Goal: Task Accomplishment & Management: Manage account settings

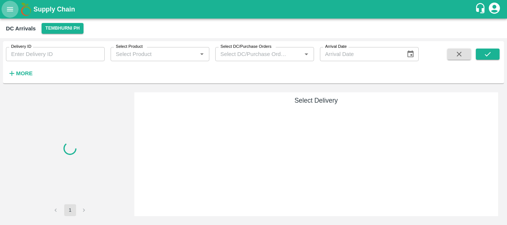
click at [12, 9] on icon "open drawer" at bounding box center [10, 9] width 8 height 8
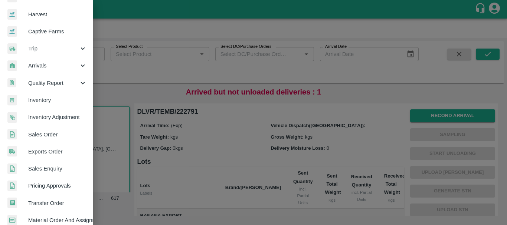
scroll to position [51, 0]
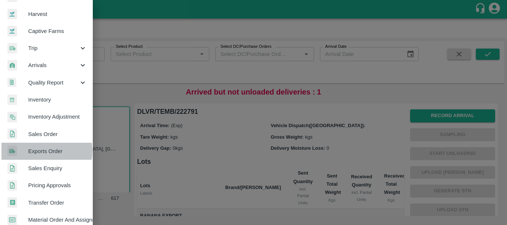
click at [40, 151] on span "Exports Order" at bounding box center [57, 151] width 59 height 8
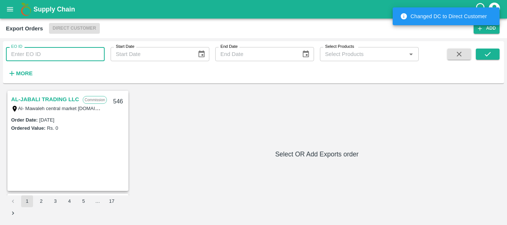
click at [74, 50] on input "EO ID" at bounding box center [55, 54] width 99 height 14
click at [73, 45] on div "EO ID EO ID" at bounding box center [52, 51] width 105 height 20
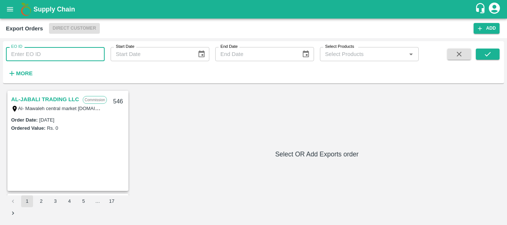
click at [70, 54] on input "EO ID" at bounding box center [55, 54] width 99 height 14
type input "542"
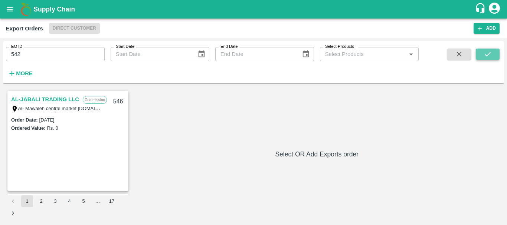
click at [488, 54] on icon "submit" at bounding box center [488, 54] width 6 height 4
click at [65, 96] on link "AL BAKRAWE Foods FZE" at bounding box center [44, 100] width 67 height 10
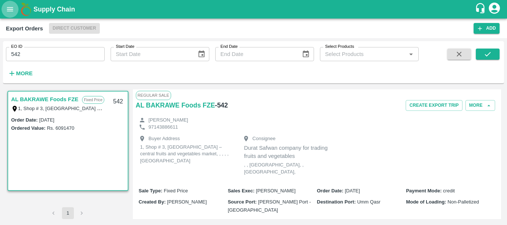
click at [10, 8] on icon "open drawer" at bounding box center [10, 9] width 8 height 8
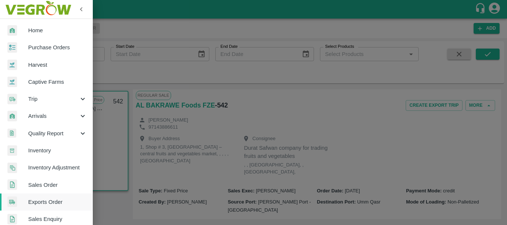
click at [154, 74] on div at bounding box center [253, 112] width 507 height 225
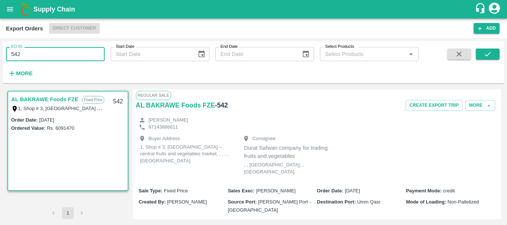
click at [29, 56] on input "542" at bounding box center [55, 54] width 99 height 14
type input "543"
click at [488, 53] on icon "submit" at bounding box center [487, 54] width 8 height 8
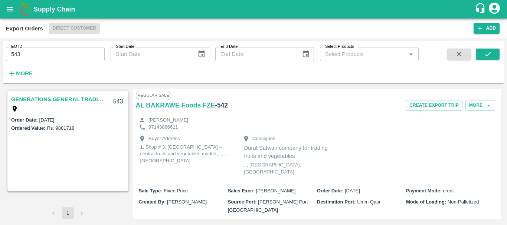
click at [34, 100] on link "GENERATIONS GENERAL TRADING LLC" at bounding box center [57, 100] width 93 height 10
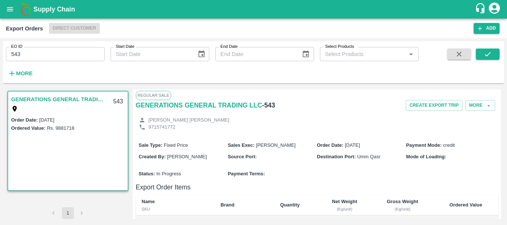
scroll to position [35, 0]
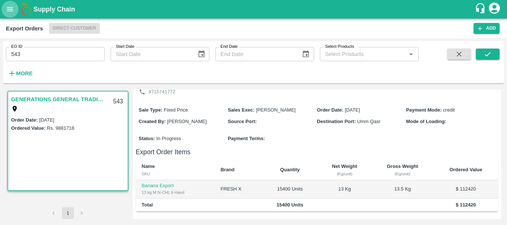
click at [8, 10] on icon "open drawer" at bounding box center [10, 9] width 8 height 8
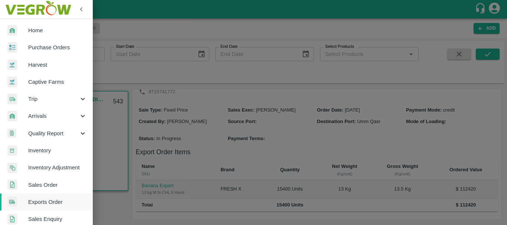
scroll to position [13, 0]
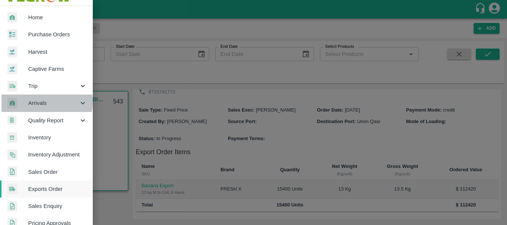
drag, startPoint x: 46, startPoint y: 100, endPoint x: 40, endPoint y: 102, distance: 6.0
click at [40, 102] on span "Arrivals" at bounding box center [53, 103] width 50 height 8
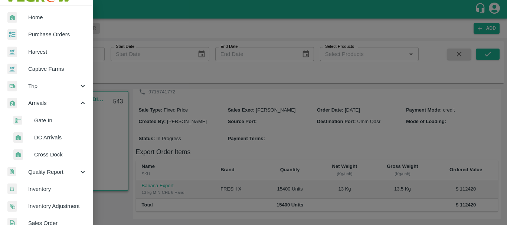
click at [49, 136] on span "DC Arrivals" at bounding box center [60, 138] width 53 height 8
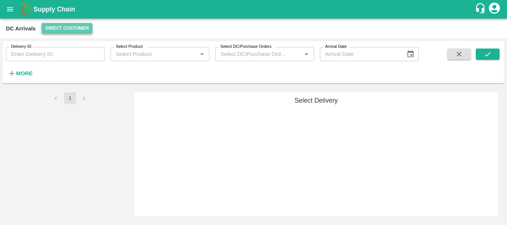
click at [78, 28] on button "Direct Customer" at bounding box center [67, 28] width 51 height 11
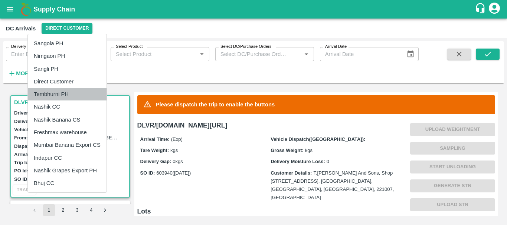
click at [59, 94] on li "Tembhurni PH" at bounding box center [67, 94] width 79 height 13
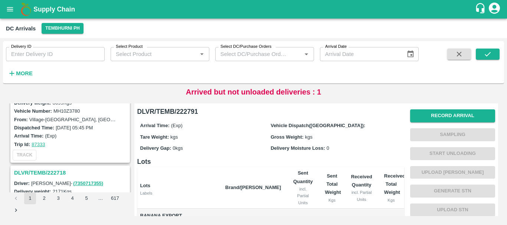
scroll to position [2322, 0]
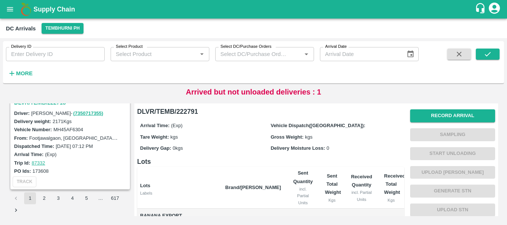
click at [43, 198] on button "2" at bounding box center [44, 199] width 12 height 12
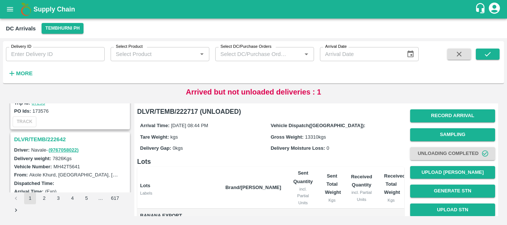
scroll to position [2097, 0]
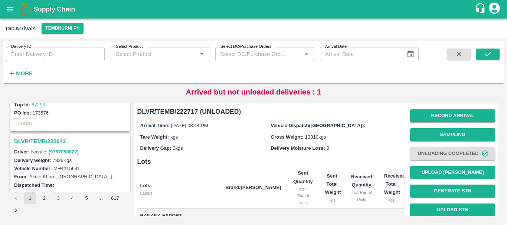
click at [55, 138] on h3 "DLVR/TEMB/222642" at bounding box center [71, 142] width 114 height 10
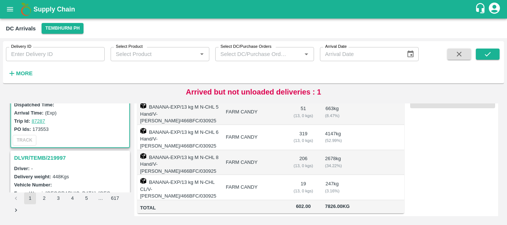
scroll to position [2180, 0]
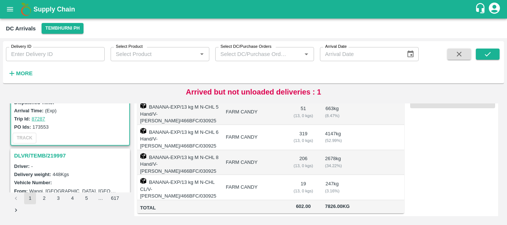
click at [54, 155] on h3 "DLVR/TEMB/219997" at bounding box center [71, 156] width 114 height 10
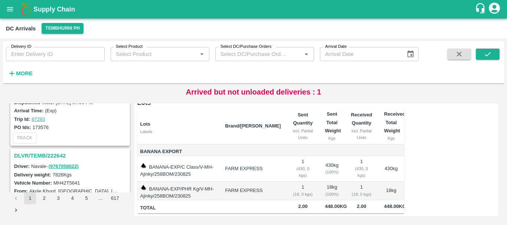
scroll to position [2080, 0]
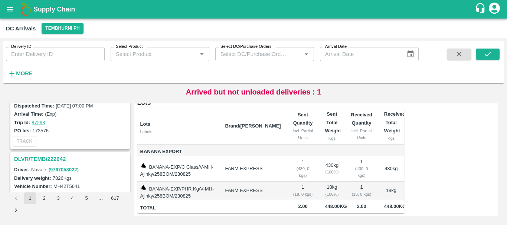
click at [53, 156] on h3 "DLVR/TEMB/222642" at bounding box center [71, 159] width 114 height 10
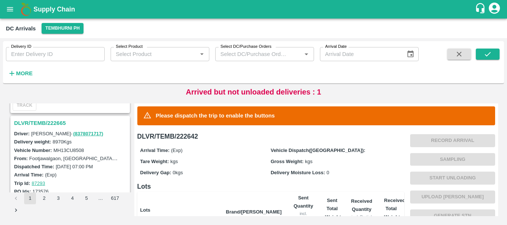
scroll to position [2019, 0]
click at [59, 124] on h3 "DLVR/TEMB/222665" at bounding box center [71, 123] width 114 height 10
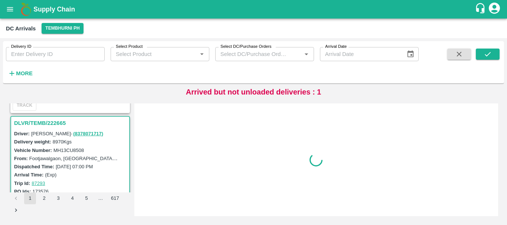
scroll to position [2031, 0]
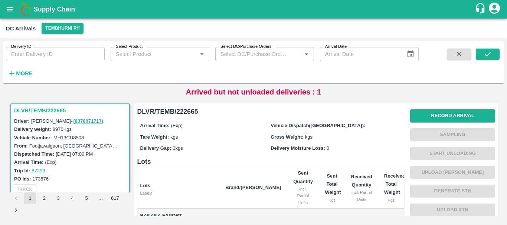
click at [253, 168] on th "Brand/[PERSON_NAME]" at bounding box center [253, 188] width 68 height 42
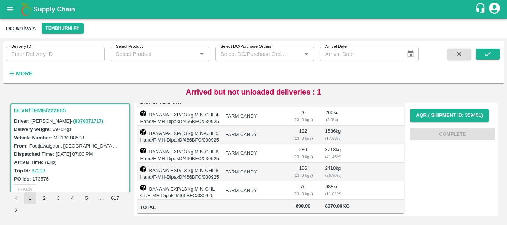
scroll to position [0, 0]
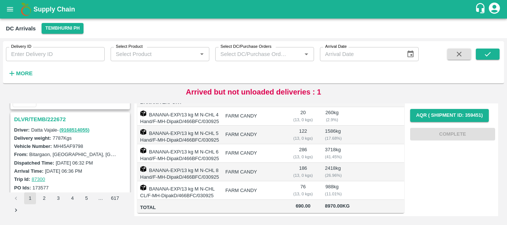
drag, startPoint x: 52, startPoint y: 118, endPoint x: 46, endPoint y: 119, distance: 5.2
click at [46, 119] on h3 "DLVR/TEMB/222672" at bounding box center [71, 120] width 114 height 10
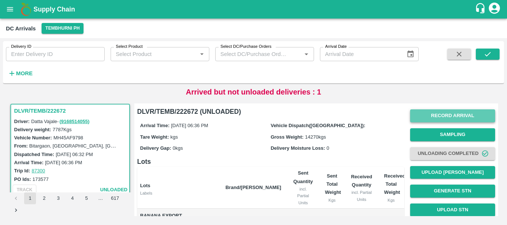
click at [440, 117] on button "Record Arrival" at bounding box center [452, 115] width 85 height 13
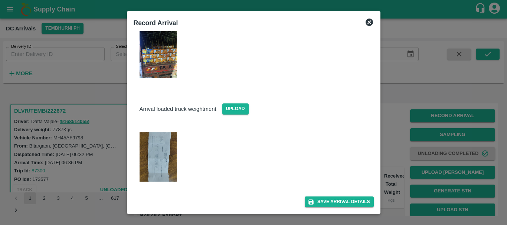
click at [400, 119] on div at bounding box center [253, 112] width 507 height 225
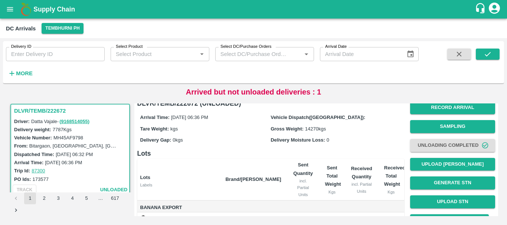
click at [237, 140] on div "Delivery Gap: 0 kgs" at bounding box center [205, 140] width 131 height 8
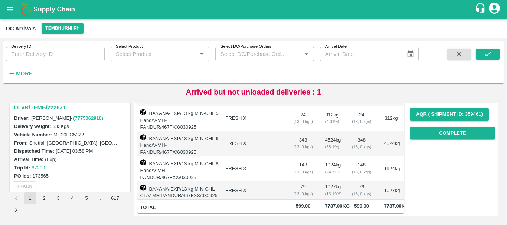
scroll to position [1744, 0]
click at [45, 107] on h3 "DLVR/TEMB/222671" at bounding box center [71, 107] width 114 height 10
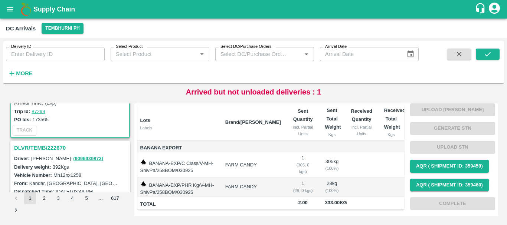
scroll to position [1800, 0]
click at [56, 149] on h3 "DLVR/TEMB/222670" at bounding box center [71, 148] width 114 height 10
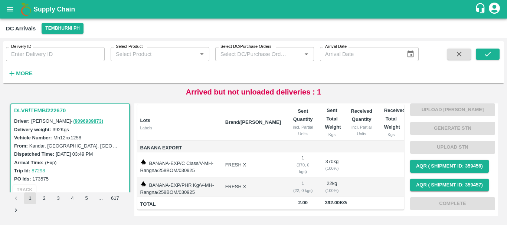
scroll to position [1883, 0]
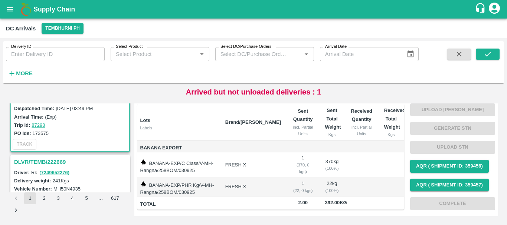
click at [60, 159] on h3 "DLVR/TEMB/222669" at bounding box center [71, 162] width 114 height 10
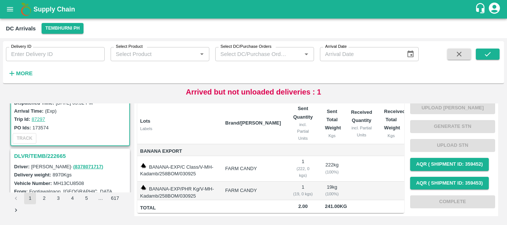
scroll to position [1986, 0]
click at [56, 154] on h3 "DLVR/TEMB/222665" at bounding box center [71, 156] width 114 height 10
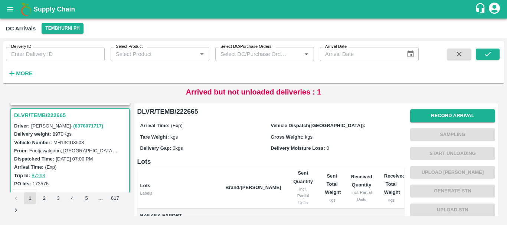
scroll to position [2031, 0]
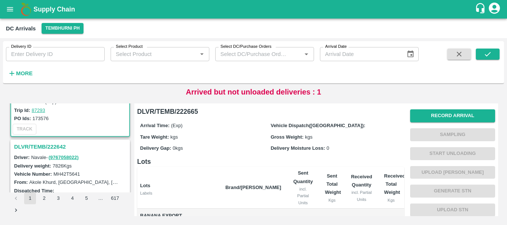
click at [56, 147] on h3 "DLVR/TEMB/222642" at bounding box center [71, 147] width 114 height 10
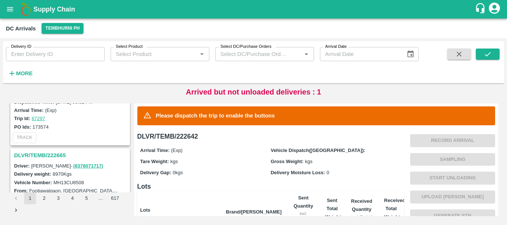
click at [59, 152] on h3 "DLVR/TEMB/222665" at bounding box center [71, 156] width 114 height 10
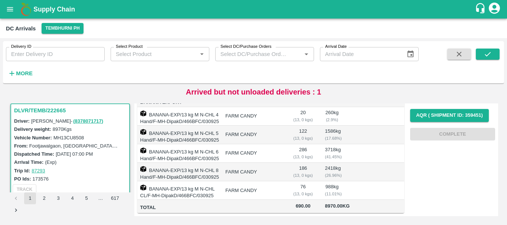
click at [255, 163] on td "FARM CANDY" at bounding box center [253, 172] width 68 height 19
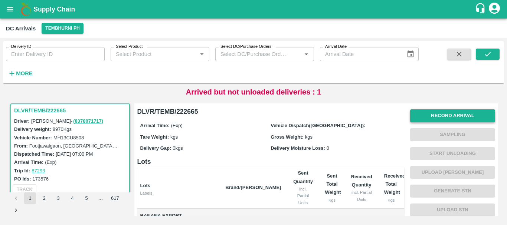
click at [437, 115] on button "Record Arrival" at bounding box center [452, 115] width 85 height 13
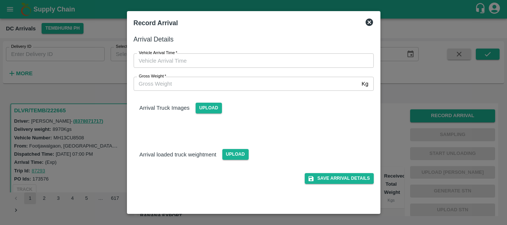
type input "DD/MM/YYYY hh:mm aa"
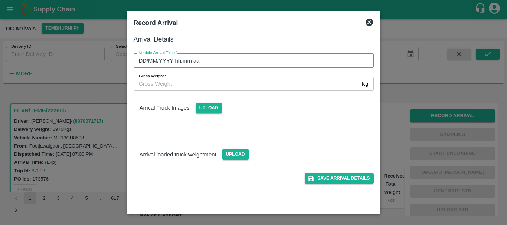
click at [297, 62] on input "DD/MM/YYYY hh:mm aa" at bounding box center [251, 60] width 235 height 14
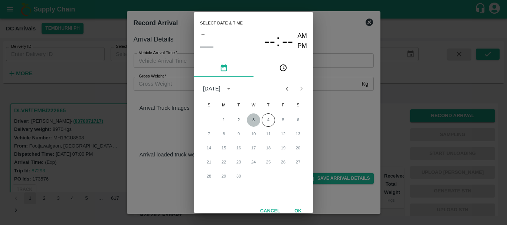
click at [249, 117] on button "3" at bounding box center [253, 120] width 13 height 13
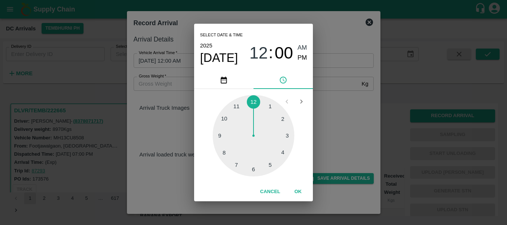
click at [280, 121] on div at bounding box center [254, 136] width 82 height 82
click at [304, 56] on span "PM" at bounding box center [303, 58] width 10 height 10
click at [282, 117] on div at bounding box center [254, 136] width 82 height 82
type input "03/09/2025 02:10 PM"
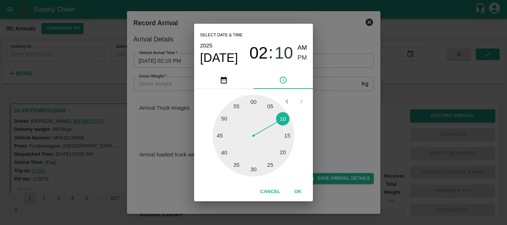
click at [336, 126] on div "Select date & time 2025 Sep 3 02 : 10 AM PM 05 10 15 20 25 30 35 40 45 50 55 00…" at bounding box center [253, 112] width 507 height 225
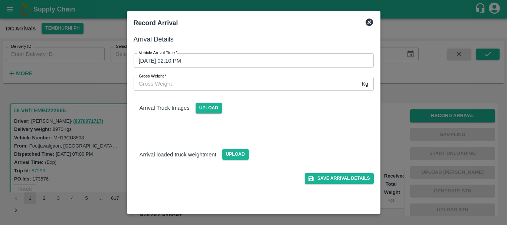
click at [282, 122] on div "Arrival Truck Images Upload" at bounding box center [251, 111] width 246 height 52
click at [209, 109] on span "Upload" at bounding box center [209, 108] width 26 height 11
click at [0, 0] on input "Upload" at bounding box center [0, 0] width 0 height 0
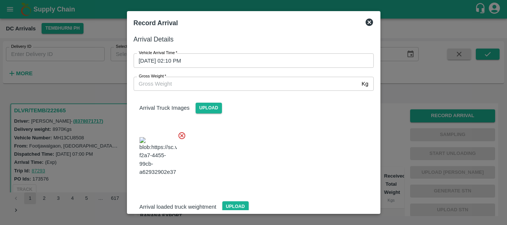
scroll to position [40, 0]
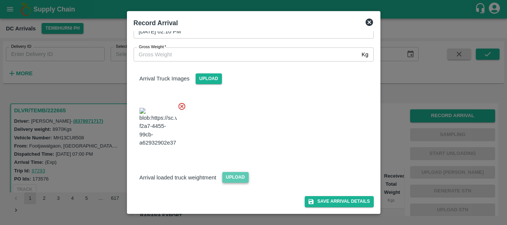
click at [237, 174] on span "Upload" at bounding box center [235, 177] width 26 height 11
click at [0, 0] on input "Upload" at bounding box center [0, 0] width 0 height 0
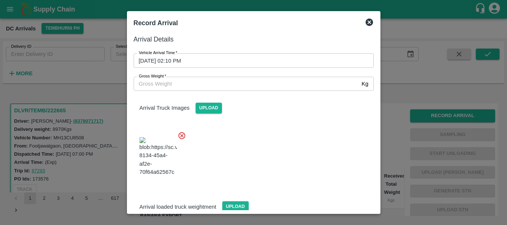
scroll to position [74, 0]
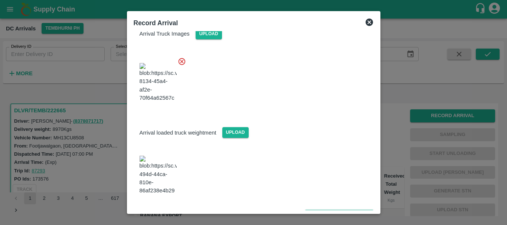
click at [151, 175] on img at bounding box center [158, 175] width 37 height 39
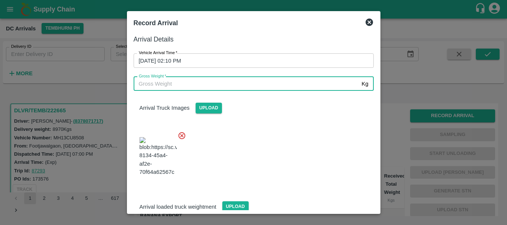
click at [166, 87] on input "Gross Weight   *" at bounding box center [246, 84] width 225 height 14
type input "14850"
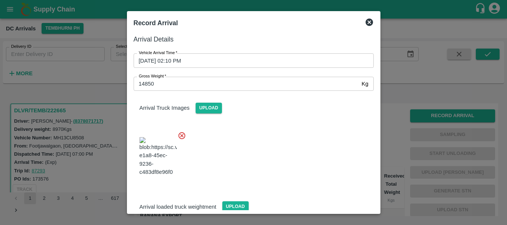
click at [278, 174] on div at bounding box center [251, 154] width 246 height 58
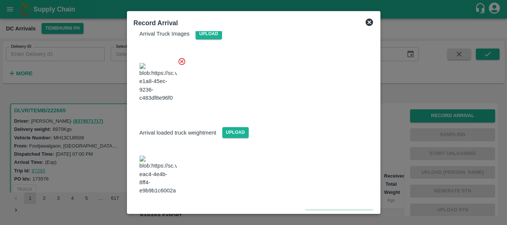
click at [332, 210] on button "Save Arrival Details" at bounding box center [339, 215] width 69 height 11
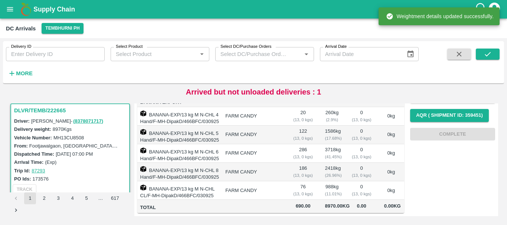
scroll to position [0, 0]
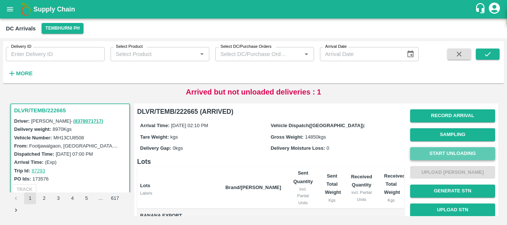
click at [420, 155] on button "Start Unloading" at bounding box center [452, 153] width 85 height 13
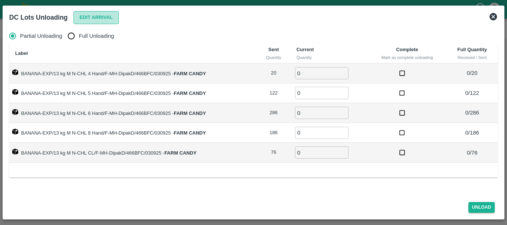
click at [86, 21] on button "Edit Arrival" at bounding box center [95, 17] width 45 height 13
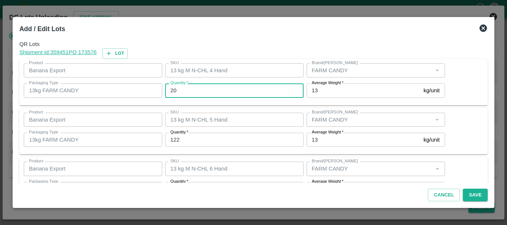
click at [196, 92] on input "20" at bounding box center [234, 90] width 138 height 14
type input "2"
type input "17"
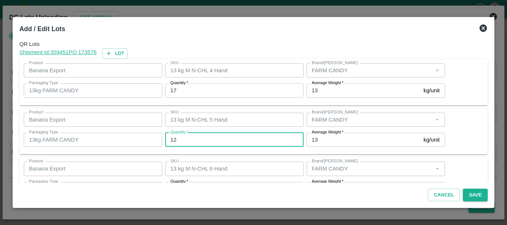
type input "122"
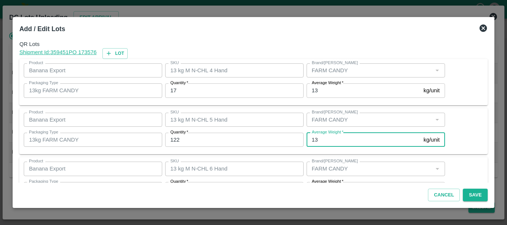
scroll to position [13, 0]
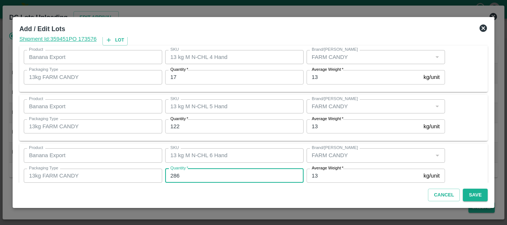
click at [198, 179] on input "286" at bounding box center [234, 176] width 138 height 14
type input "2"
type input "292"
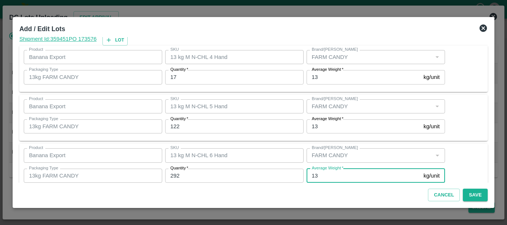
scroll to position [125, 0]
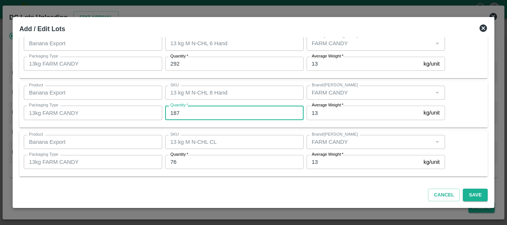
type input "187"
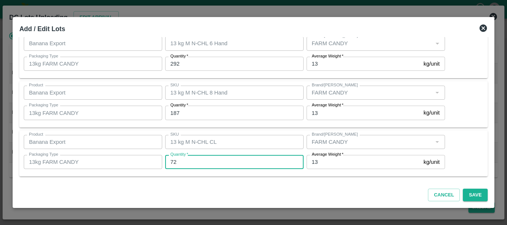
type input "72"
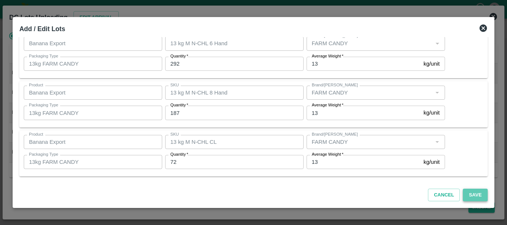
click at [466, 194] on button "Save" at bounding box center [475, 195] width 24 height 13
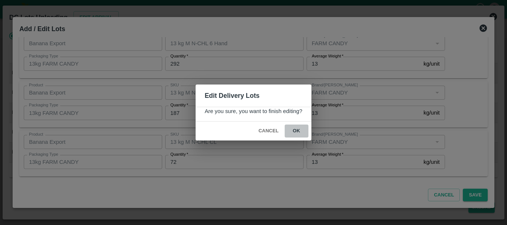
click at [298, 130] on button "ok" at bounding box center [297, 131] width 24 height 13
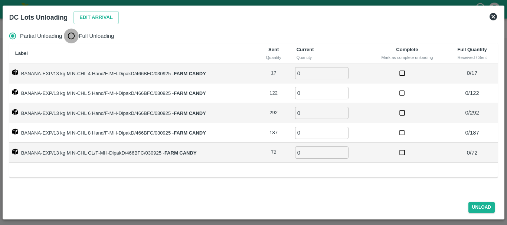
click at [70, 36] on input "Full Unloading" at bounding box center [71, 36] width 15 height 15
radio input "true"
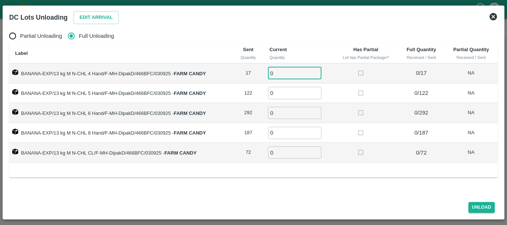
click at [279, 73] on input "0" at bounding box center [294, 73] width 53 height 12
type input "017"
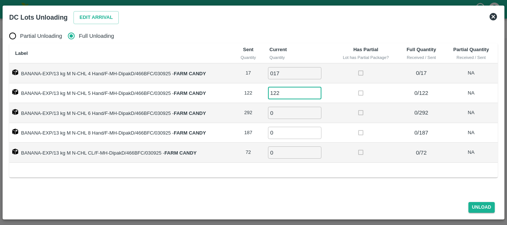
type input "122"
type input "292"
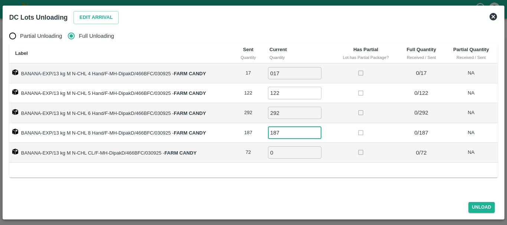
type input "187"
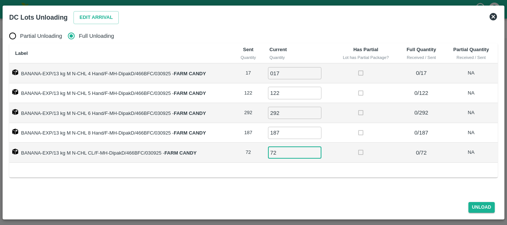
type input "72"
click at [480, 206] on button "Unload" at bounding box center [481, 207] width 27 height 11
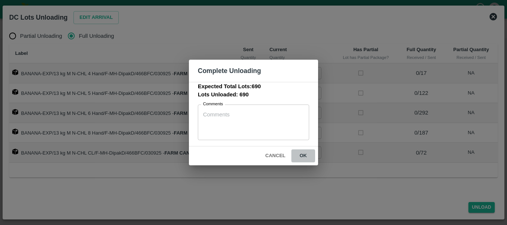
click at [300, 153] on button "ok" at bounding box center [303, 156] width 24 height 13
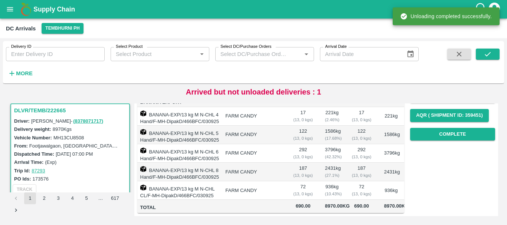
scroll to position [0, 0]
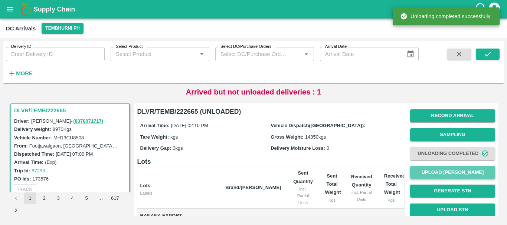
click at [468, 169] on button "Upload [PERSON_NAME]" at bounding box center [452, 172] width 85 height 13
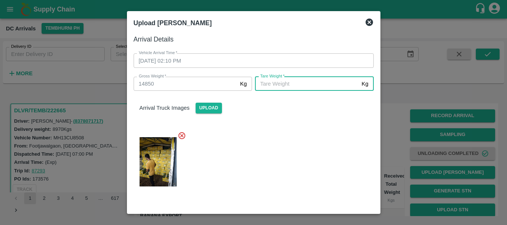
click at [291, 87] on input "[PERSON_NAME]   *" at bounding box center [307, 84] width 104 height 14
type input "5110"
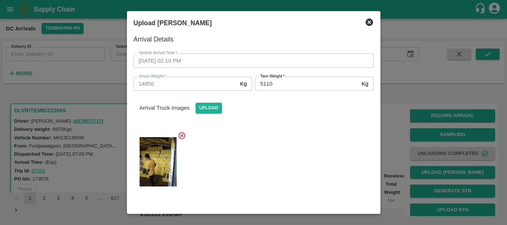
click at [332, 157] on div at bounding box center [251, 159] width 246 height 69
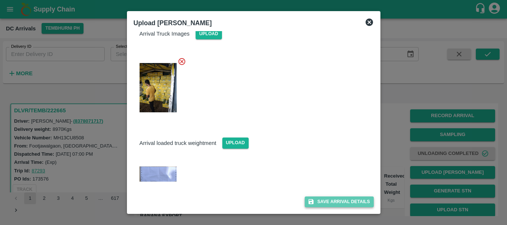
click at [338, 200] on button "Save Arrival Details" at bounding box center [339, 202] width 69 height 11
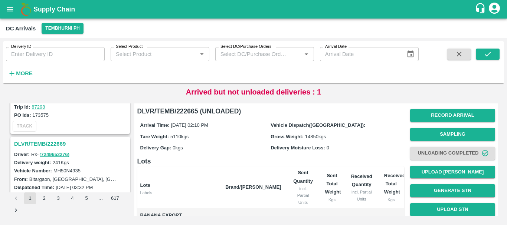
scroll to position [1901, 0]
click at [54, 144] on h3 "DLVR/TEMB/222669" at bounding box center [71, 145] width 114 height 10
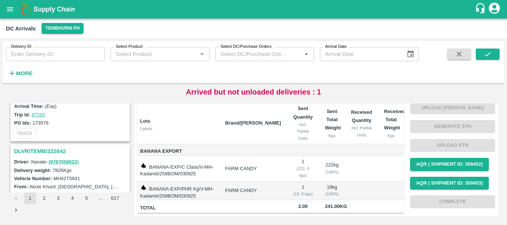
scroll to position [2088, 0]
click at [54, 152] on h3 "DLVR/TEMB/222642" at bounding box center [71, 151] width 114 height 10
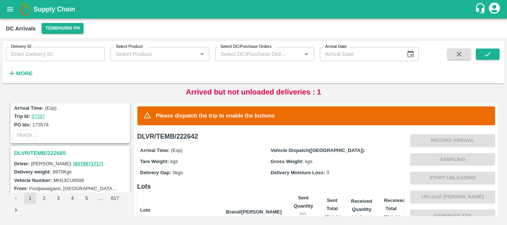
scroll to position [1988, 0]
click at [49, 154] on h3 "DLVR/TEMB/222665" at bounding box center [71, 154] width 114 height 10
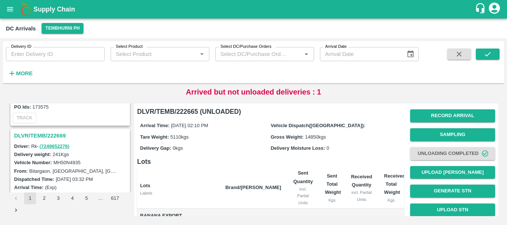
click at [53, 134] on h3 "DLVR/TEMB/222669" at bounding box center [71, 136] width 114 height 10
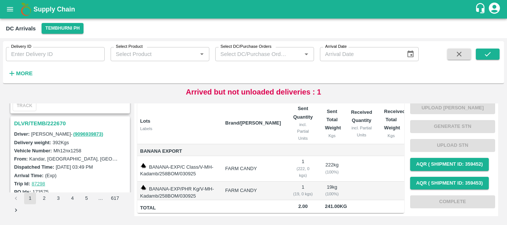
click at [52, 122] on h3 "DLVR/TEMB/222670" at bounding box center [71, 124] width 114 height 10
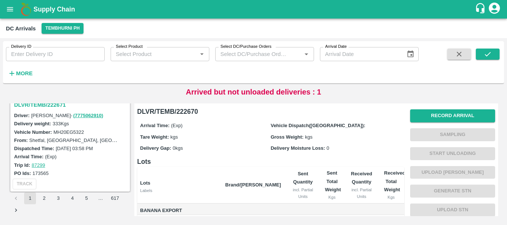
click at [58, 106] on h3 "DLVR/TEMB/222671" at bounding box center [71, 105] width 114 height 10
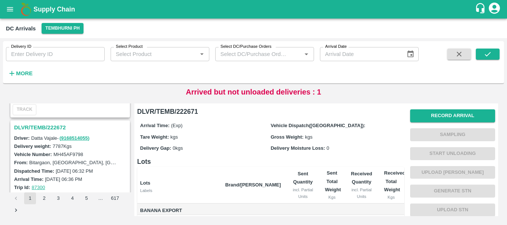
click at [47, 124] on h3 "DLVR/TEMB/222672" at bounding box center [71, 128] width 114 height 10
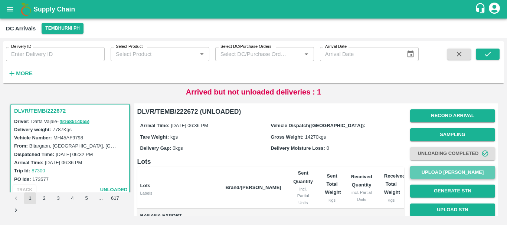
click at [432, 172] on button "Upload [PERSON_NAME]" at bounding box center [452, 172] width 85 height 13
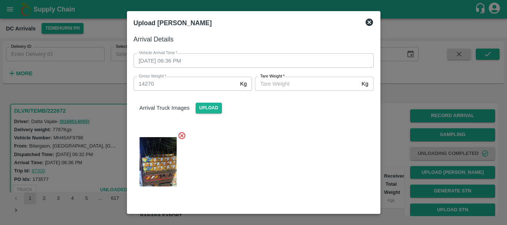
scroll to position [108, 0]
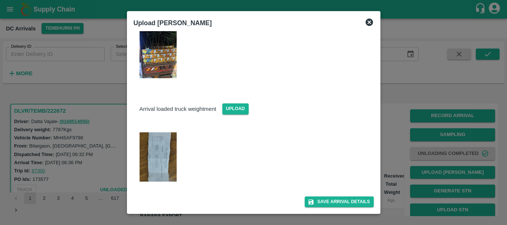
click at [165, 155] on img at bounding box center [158, 156] width 37 height 49
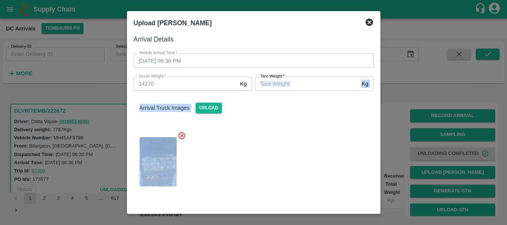
drag, startPoint x: 294, startPoint y: 91, endPoint x: 280, endPoint y: 82, distance: 16.6
click at [280, 82] on div "Arrival Details Vehicle Arrival Time   * 03/09/2025 06:36 PM Vehicle Arrival Ti…" at bounding box center [254, 120] width 246 height 179
click at [280, 82] on input "[PERSON_NAME]   *" at bounding box center [307, 84] width 104 height 14
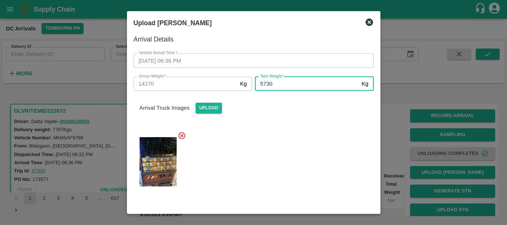
type input "5730"
click at [277, 145] on div at bounding box center [251, 159] width 246 height 69
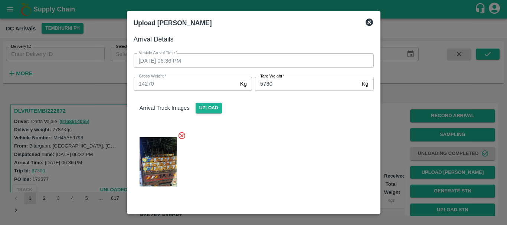
scroll to position [108, 0]
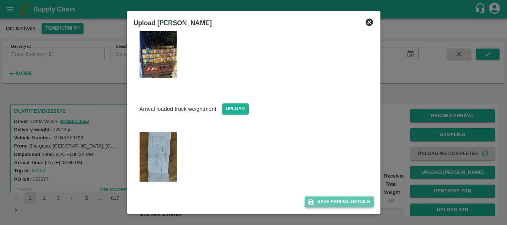
click at [332, 197] on button "Save Arrival Details" at bounding box center [339, 202] width 69 height 11
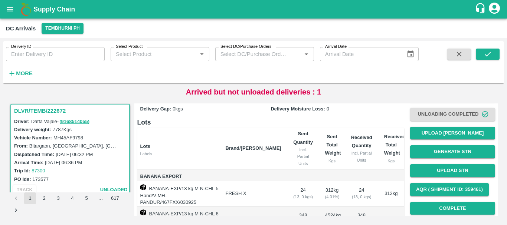
scroll to position [39, 0]
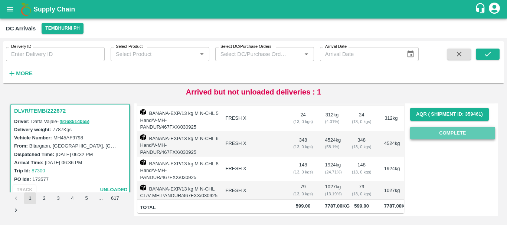
click at [432, 127] on button "Complete" at bounding box center [452, 133] width 85 height 13
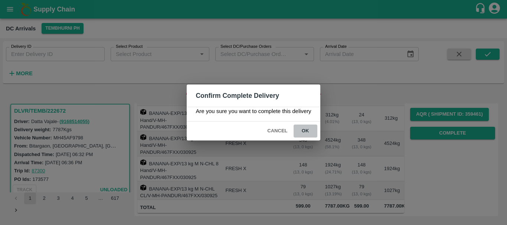
click at [305, 128] on button "ok" at bounding box center [305, 131] width 24 height 13
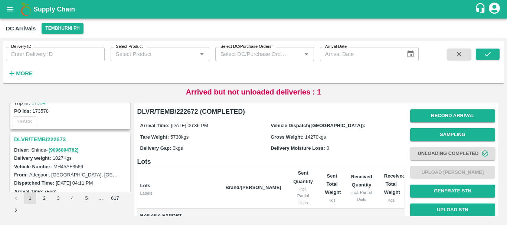
click at [44, 141] on h3 "DLVR/TEMB/222673" at bounding box center [71, 140] width 114 height 10
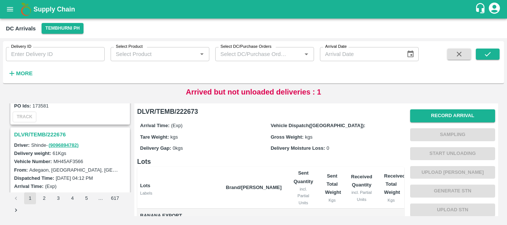
click at [50, 137] on h3 "DLVR/TEMB/222676" at bounding box center [71, 135] width 114 height 10
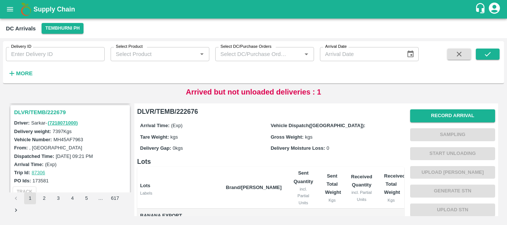
click at [49, 114] on h3 "DLVR/TEMB/222679" at bounding box center [71, 113] width 114 height 10
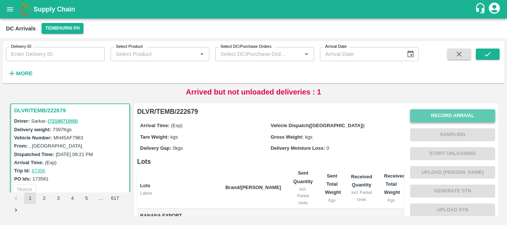
click at [436, 115] on button "Record Arrival" at bounding box center [452, 115] width 85 height 13
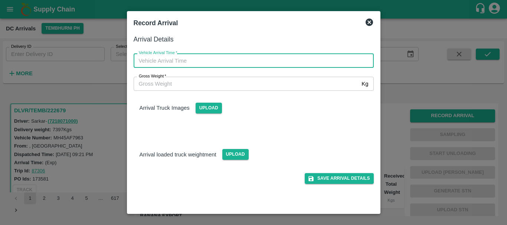
type input "DD/MM/YYYY hh:mm aa"
click at [302, 59] on input "DD/MM/YYYY hh:mm aa" at bounding box center [251, 60] width 235 height 14
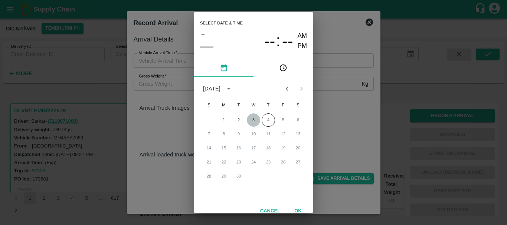
click at [250, 119] on button "3" at bounding box center [253, 120] width 13 height 13
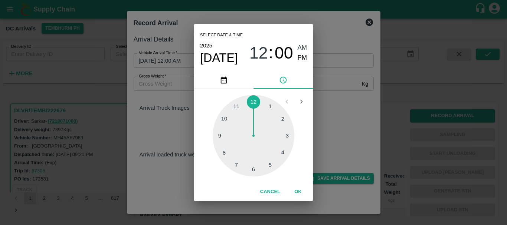
click at [254, 166] on div at bounding box center [254, 136] width 82 height 82
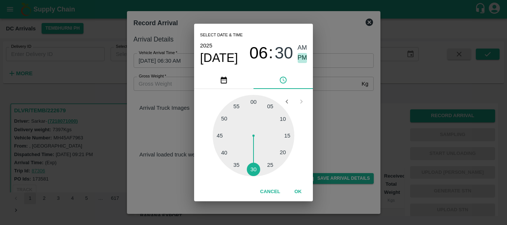
click at [303, 54] on span "PM" at bounding box center [303, 58] width 10 height 10
type input "03/09/2025 06:30 PM"
click at [344, 111] on div "Select date & time 2025 Sep 3 06 : 30 AM PM 05 10 15 20 25 30 35 40 45 50 55 00…" at bounding box center [253, 112] width 507 height 225
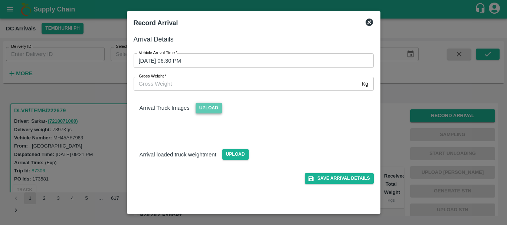
click at [198, 106] on span "Upload" at bounding box center [209, 108] width 26 height 11
click at [0, 0] on input "Upload" at bounding box center [0, 0] width 0 height 0
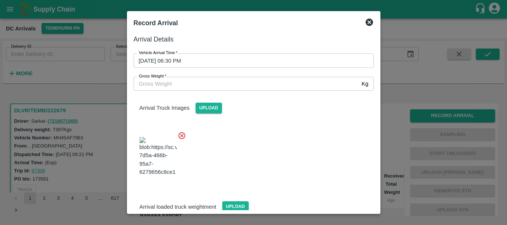
scroll to position [18, 0]
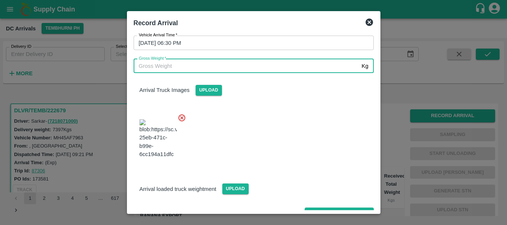
click at [216, 68] on input "Gross Weight   *" at bounding box center [246, 66] width 225 height 14
type input "13590"
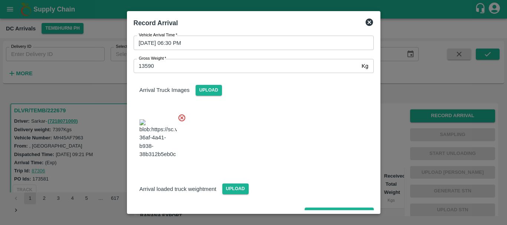
click at [256, 113] on div at bounding box center [251, 137] width 246 height 58
click at [330, 208] on button "Save Arrival Details" at bounding box center [339, 213] width 69 height 11
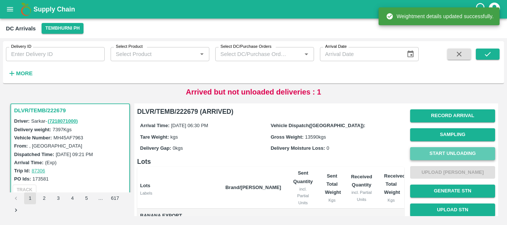
click at [425, 154] on button "Start Unloading" at bounding box center [452, 153] width 85 height 13
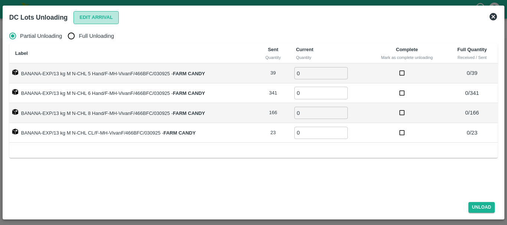
click at [96, 14] on button "Edit Arrival" at bounding box center [95, 17] width 45 height 13
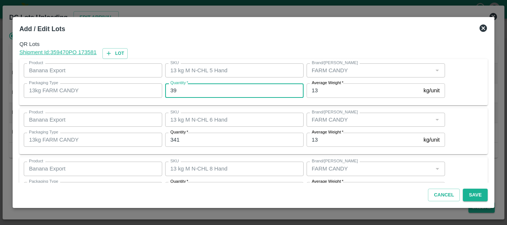
click at [203, 91] on input "39" at bounding box center [234, 90] width 138 height 14
type input "3"
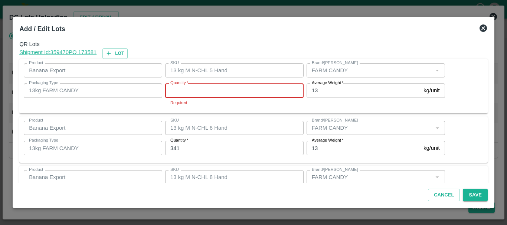
click at [203, 91] on input "Quantity   *" at bounding box center [234, 90] width 138 height 14
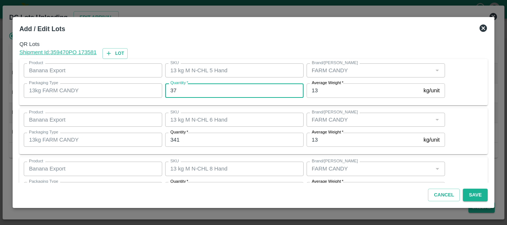
type input "37"
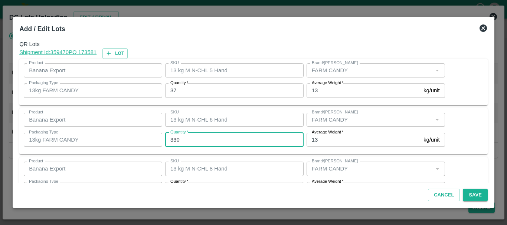
type input "330"
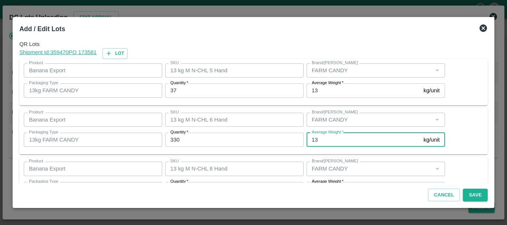
scroll to position [13, 0]
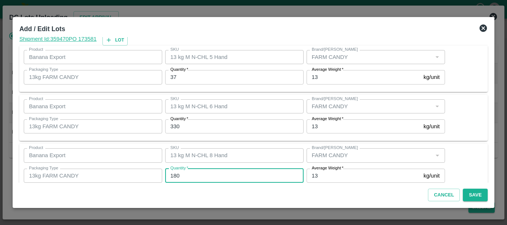
type input "180"
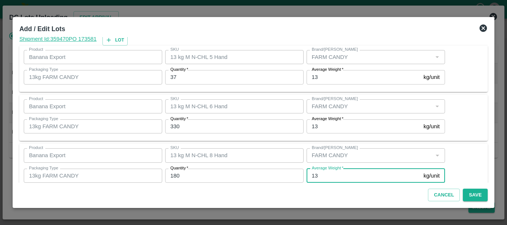
scroll to position [76, 0]
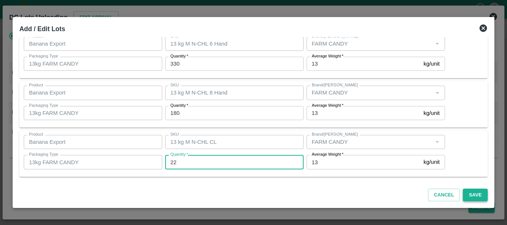
type input "22"
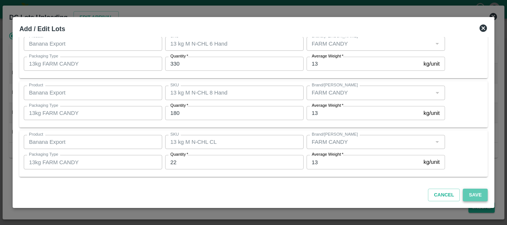
click at [480, 193] on button "Save" at bounding box center [475, 195] width 24 height 13
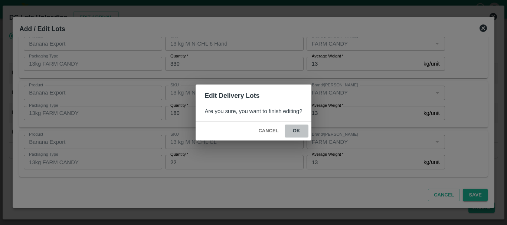
click at [298, 131] on button "ok" at bounding box center [297, 131] width 24 height 13
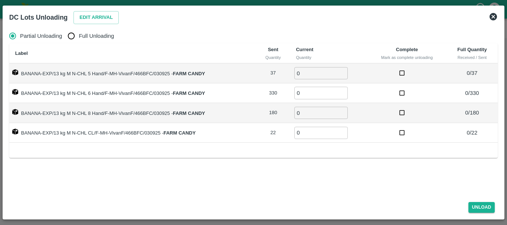
click at [82, 36] on span "Full Unloading" at bounding box center [96, 36] width 35 height 8
click at [79, 36] on input "Full Unloading" at bounding box center [71, 36] width 15 height 15
radio input "true"
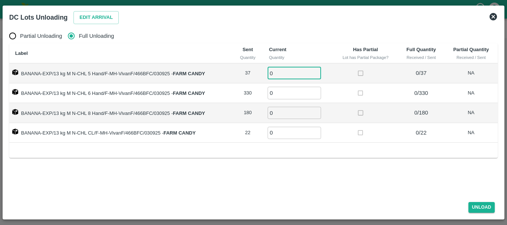
click at [279, 72] on input "0" at bounding box center [294, 73] width 53 height 12
type input "037"
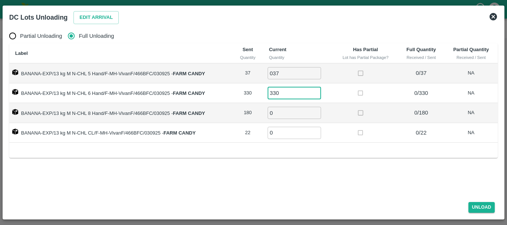
type input "330"
type input "180"
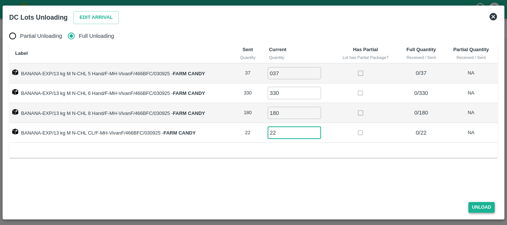
type input "22"
click at [479, 203] on button "Unload" at bounding box center [481, 207] width 27 height 11
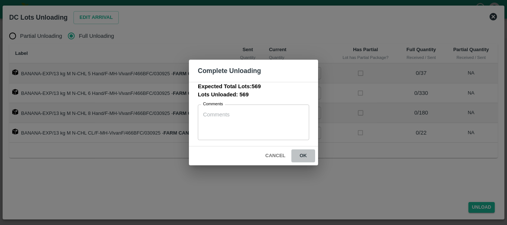
click at [304, 156] on button "ok" at bounding box center [303, 156] width 24 height 13
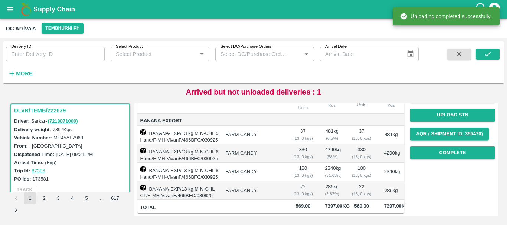
scroll to position [0, 0]
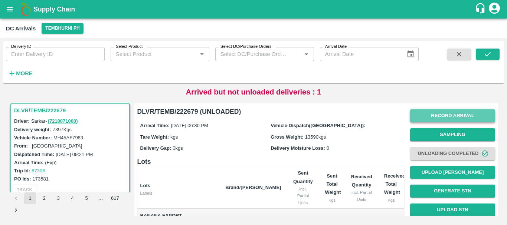
click at [453, 120] on button "Record Arrival" at bounding box center [452, 115] width 85 height 13
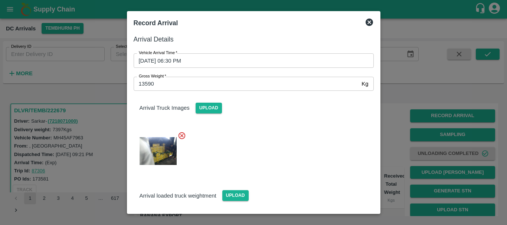
scroll to position [18, 0]
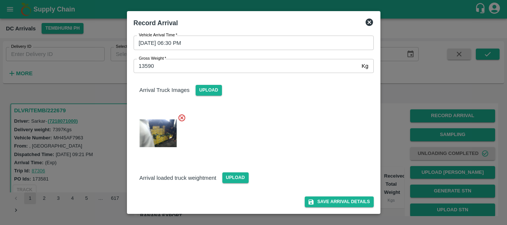
click at [240, 171] on div "Upload" at bounding box center [232, 175] width 32 height 17
click at [238, 177] on span "Upload" at bounding box center [235, 178] width 26 height 11
click at [0, 0] on input "Upload" at bounding box center [0, 0] width 0 height 0
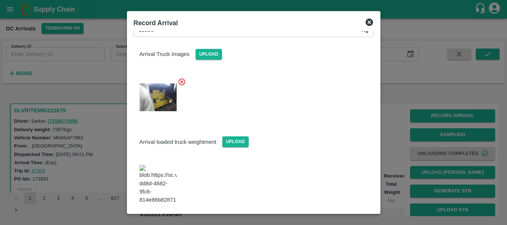
click at [160, 173] on img at bounding box center [158, 184] width 37 height 39
click at [329, 219] on button "Save Arrival Details" at bounding box center [339, 224] width 69 height 11
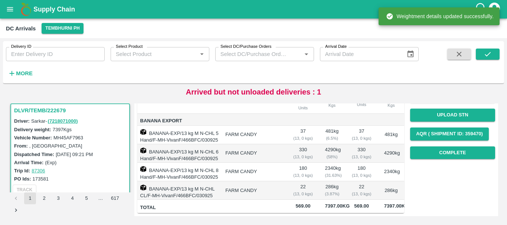
scroll to position [0, 0]
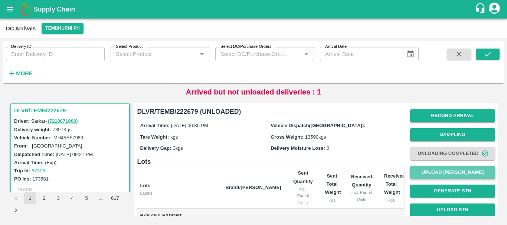
click at [443, 170] on button "Upload [PERSON_NAME]" at bounding box center [452, 172] width 85 height 13
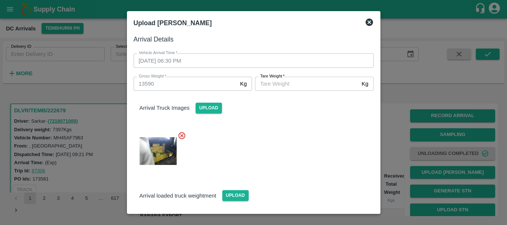
click at [271, 81] on input "[PERSON_NAME]   *" at bounding box center [307, 84] width 104 height 14
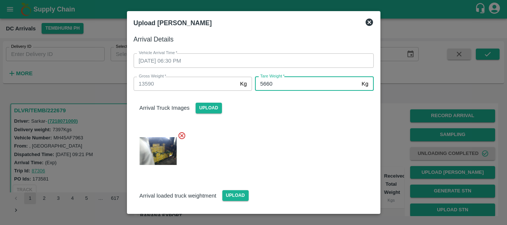
type input "5660"
click at [280, 131] on div at bounding box center [251, 148] width 246 height 47
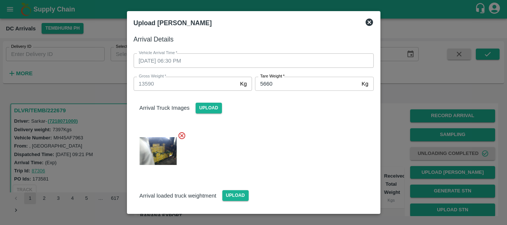
scroll to position [54, 0]
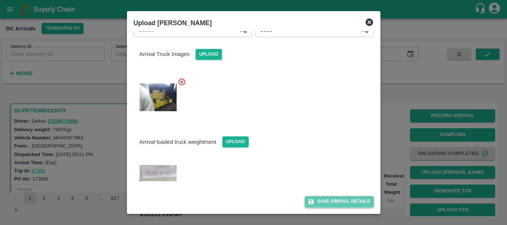
click at [320, 203] on button "Save Arrival Details" at bounding box center [339, 201] width 69 height 11
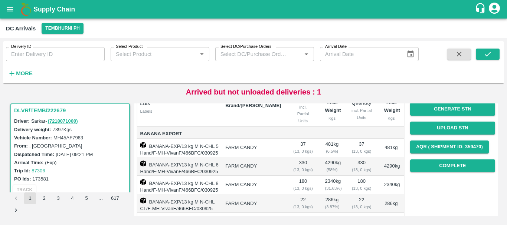
scroll to position [128, 0]
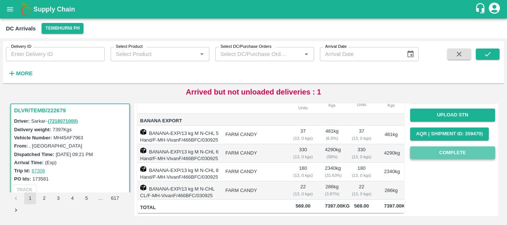
click at [439, 147] on button "Complete" at bounding box center [452, 153] width 85 height 13
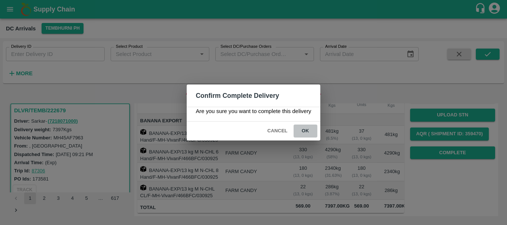
click at [301, 131] on button "ok" at bounding box center [305, 131] width 24 height 13
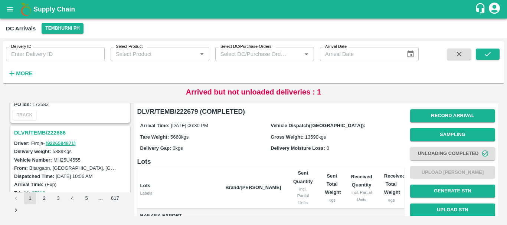
scroll to position [1231, 0]
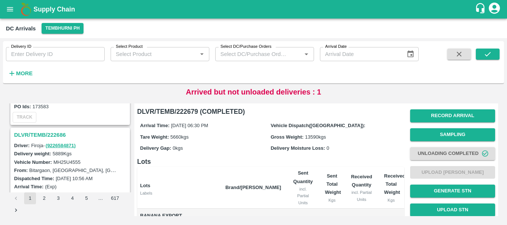
click at [58, 133] on h3 "DLVR/TEMB/222686" at bounding box center [71, 135] width 114 height 10
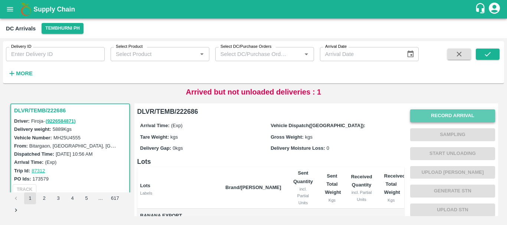
click at [429, 118] on button "Record Arrival" at bounding box center [452, 115] width 85 height 13
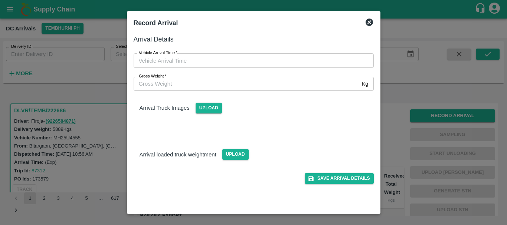
type input "DD/MM/YYYY hh:mm aa"
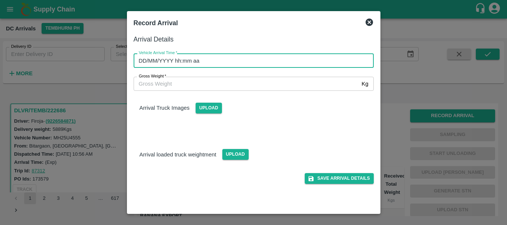
click at [268, 59] on input "DD/MM/YYYY hh:mm aa" at bounding box center [251, 60] width 235 height 14
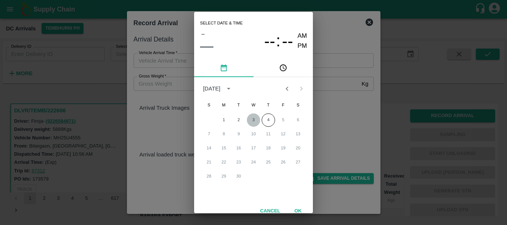
click at [252, 121] on button "3" at bounding box center [253, 120] width 13 height 13
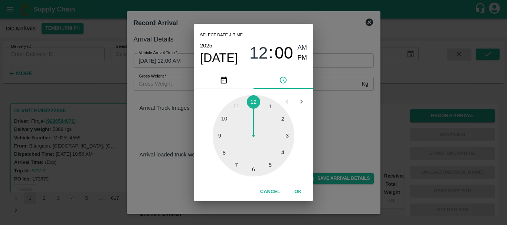
click at [228, 148] on div at bounding box center [254, 136] width 82 height 82
click at [304, 57] on span "PM" at bounding box center [303, 58] width 10 height 10
type input "03/09/2025 08:00 PM"
click at [351, 106] on div "Select date & time 2025 Sep 3 08 : 00 AM PM 05 10 15 20 25 30 35 40 45 50 55 00…" at bounding box center [253, 112] width 507 height 225
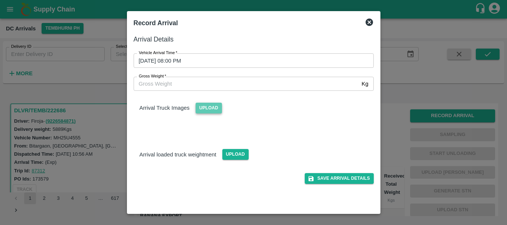
click at [204, 107] on span "Upload" at bounding box center [209, 108] width 26 height 11
click at [0, 0] on input "Upload" at bounding box center [0, 0] width 0 height 0
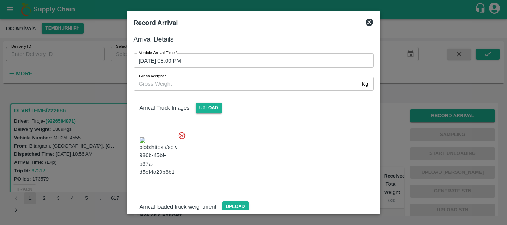
scroll to position [40, 0]
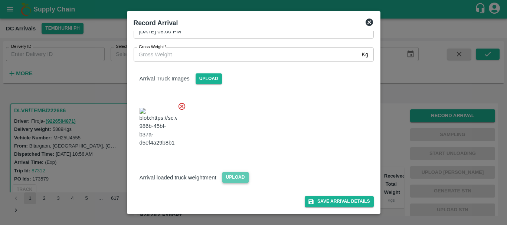
click at [232, 174] on span "Upload" at bounding box center [235, 177] width 26 height 11
click at [0, 0] on input "Upload" at bounding box center [0, 0] width 0 height 0
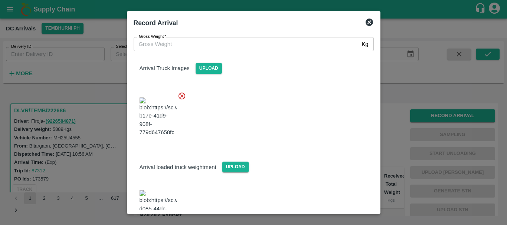
scroll to position [87, 0]
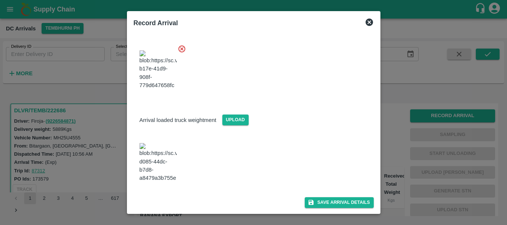
click at [163, 169] on img at bounding box center [158, 162] width 37 height 39
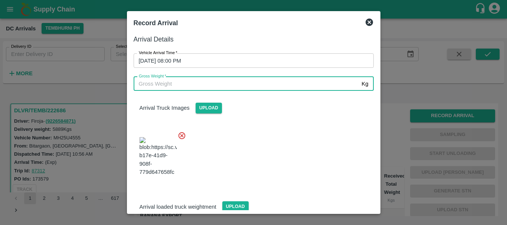
click at [205, 85] on input "Gross Weight   *" at bounding box center [246, 84] width 225 height 14
type input "11295"
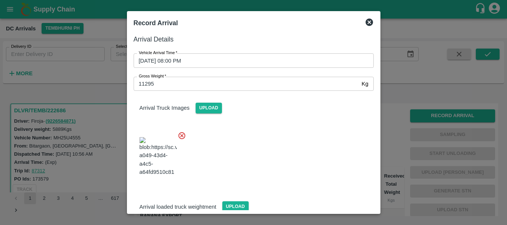
click at [245, 121] on div "Arrival Truck Images Upload" at bounding box center [251, 137] width 246 height 105
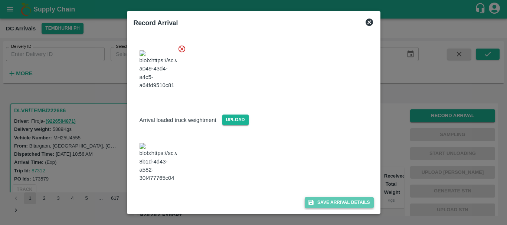
click at [314, 197] on button "Save Arrival Details" at bounding box center [339, 202] width 69 height 11
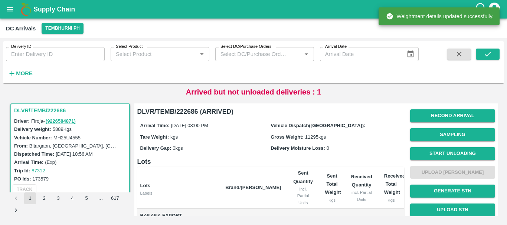
scroll to position [0, 0]
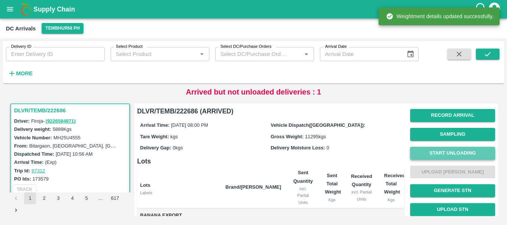
click at [454, 153] on button "Start Unloading" at bounding box center [452, 153] width 85 height 13
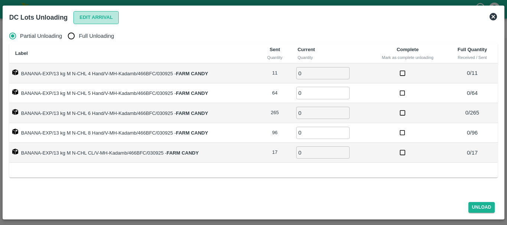
click at [82, 18] on button "Edit Arrival" at bounding box center [95, 17] width 45 height 13
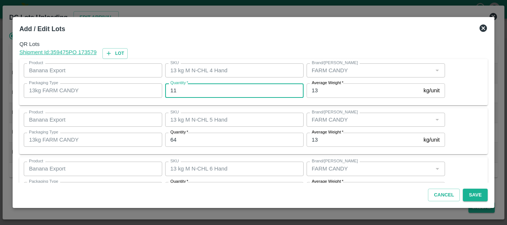
click at [205, 88] on input "11" at bounding box center [234, 90] width 138 height 14
type input "1"
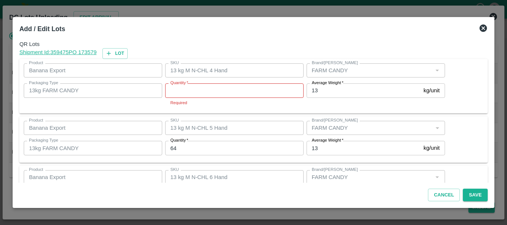
click at [482, 29] on icon at bounding box center [483, 28] width 9 height 9
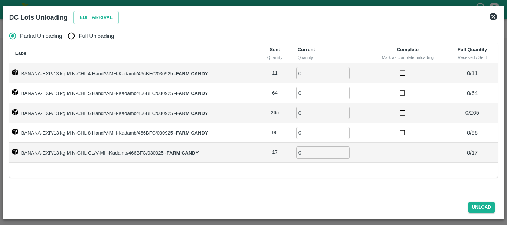
click at [493, 18] on icon at bounding box center [492, 16] width 7 height 7
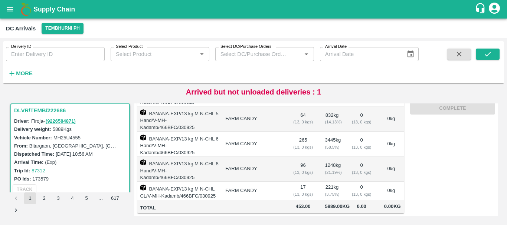
scroll to position [0, 0]
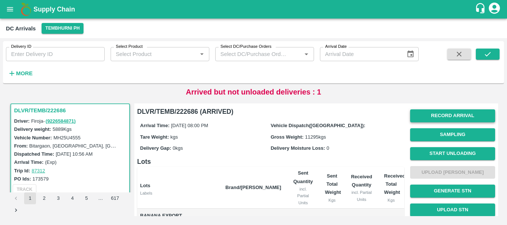
click at [440, 115] on button "Record Arrival" at bounding box center [452, 115] width 85 height 13
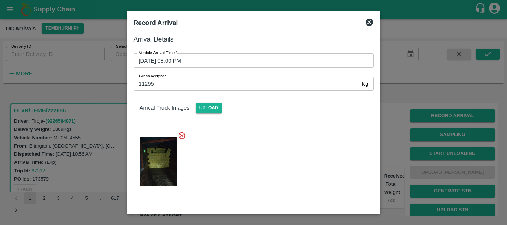
drag, startPoint x: 390, startPoint y: 137, endPoint x: 419, endPoint y: 150, distance: 31.7
click at [419, 150] on div at bounding box center [253, 112] width 507 height 225
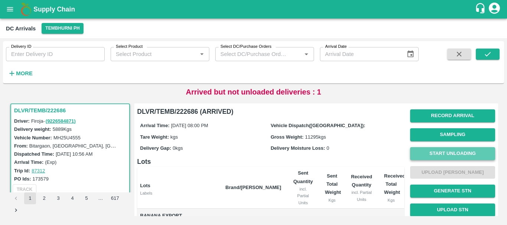
click at [419, 150] on button "Start Unloading" at bounding box center [452, 153] width 85 height 13
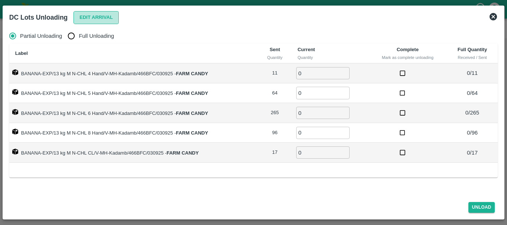
click at [92, 16] on button "Edit Arrival" at bounding box center [95, 17] width 45 height 13
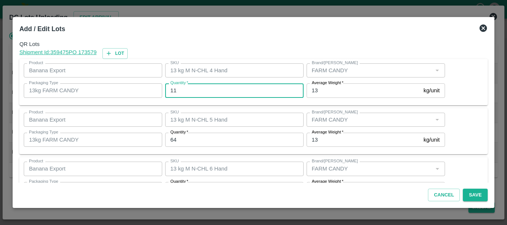
click at [214, 91] on input "11" at bounding box center [234, 90] width 138 height 14
type input "10"
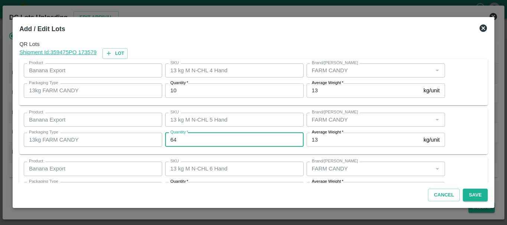
click at [201, 140] on input "64" at bounding box center [234, 140] width 138 height 14
type input "6"
type input "63"
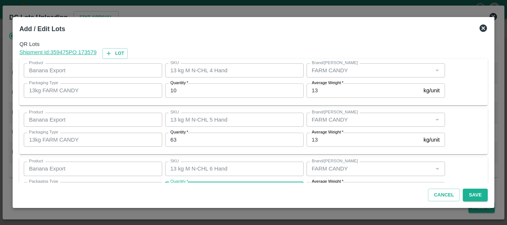
scroll to position [13, 0]
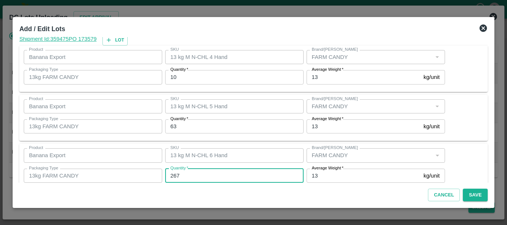
type input "267"
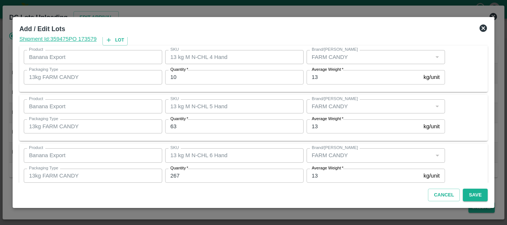
scroll to position [125, 0]
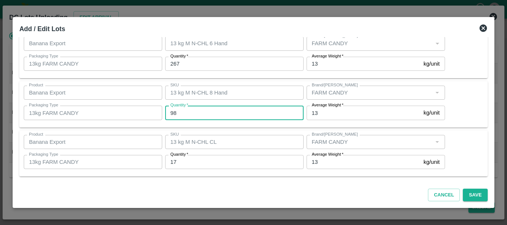
type input "98"
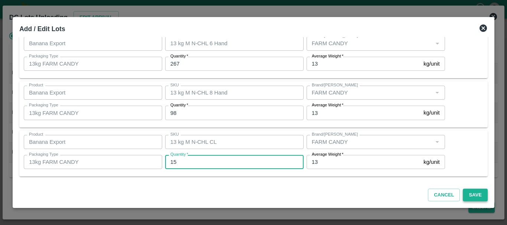
type input "15"
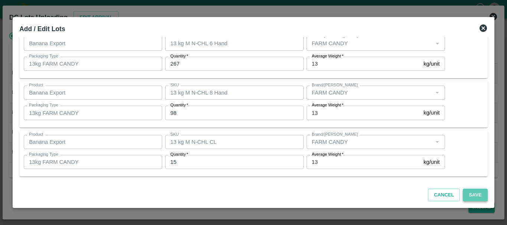
click at [478, 196] on button "Save" at bounding box center [475, 195] width 24 height 13
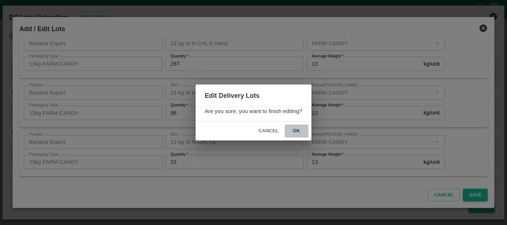
click at [298, 131] on button "ok" at bounding box center [297, 131] width 24 height 13
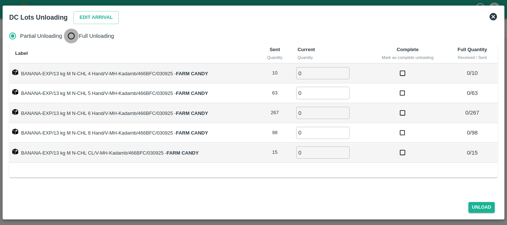
click at [72, 40] on input "Full Unloading" at bounding box center [71, 36] width 15 height 15
radio input "true"
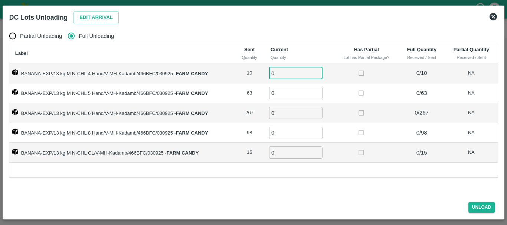
click at [286, 73] on input "0" at bounding box center [295, 73] width 53 height 12
type input "010"
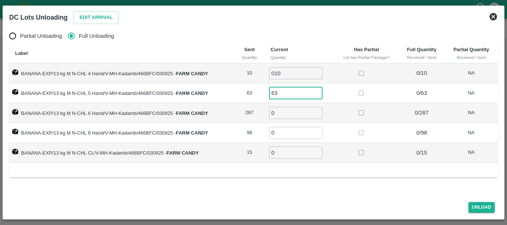
type input "63"
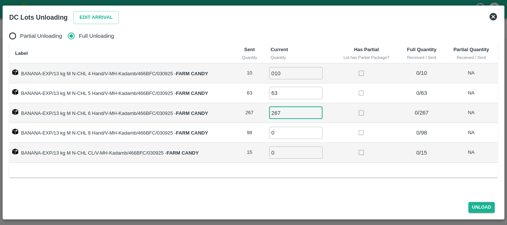
type input "267"
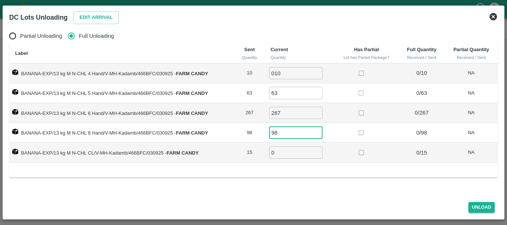
type input "98"
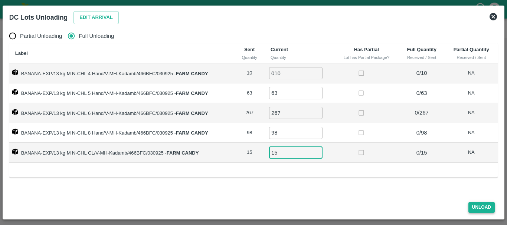
type input "15"
click at [486, 208] on button "Unload" at bounding box center [481, 207] width 27 height 11
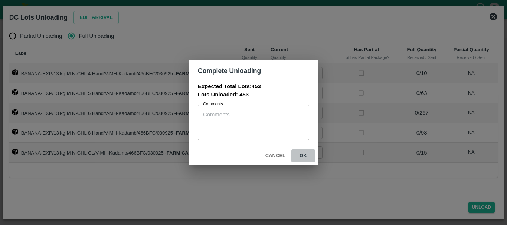
click at [305, 155] on button "ok" at bounding box center [303, 156] width 24 height 13
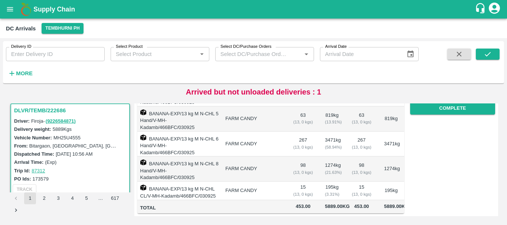
scroll to position [0, 0]
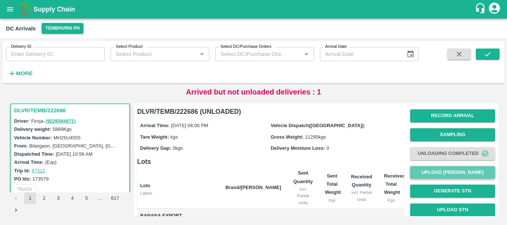
click at [424, 173] on button "Upload [PERSON_NAME]" at bounding box center [452, 172] width 85 height 13
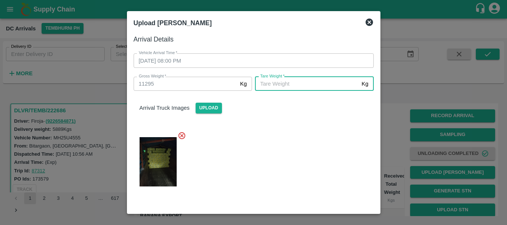
click at [283, 87] on input "[PERSON_NAME]   *" at bounding box center [307, 84] width 104 height 14
type input "4860"
click at [285, 128] on div at bounding box center [251, 159] width 246 height 69
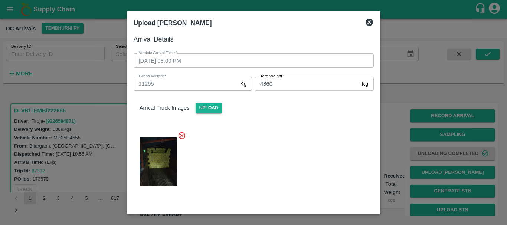
scroll to position [87, 0]
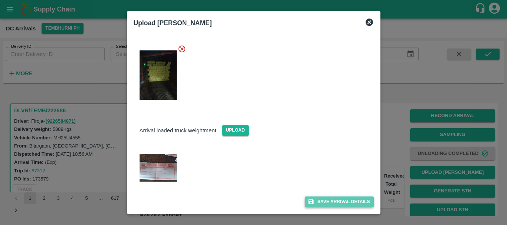
click at [316, 203] on button "Save Arrival Details" at bounding box center [339, 202] width 69 height 11
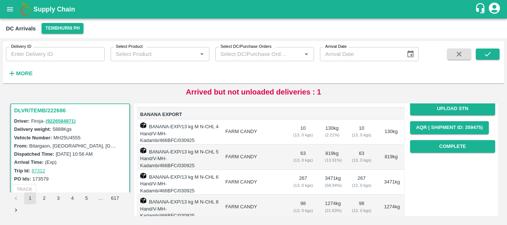
scroll to position [101, 0]
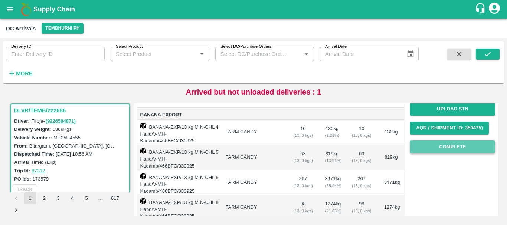
click at [423, 151] on button "Complete" at bounding box center [452, 147] width 85 height 13
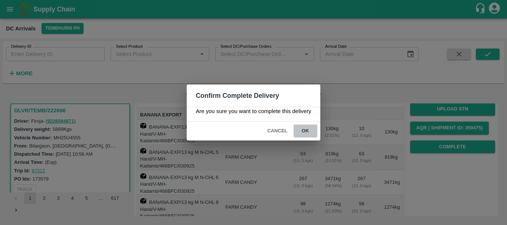
click at [309, 134] on button "ok" at bounding box center [305, 131] width 24 height 13
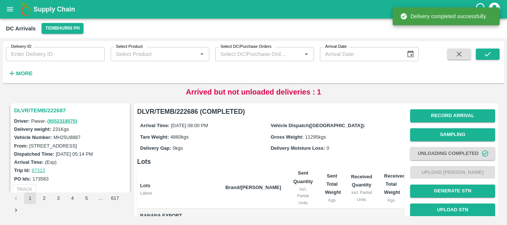
scroll to position [1138, 0]
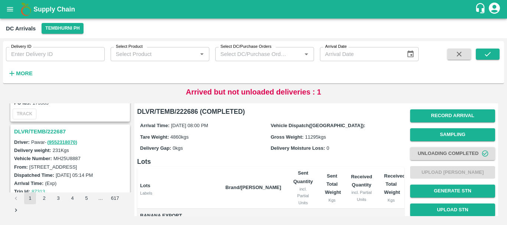
click at [46, 131] on h3 "DLVR/TEMB/222687" at bounding box center [71, 132] width 114 height 10
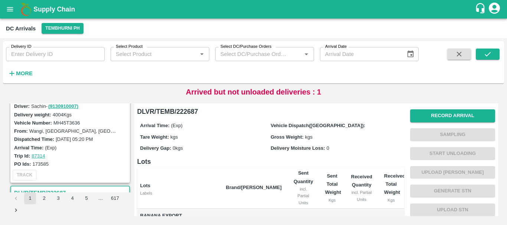
scroll to position [1039, 0]
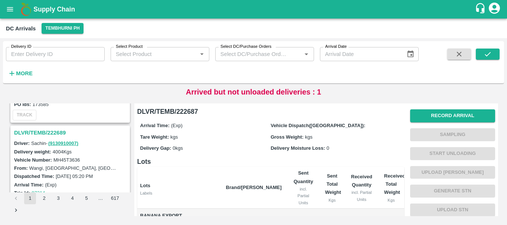
click at [59, 130] on h3 "DLVR/TEMB/222689" at bounding box center [71, 133] width 114 height 10
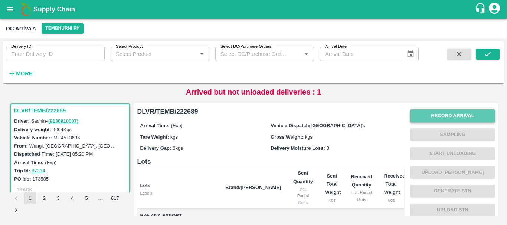
click at [433, 112] on button "Record Arrival" at bounding box center [452, 115] width 85 height 13
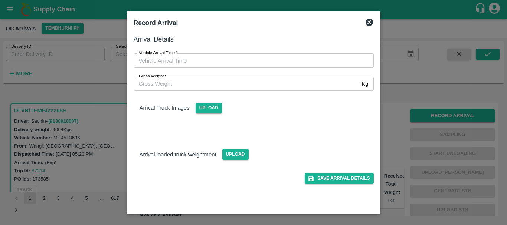
click at [409, 127] on div at bounding box center [253, 112] width 507 height 225
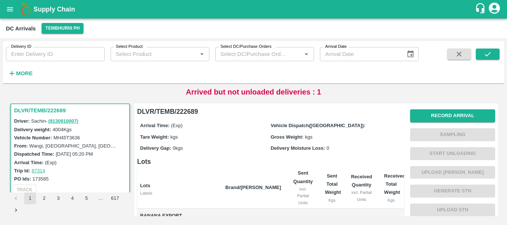
click at [377, 130] on div "Arrival Time: (Exp) Vehicle Dispatch(DC): Tare Weight: kgs Gross Weight: kgs De…" at bounding box center [270, 137] width 267 height 40
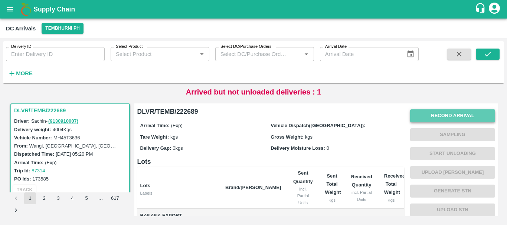
click at [425, 115] on button "Record Arrival" at bounding box center [452, 115] width 85 height 13
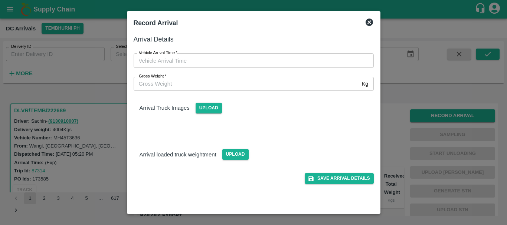
type input "DD/MM/YYYY hh:mm aa"
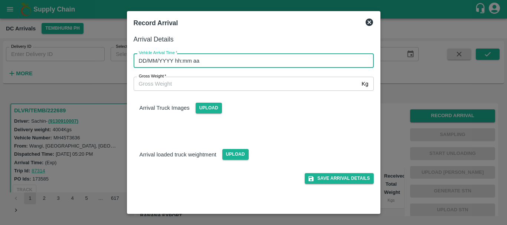
click at [262, 58] on input "DD/MM/YYYY hh:mm aa" at bounding box center [251, 60] width 235 height 14
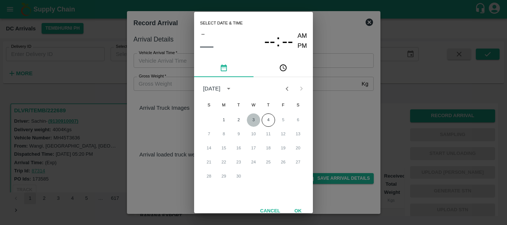
click at [253, 114] on button "3" at bounding box center [253, 120] width 13 height 13
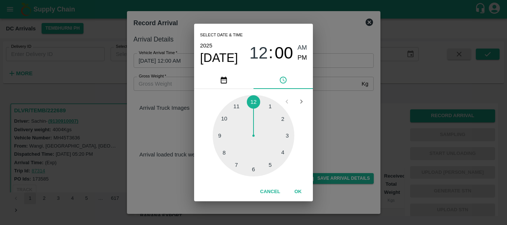
click at [226, 151] on div at bounding box center [254, 136] width 82 height 82
click at [280, 151] on div at bounding box center [254, 136] width 82 height 82
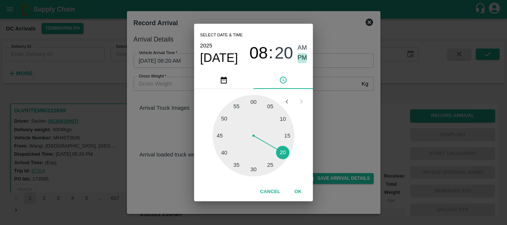
click at [302, 58] on span "PM" at bounding box center [303, 58] width 10 height 10
type input "03/09/2025 08:20 PM"
click at [335, 129] on div "Select date & time 2025 Sep 3 08 : 20 AM PM 05 10 15 20 25 30 35 40 45 50 55 00…" at bounding box center [253, 112] width 507 height 225
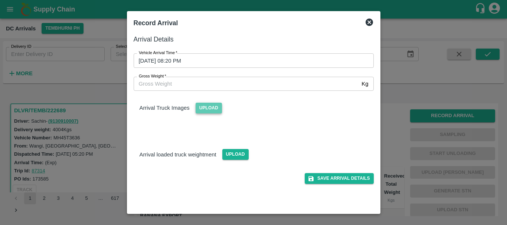
click at [211, 107] on span "Upload" at bounding box center [209, 108] width 26 height 11
click at [0, 0] on input "Upload" at bounding box center [0, 0] width 0 height 0
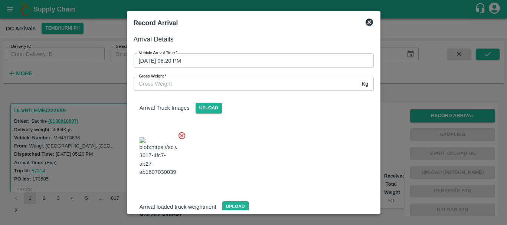
scroll to position [40, 0]
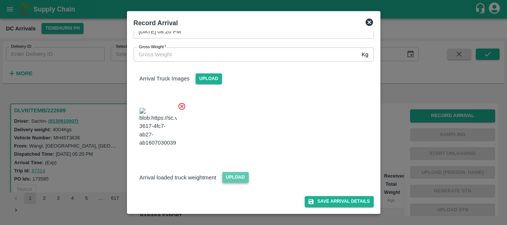
click at [224, 181] on span "Upload" at bounding box center [235, 177] width 26 height 11
click at [0, 0] on input "Upload" at bounding box center [0, 0] width 0 height 0
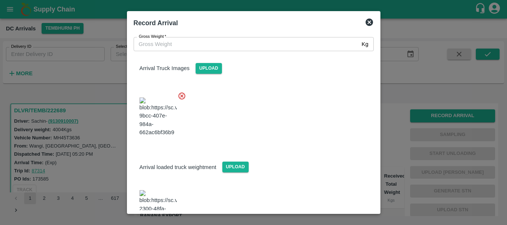
scroll to position [75, 0]
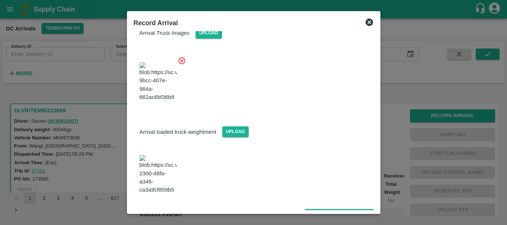
click at [172, 167] on img at bounding box center [158, 174] width 37 height 39
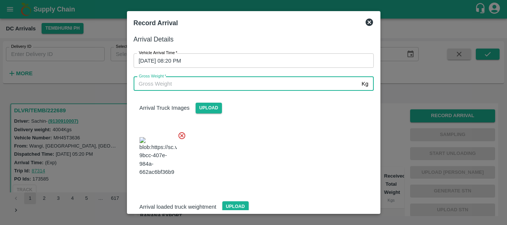
click at [211, 83] on input "Gross Weight   *" at bounding box center [246, 84] width 225 height 14
type input "9680"
click at [276, 140] on div at bounding box center [251, 154] width 246 height 58
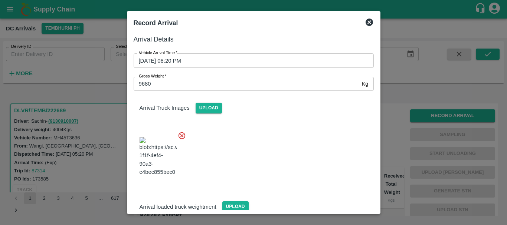
scroll to position [75, 0]
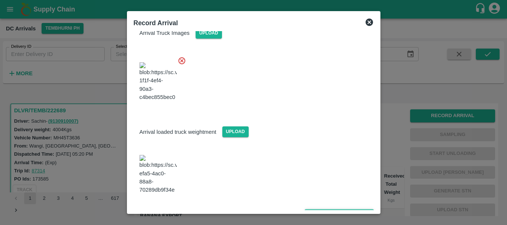
click at [318, 209] on button "Save Arrival Details" at bounding box center [339, 214] width 69 height 11
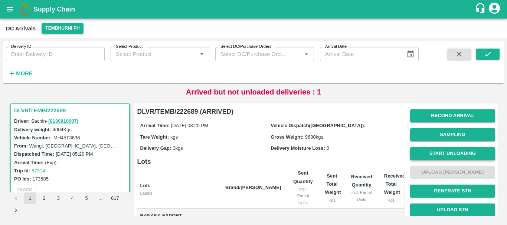
scroll to position [0, 0]
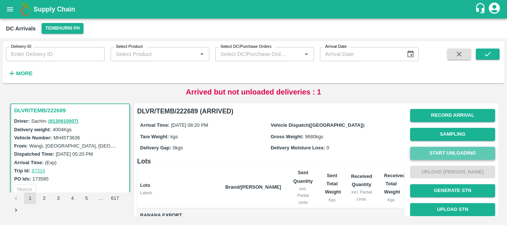
click at [455, 152] on button "Start Unloading" at bounding box center [452, 153] width 85 height 13
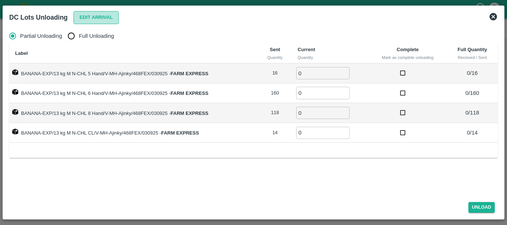
click at [95, 16] on button "Edit Arrival" at bounding box center [95, 17] width 45 height 13
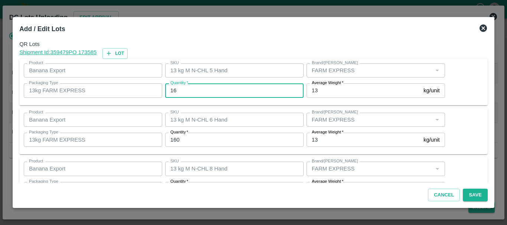
click at [233, 88] on input "16" at bounding box center [234, 90] width 138 height 14
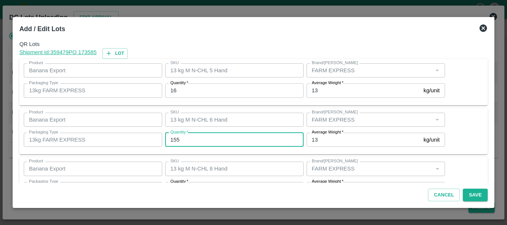
type input "155"
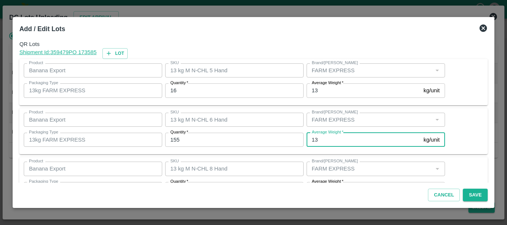
scroll to position [13, 0]
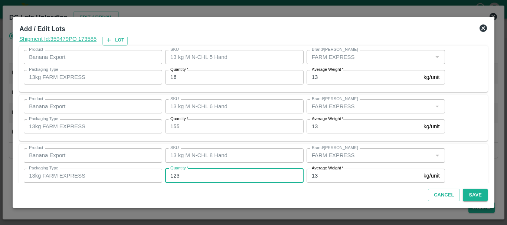
type input "123"
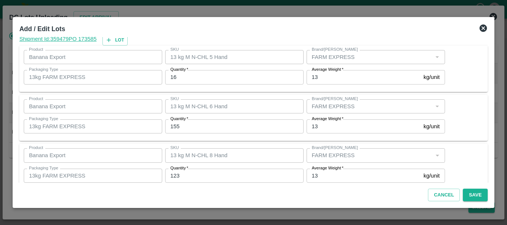
scroll to position [76, 0]
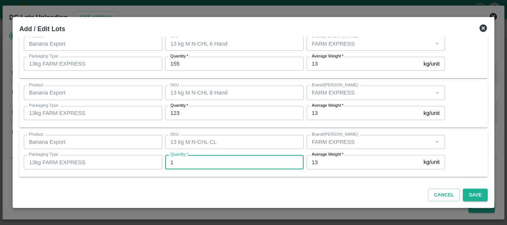
type input "14"
click at [487, 195] on div "Cancel Save" at bounding box center [253, 194] width 474 height 22
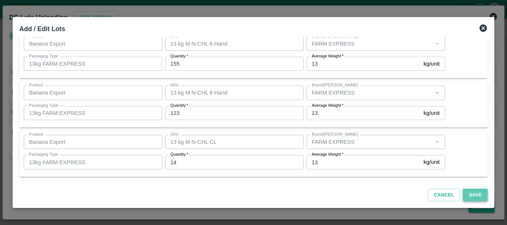
click at [473, 195] on button "Save" at bounding box center [475, 195] width 24 height 13
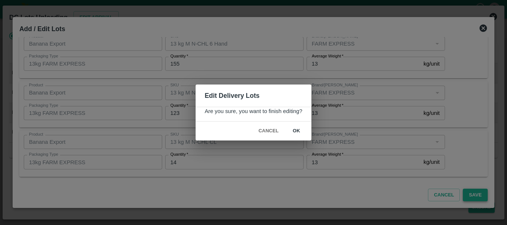
click at [473, 195] on div "Edit Delivery Lots Are you sure, you want to finish editing? Cancel ok" at bounding box center [253, 112] width 507 height 225
click at [295, 129] on button "ok" at bounding box center [297, 131] width 24 height 13
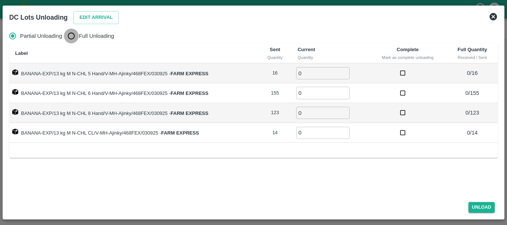
click at [73, 38] on input "Full Unloading" at bounding box center [71, 36] width 15 height 15
radio input "true"
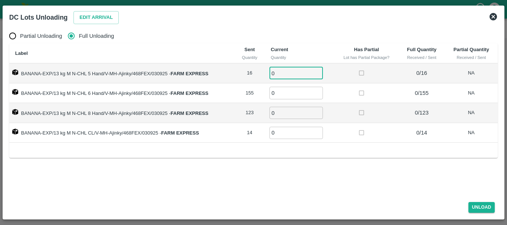
click at [280, 75] on input "0" at bounding box center [295, 73] width 53 height 12
type input "016"
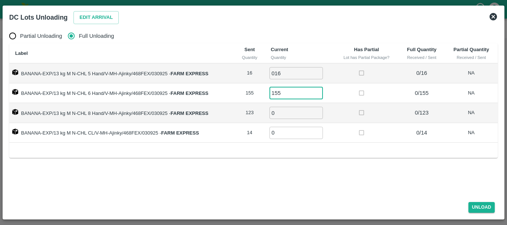
type input "155"
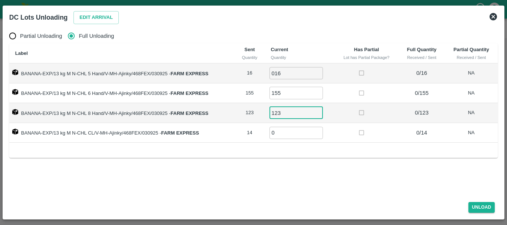
type input "123"
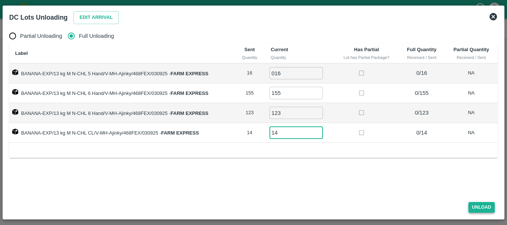
type input "14"
click at [472, 207] on button "Unload" at bounding box center [481, 207] width 27 height 11
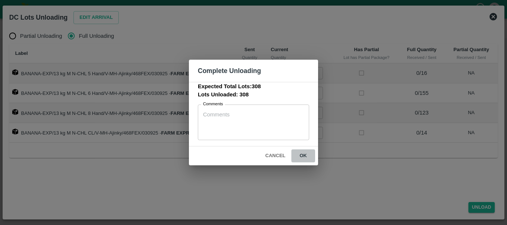
click at [306, 157] on button "ok" at bounding box center [303, 156] width 24 height 13
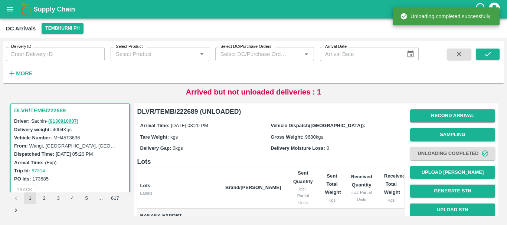
scroll to position [0, 0]
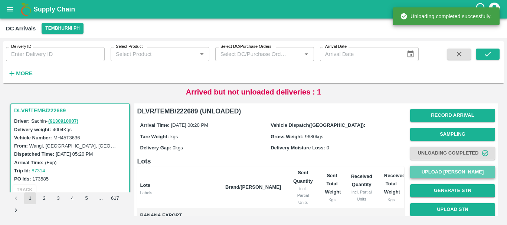
click at [422, 168] on button "Upload [PERSON_NAME]" at bounding box center [452, 172] width 85 height 13
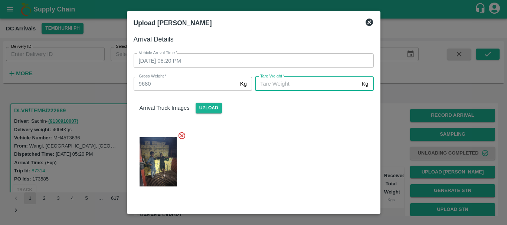
click at [286, 86] on input "[PERSON_NAME]   *" at bounding box center [307, 84] width 104 height 14
type input "5310"
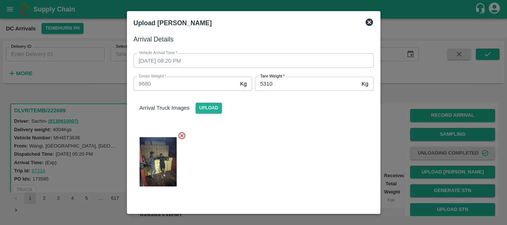
click at [281, 147] on div at bounding box center [251, 159] width 246 height 69
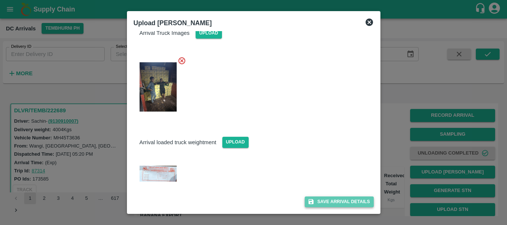
click at [313, 203] on button "Save Arrival Details" at bounding box center [339, 202] width 69 height 11
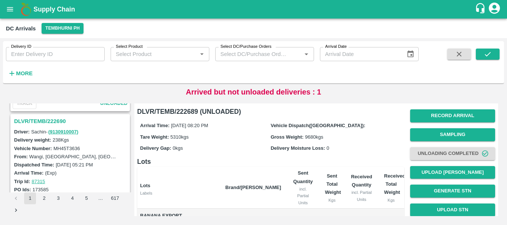
scroll to position [954, 0]
click at [47, 122] on h3 "DLVR/TEMB/222690" at bounding box center [71, 122] width 114 height 10
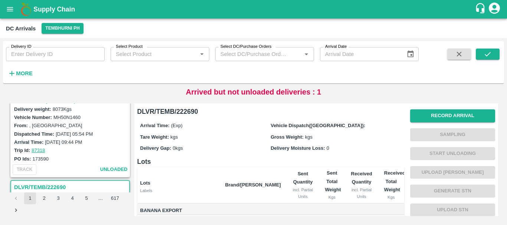
scroll to position [856, 0]
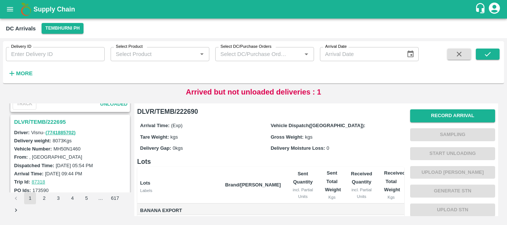
click at [46, 123] on h3 "DLVR/TEMB/222695" at bounding box center [71, 122] width 114 height 10
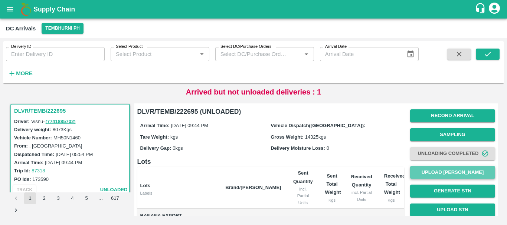
click at [424, 173] on button "Upload [PERSON_NAME]" at bounding box center [452, 172] width 85 height 13
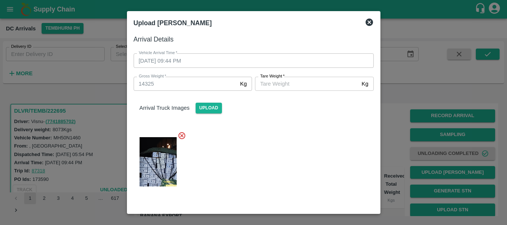
click at [270, 87] on input "[PERSON_NAME]   *" at bounding box center [307, 84] width 104 height 14
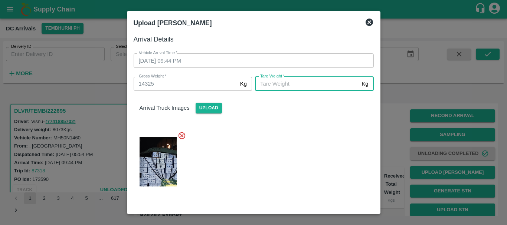
scroll to position [87, 0]
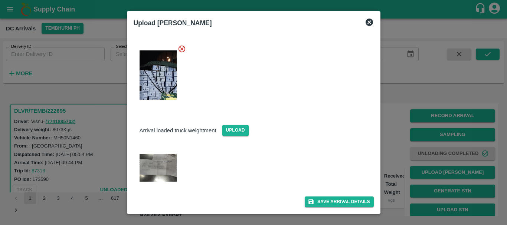
click at [161, 167] on img at bounding box center [158, 168] width 37 height 28
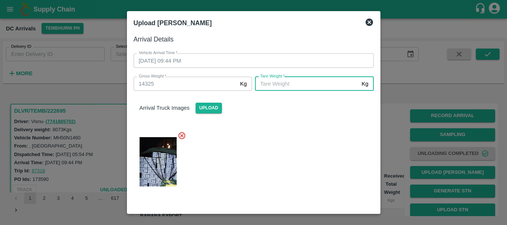
click at [289, 82] on input "[PERSON_NAME]   *" at bounding box center [307, 84] width 104 height 14
type input "5560"
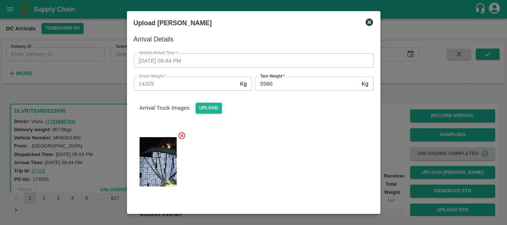
click at [295, 118] on div "Arrival Truck Images Upload" at bounding box center [251, 142] width 246 height 115
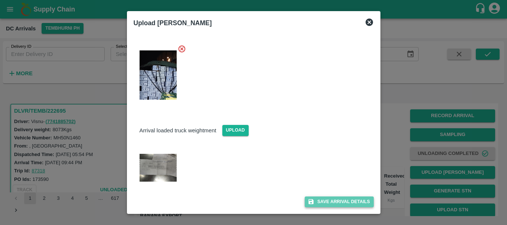
click at [317, 201] on button "Save Arrival Details" at bounding box center [339, 202] width 69 height 11
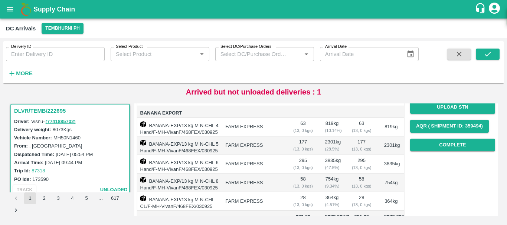
scroll to position [101, 0]
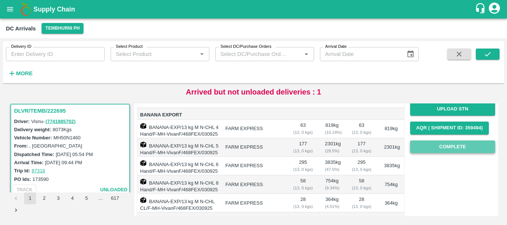
click at [435, 152] on button "Complete" at bounding box center [452, 147] width 85 height 13
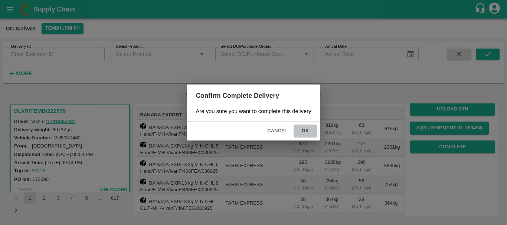
click at [312, 134] on button "ok" at bounding box center [305, 131] width 24 height 13
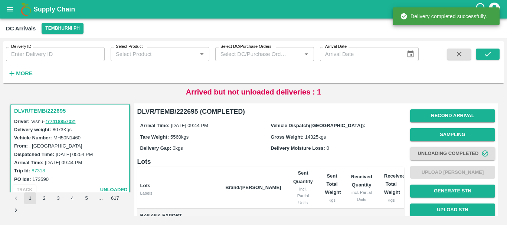
scroll to position [154, 0]
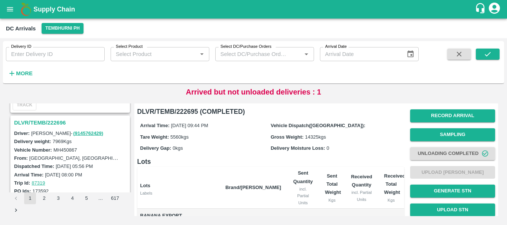
click at [37, 122] on h3 "DLVR/TEMB/222696" at bounding box center [71, 123] width 114 height 10
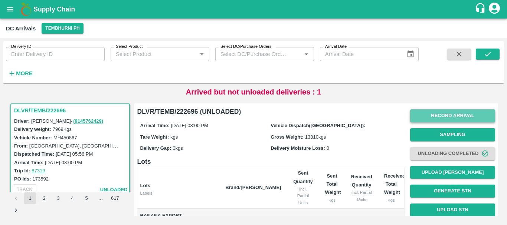
click at [439, 118] on button "Record Arrival" at bounding box center [452, 115] width 85 height 13
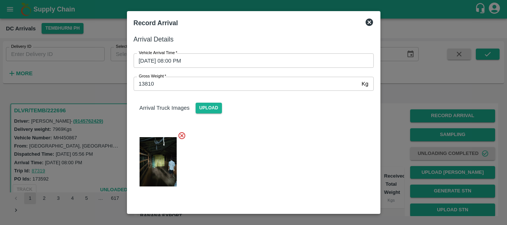
scroll to position [125, 0]
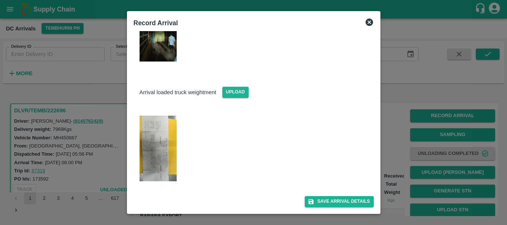
click at [151, 157] on img at bounding box center [158, 149] width 37 height 66
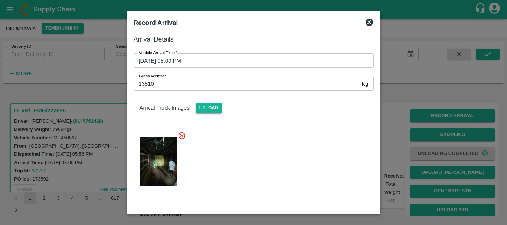
click at [412, 134] on div at bounding box center [253, 112] width 507 height 225
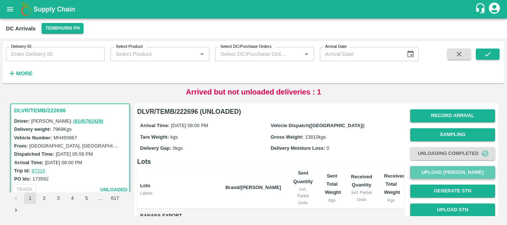
click at [431, 172] on button "Upload [PERSON_NAME]" at bounding box center [452, 172] width 85 height 13
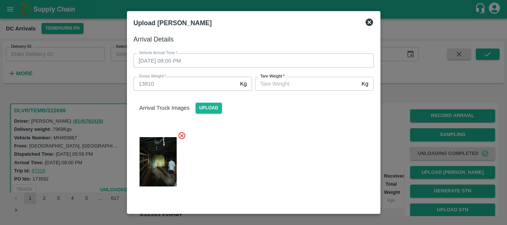
click at [285, 84] on input "[PERSON_NAME]   *" at bounding box center [307, 84] width 104 height 14
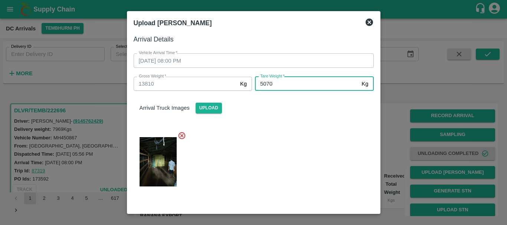
type input "5070"
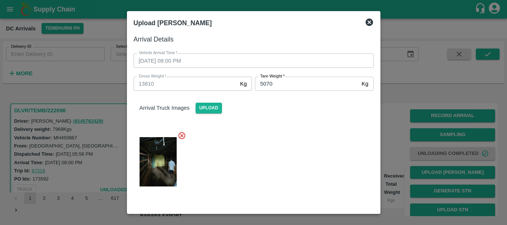
click at [303, 158] on div at bounding box center [251, 159] width 246 height 69
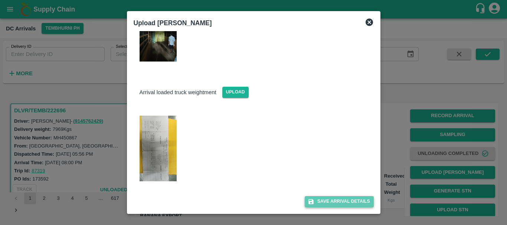
click at [324, 201] on button "Save Arrival Details" at bounding box center [339, 201] width 69 height 11
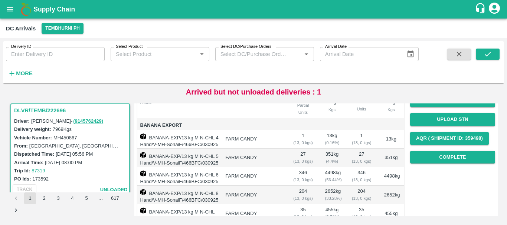
scroll to position [88, 0]
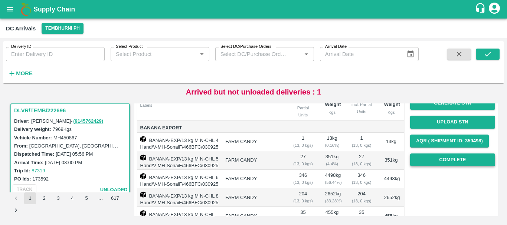
click at [429, 162] on button "Complete" at bounding box center [452, 160] width 85 height 13
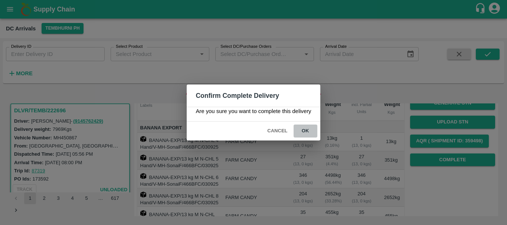
click at [306, 136] on button "ok" at bounding box center [305, 131] width 24 height 13
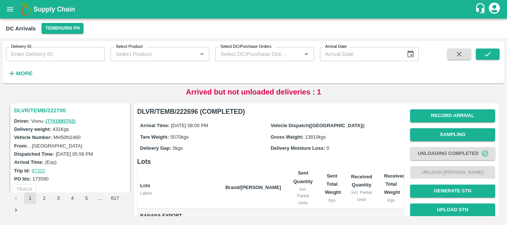
scroll to position [652, 0]
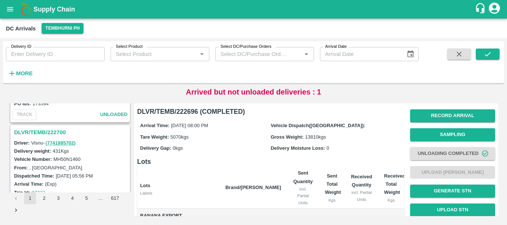
click at [45, 133] on h3 "DLVR/TEMB/222700" at bounding box center [71, 133] width 114 height 10
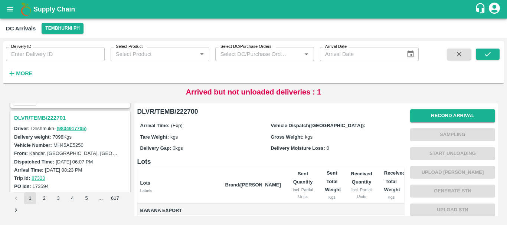
scroll to position [569, 0]
click at [57, 117] on h3 "DLVR/TEMB/222701" at bounding box center [71, 119] width 114 height 10
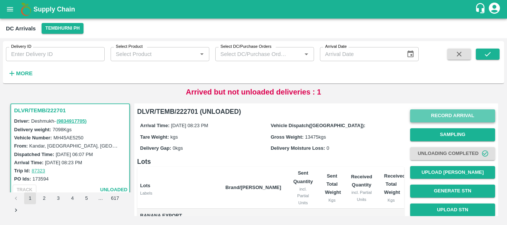
click at [446, 119] on button "Record Arrival" at bounding box center [452, 115] width 85 height 13
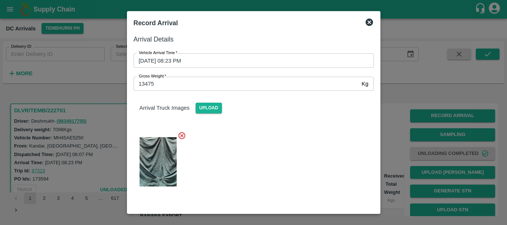
scroll to position [87, 0]
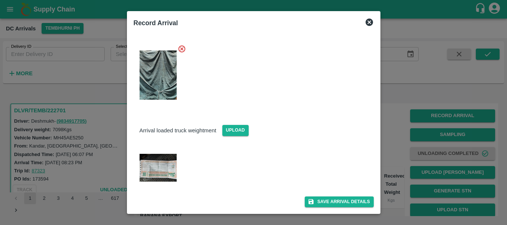
click at [155, 168] on img at bounding box center [158, 168] width 37 height 28
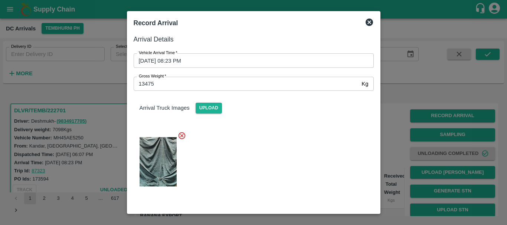
click at [410, 160] on div at bounding box center [253, 112] width 507 height 225
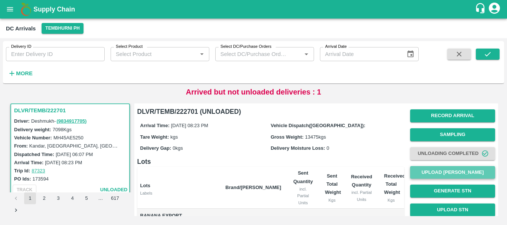
click at [430, 167] on button "Upload [PERSON_NAME]" at bounding box center [452, 172] width 85 height 13
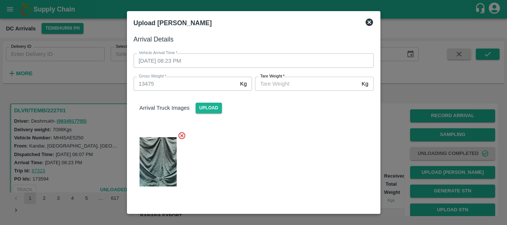
click at [281, 83] on input "[PERSON_NAME]   *" at bounding box center [307, 84] width 104 height 14
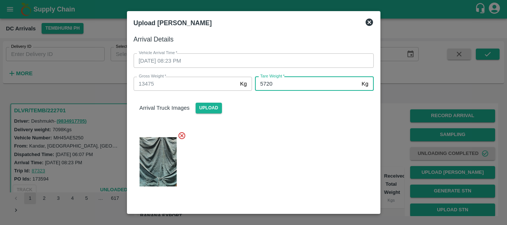
type input "5720"
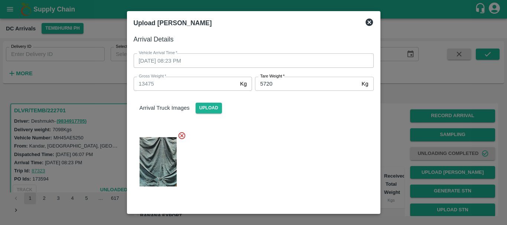
click at [272, 132] on div at bounding box center [251, 159] width 246 height 69
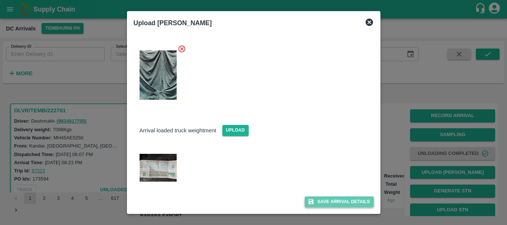
click at [316, 198] on button "Save Arrival Details" at bounding box center [339, 202] width 69 height 11
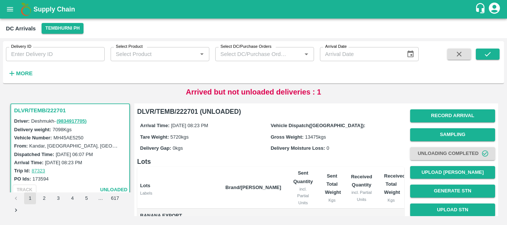
scroll to position [68, 0]
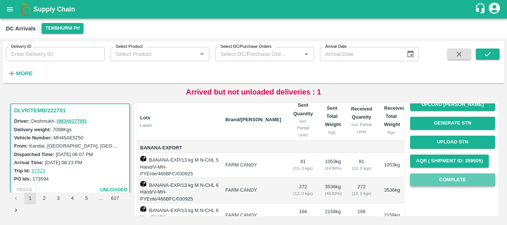
click at [436, 177] on button "Complete" at bounding box center [452, 180] width 85 height 13
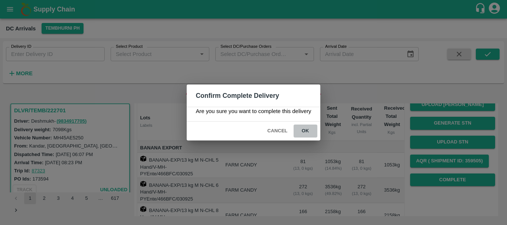
click at [305, 131] on button "ok" at bounding box center [305, 131] width 24 height 13
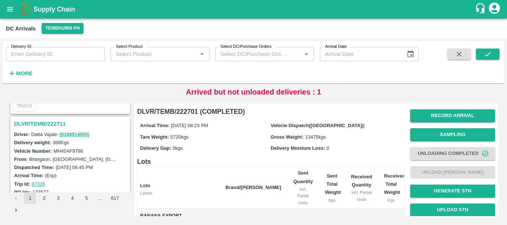
scroll to position [466, 0]
click at [50, 126] on h3 "DLVR/TEMB/222711" at bounding box center [71, 124] width 114 height 10
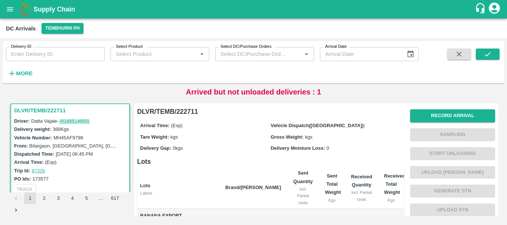
scroll to position [78, 0]
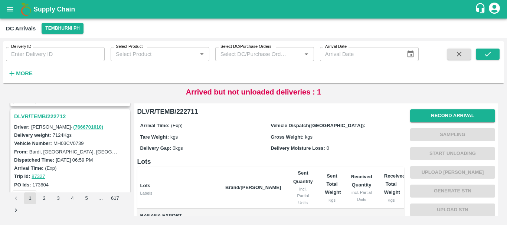
click at [53, 116] on h3 "DLVR/TEMB/222712" at bounding box center [71, 117] width 114 height 10
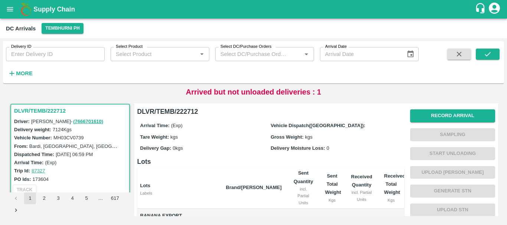
scroll to position [0, 0]
click at [423, 117] on button "Record Arrival" at bounding box center [452, 115] width 85 height 13
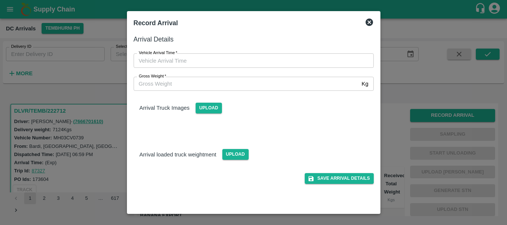
type input "DD/MM/YYYY hh:mm aa"
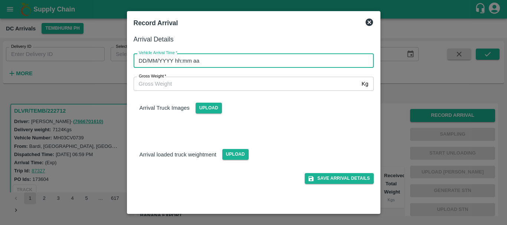
click at [288, 63] on input "DD/MM/YYYY hh:mm aa" at bounding box center [251, 60] width 235 height 14
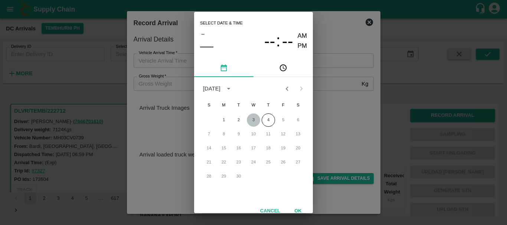
click at [251, 121] on button "3" at bounding box center [253, 120] width 13 height 13
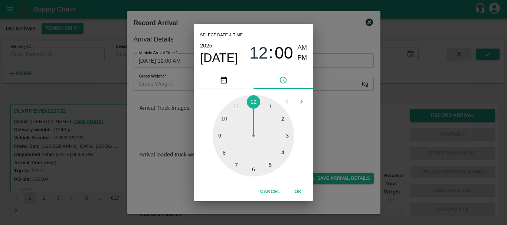
click at [226, 149] on div at bounding box center [254, 136] width 82 height 82
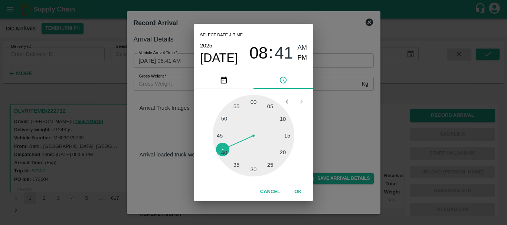
click at [300, 55] on span "PM" at bounding box center [303, 58] width 10 height 10
type input "03/09/2025 08:41 PM"
click at [343, 96] on div "Select date & time 2025 Sep 3 08 : 41 AM PM 05 10 15 20 25 30 35 40 45 50 55 00…" at bounding box center [253, 112] width 507 height 225
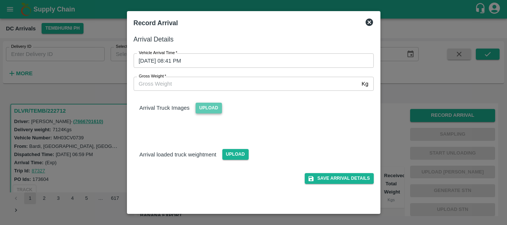
click at [207, 107] on span "Upload" at bounding box center [209, 108] width 26 height 11
click at [0, 0] on input "Upload" at bounding box center [0, 0] width 0 height 0
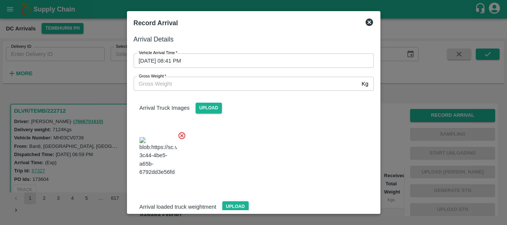
scroll to position [56, 0]
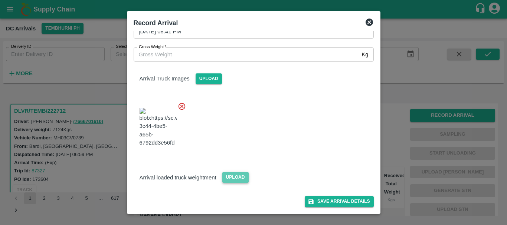
click at [227, 174] on span "Upload" at bounding box center [235, 177] width 26 height 11
click at [0, 0] on input "Upload" at bounding box center [0, 0] width 0 height 0
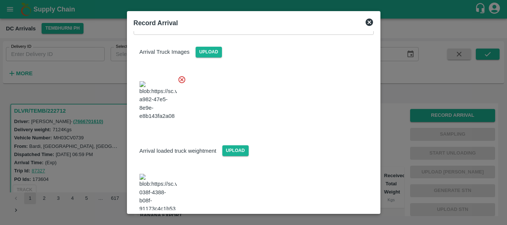
scroll to position [90, 0]
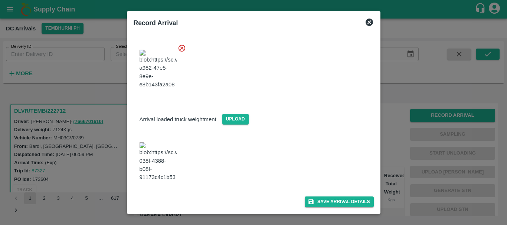
click at [148, 174] on img at bounding box center [158, 161] width 37 height 39
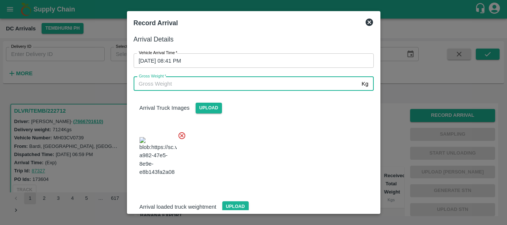
click at [201, 82] on input "Gross Weight   *" at bounding box center [246, 84] width 225 height 14
type input "13105"
click at [266, 124] on div "Arrival Truck Images Upload" at bounding box center [251, 137] width 246 height 105
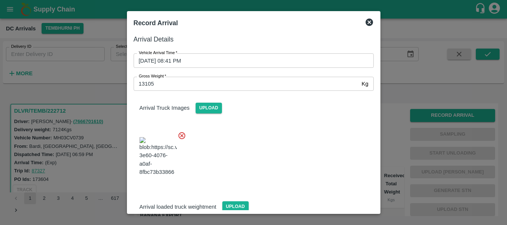
scroll to position [90, 0]
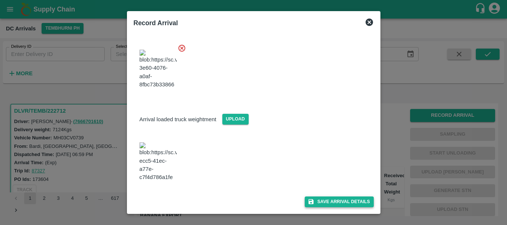
click at [320, 197] on button "Save Arrival Details" at bounding box center [339, 202] width 69 height 11
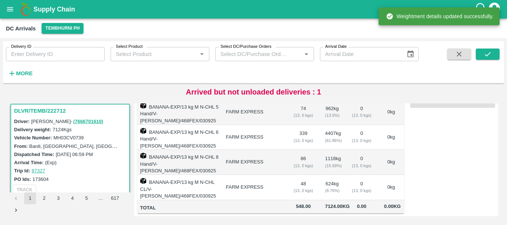
scroll to position [0, 0]
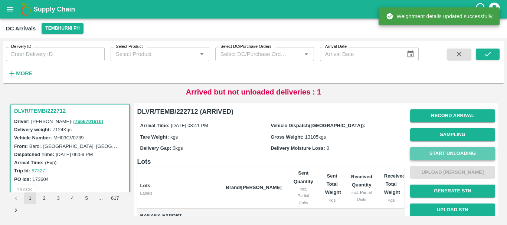
click at [425, 153] on button "Start Unloading" at bounding box center [452, 153] width 85 height 13
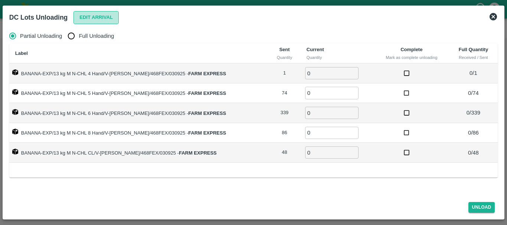
click at [89, 19] on button "Edit Arrival" at bounding box center [95, 17] width 45 height 13
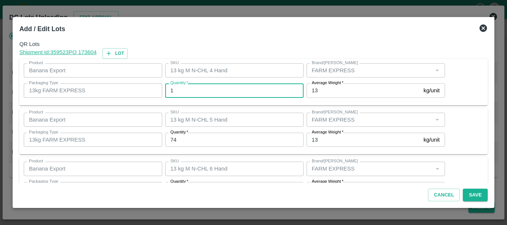
click at [258, 83] on input "1" at bounding box center [234, 90] width 138 height 14
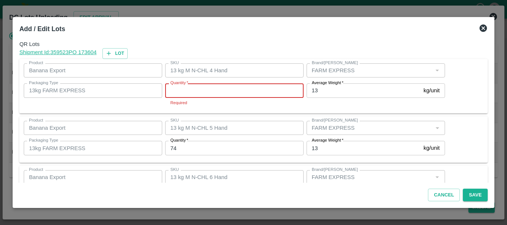
click at [258, 83] on input "Quantity   *" at bounding box center [234, 90] width 138 height 14
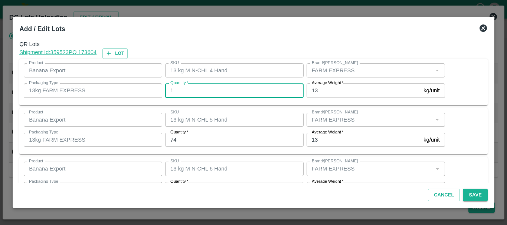
type input "1"
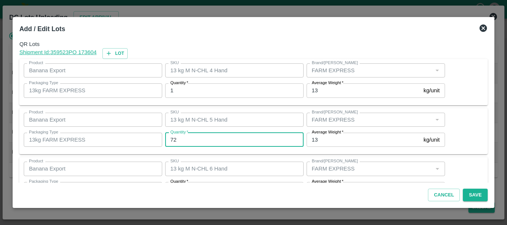
type input "72"
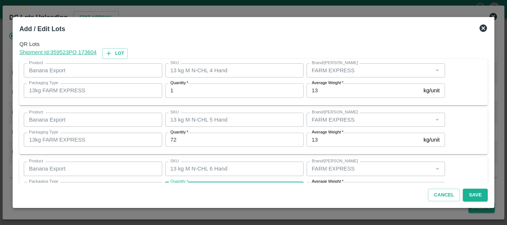
scroll to position [13, 0]
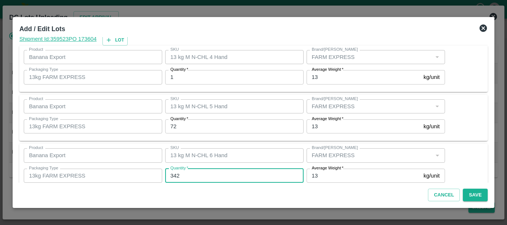
type input "342"
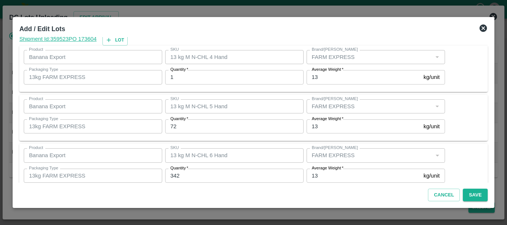
scroll to position [125, 0]
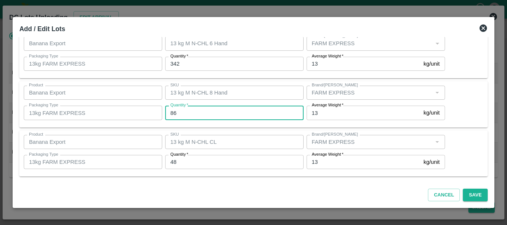
click at [228, 108] on input "86" at bounding box center [234, 113] width 138 height 14
type input "8"
type input "88"
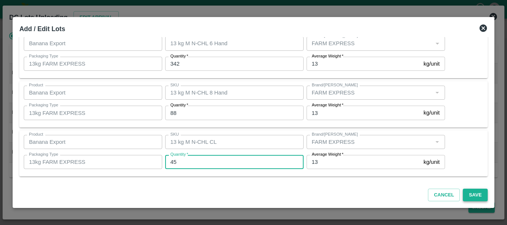
type input "45"
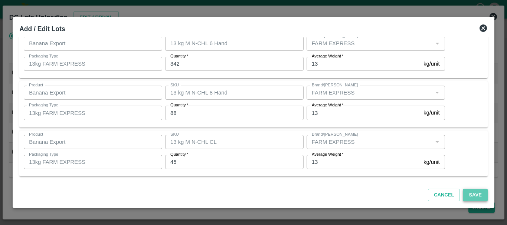
click at [478, 195] on button "Save" at bounding box center [475, 195] width 24 height 13
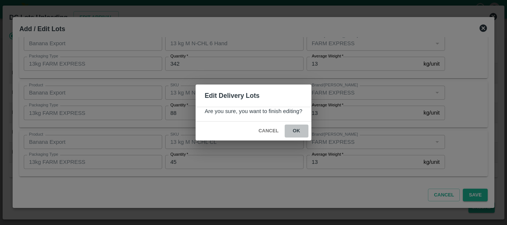
click at [297, 132] on button "ok" at bounding box center [297, 131] width 24 height 13
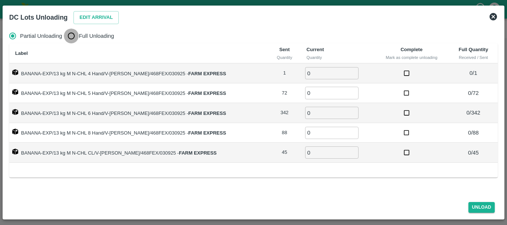
click at [67, 40] on input "Full Unloading" at bounding box center [71, 36] width 15 height 15
radio input "true"
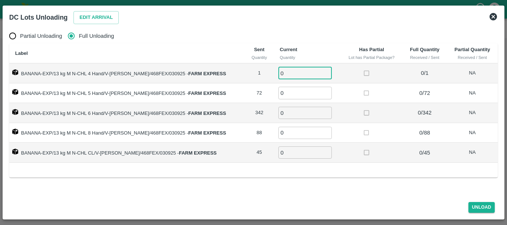
click at [288, 72] on input "0" at bounding box center [304, 73] width 53 height 12
type input "01"
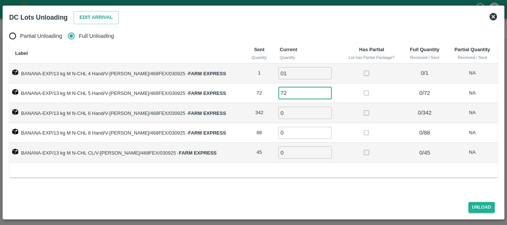
type input "72"
type input "342"
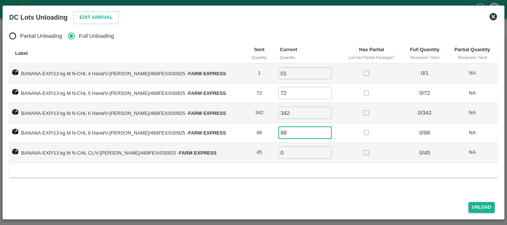
type input "88"
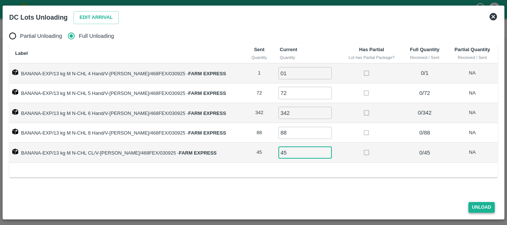
type input "45"
click at [474, 209] on button "Unload" at bounding box center [481, 207] width 27 height 11
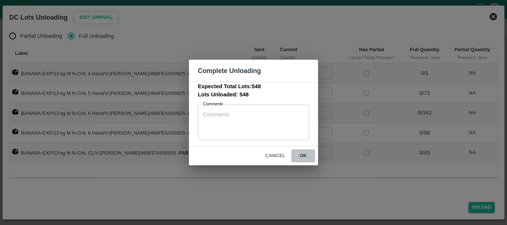
click at [300, 152] on button "ok" at bounding box center [303, 156] width 24 height 13
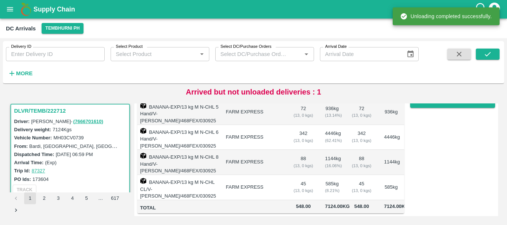
scroll to position [0, 0]
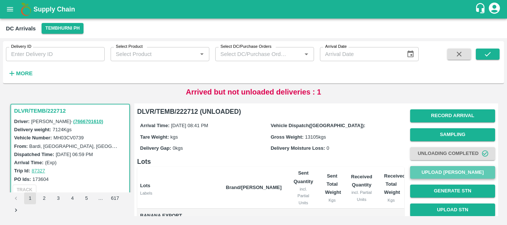
click at [425, 174] on button "Upload [PERSON_NAME]" at bounding box center [452, 172] width 85 height 13
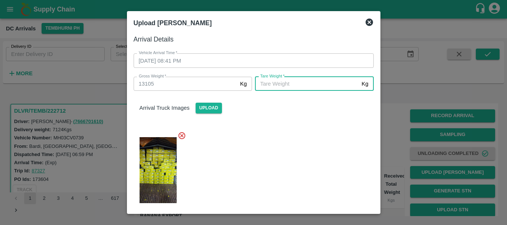
click at [292, 82] on input "[PERSON_NAME]   *" at bounding box center [307, 84] width 104 height 14
type input "5450"
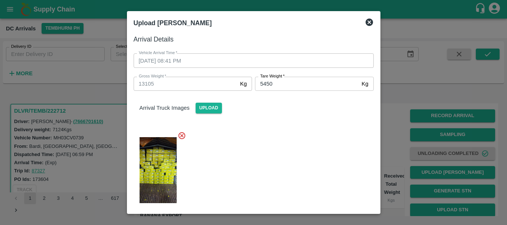
click at [291, 152] on div at bounding box center [251, 167] width 246 height 85
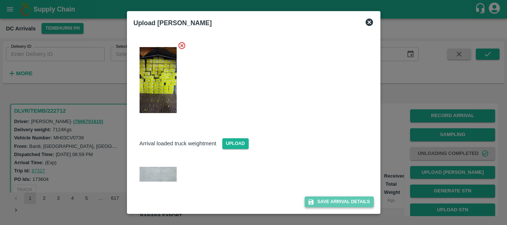
click at [312, 199] on icon "submit" at bounding box center [311, 202] width 7 height 7
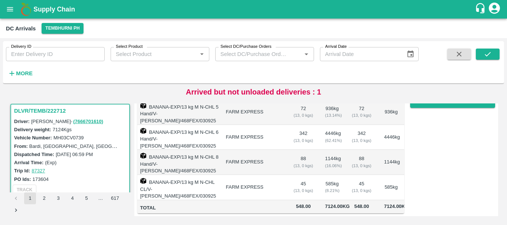
scroll to position [101, 0]
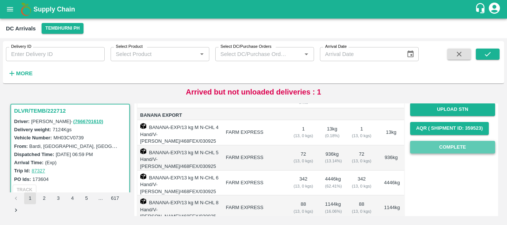
click at [438, 148] on button "Complete" at bounding box center [452, 147] width 85 height 13
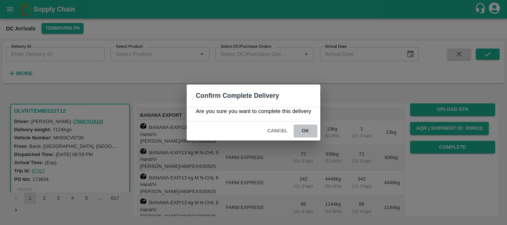
click at [299, 129] on button "ok" at bounding box center [305, 131] width 24 height 13
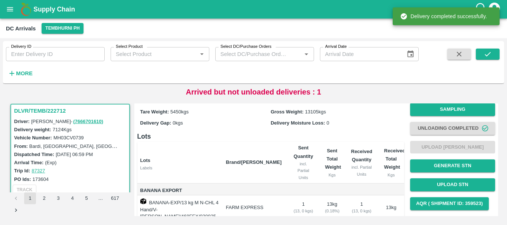
scroll to position [147, 0]
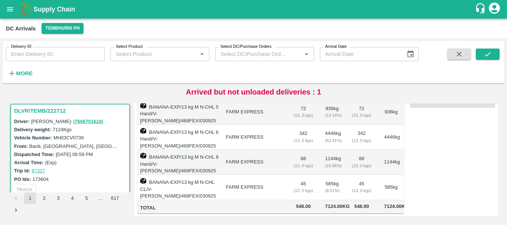
drag, startPoint x: 322, startPoint y: 152, endPoint x: 278, endPoint y: 150, distance: 44.2
click at [278, 150] on td "FARM EXPRESS" at bounding box center [254, 162] width 68 height 25
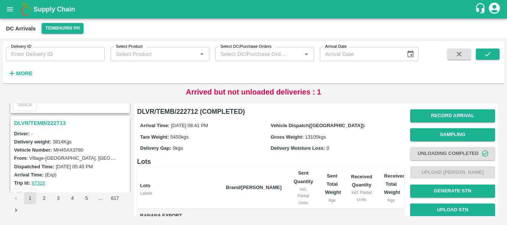
click at [51, 124] on h3 "DLVR/TEMB/222713" at bounding box center [71, 123] width 114 height 10
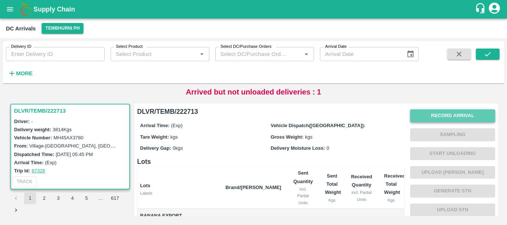
click at [443, 113] on button "Record Arrival" at bounding box center [452, 115] width 85 height 13
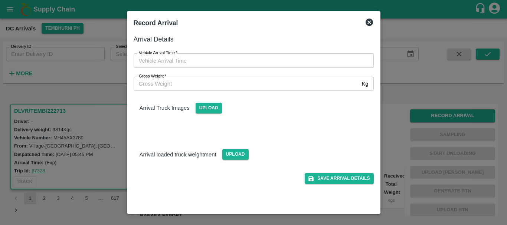
type input "DD/MM/YYYY hh:mm aa"
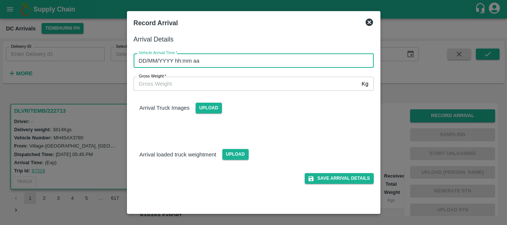
click at [258, 59] on input "DD/MM/YYYY hh:mm aa" at bounding box center [251, 60] width 235 height 14
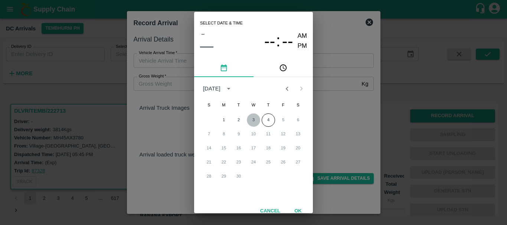
click at [249, 119] on button "3" at bounding box center [253, 120] width 13 height 13
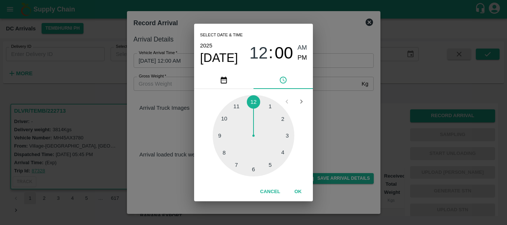
click at [224, 152] on div at bounding box center [254, 136] width 82 height 82
click at [270, 108] on div at bounding box center [254, 136] width 82 height 82
click at [298, 58] on span "PM" at bounding box center [303, 58] width 10 height 10
type input "03/09/2025 08:05 PM"
click at [347, 89] on div "Select date & time 2025 Sep 3 08 : 05 AM PM 05 10 15 20 25 30 35 40 45 50 55 00…" at bounding box center [253, 112] width 507 height 225
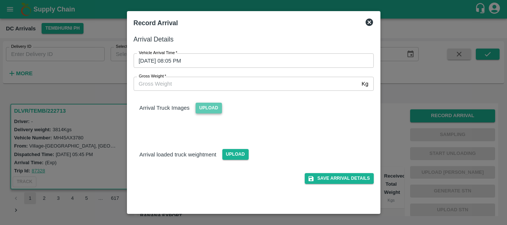
click at [217, 112] on span "Upload" at bounding box center [209, 108] width 26 height 11
click at [0, 0] on input "Upload" at bounding box center [0, 0] width 0 height 0
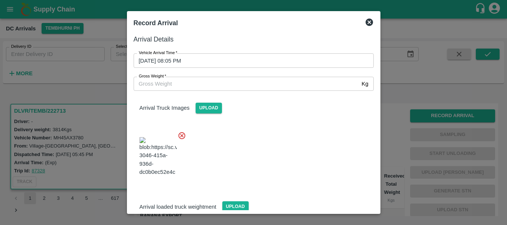
scroll to position [40, 0]
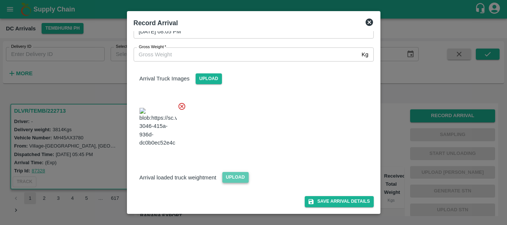
click at [238, 177] on span "Upload" at bounding box center [235, 177] width 26 height 11
click at [0, 0] on input "Upload" at bounding box center [0, 0] width 0 height 0
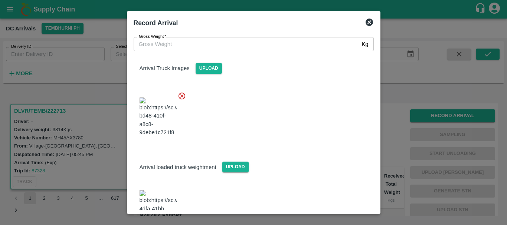
scroll to position [74, 0]
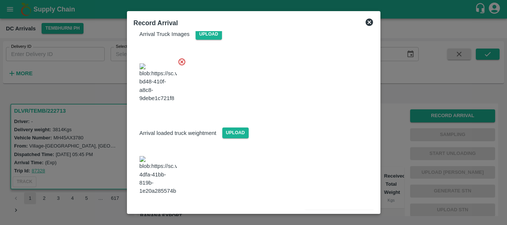
click at [154, 181] on img at bounding box center [158, 175] width 37 height 39
click at [332, 210] on button "Save Arrival Details" at bounding box center [339, 215] width 69 height 11
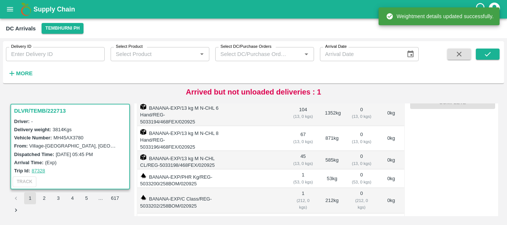
scroll to position [0, 0]
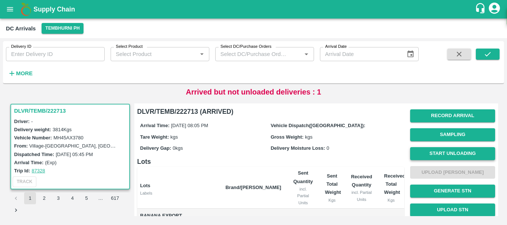
click at [436, 152] on button "Start Unloading" at bounding box center [452, 153] width 85 height 13
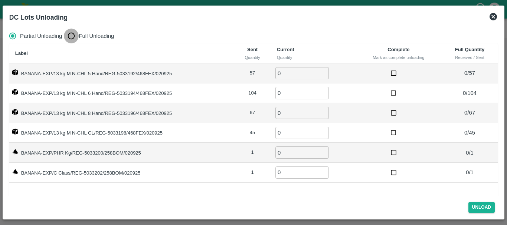
click at [74, 32] on input "Full Unloading" at bounding box center [71, 36] width 15 height 15
radio input "true"
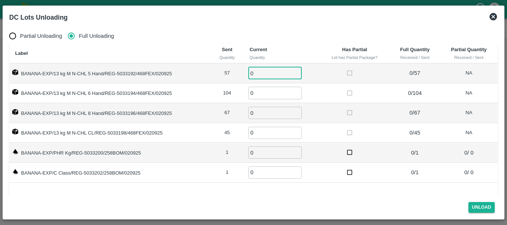
click at [266, 68] on input "0" at bounding box center [274, 73] width 53 height 12
type input "057"
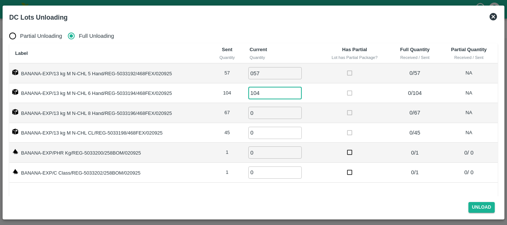
type input "104"
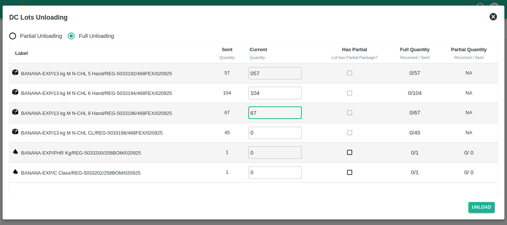
type input "67"
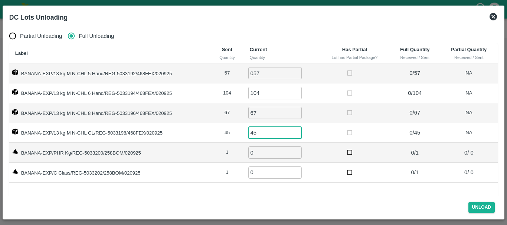
type input "45"
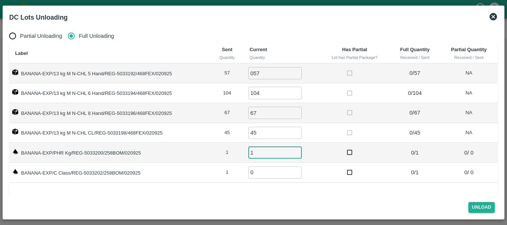
type input "1"
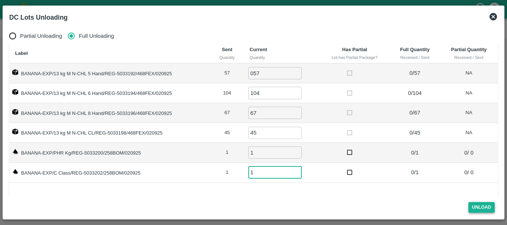
type input "1"
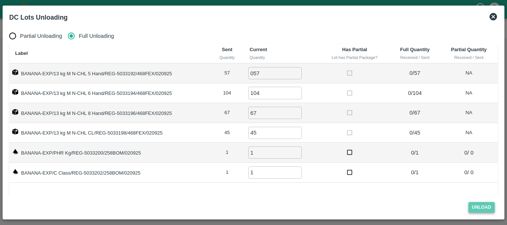
click at [485, 207] on button "Unload" at bounding box center [481, 207] width 27 height 11
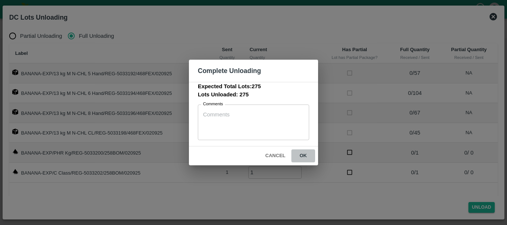
click at [300, 154] on button "ok" at bounding box center [303, 156] width 24 height 13
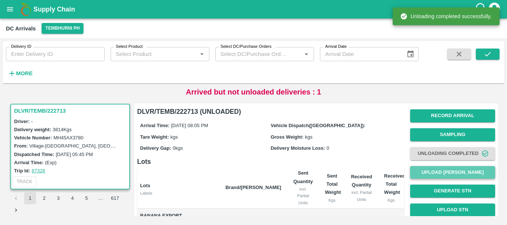
click at [440, 170] on button "Upload [PERSON_NAME]" at bounding box center [452, 172] width 85 height 13
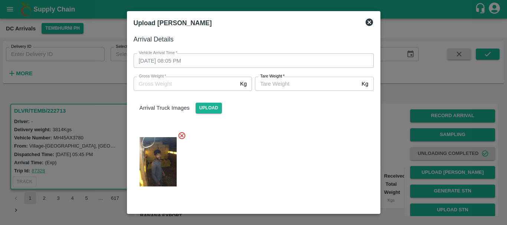
click at [401, 150] on div at bounding box center [253, 112] width 507 height 225
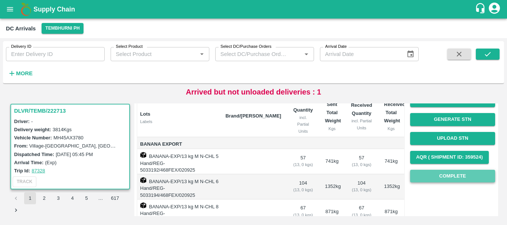
click at [440, 175] on button "Complete" at bounding box center [452, 176] width 85 height 13
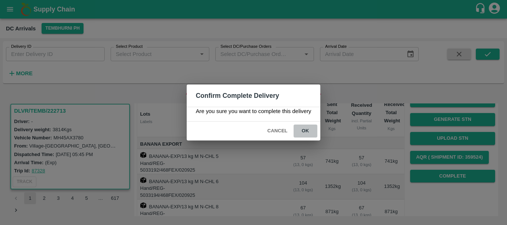
click at [310, 133] on button "ok" at bounding box center [305, 131] width 24 height 13
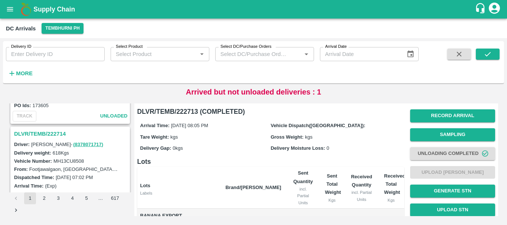
click at [60, 132] on h3 "DLVR/TEMB/222714" at bounding box center [71, 134] width 114 height 10
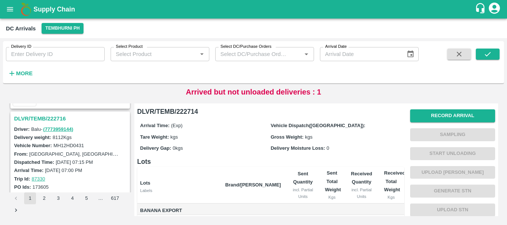
click at [59, 120] on h3 "DLVR/TEMB/222716" at bounding box center [71, 119] width 114 height 10
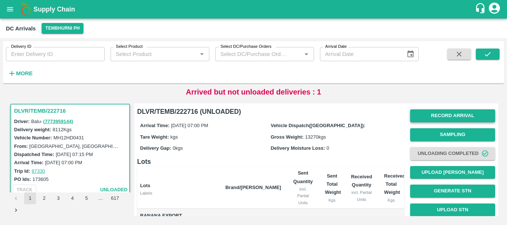
click at [440, 114] on button "Record Arrival" at bounding box center [452, 115] width 85 height 13
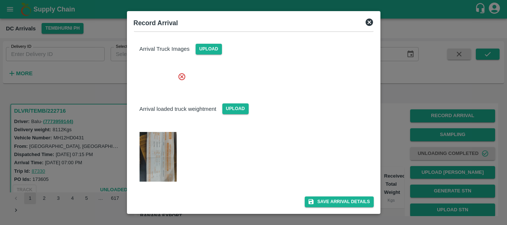
click at [165, 154] on img at bounding box center [158, 156] width 37 height 49
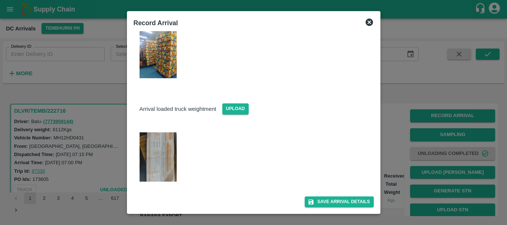
click at [414, 97] on div at bounding box center [253, 112] width 507 height 225
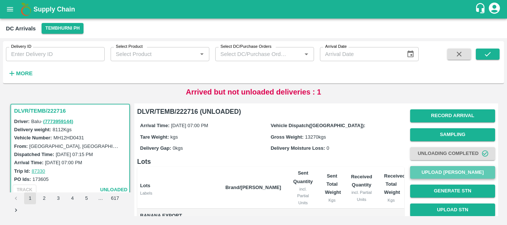
click at [440, 168] on button "Upload [PERSON_NAME]" at bounding box center [452, 172] width 85 height 13
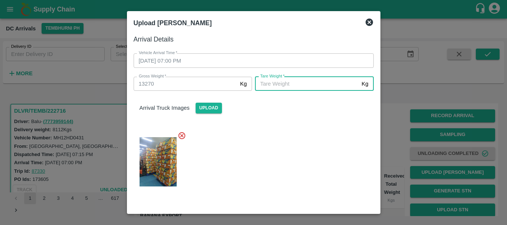
click at [315, 89] on input "[PERSON_NAME]   *" at bounding box center [307, 84] width 104 height 14
type input "5"
type input "4600"
click at [311, 128] on div at bounding box center [251, 159] width 246 height 69
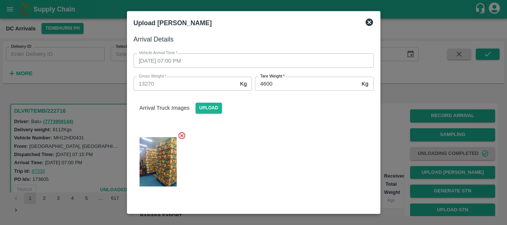
scroll to position [108, 0]
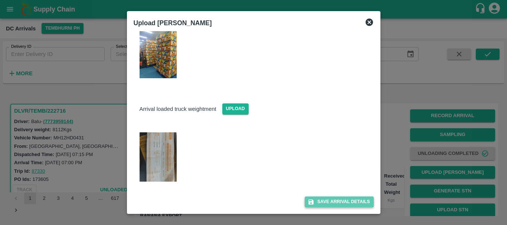
click at [332, 201] on button "Save Arrival Details" at bounding box center [339, 202] width 69 height 11
click at [332, 201] on span "Save Arrival Details" at bounding box center [339, 202] width 69 height 11
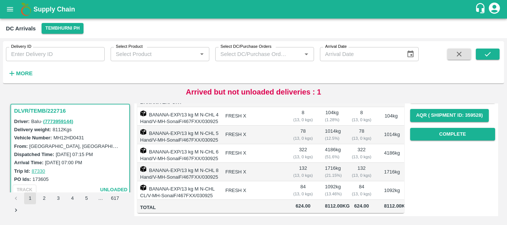
scroll to position [0, 0]
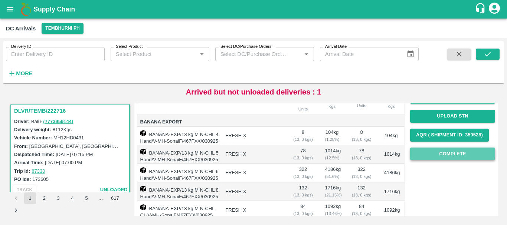
click at [425, 153] on button "Complete" at bounding box center [452, 154] width 85 height 13
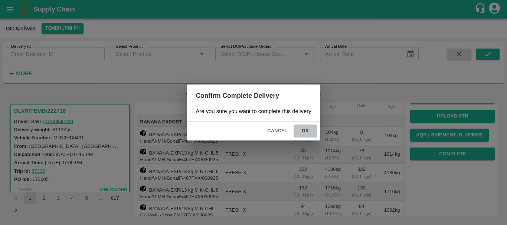
click at [303, 129] on button "ok" at bounding box center [305, 131] width 24 height 13
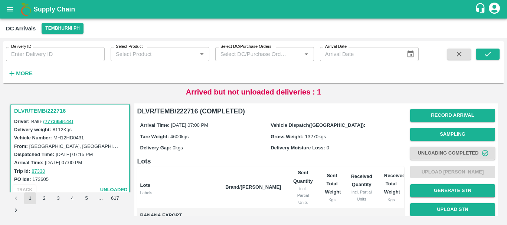
scroll to position [154, 0]
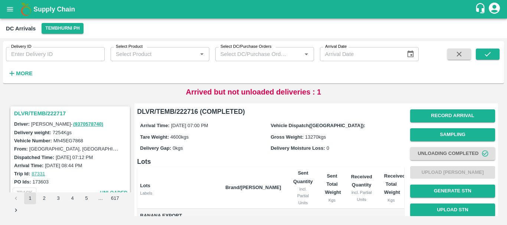
click at [47, 112] on h3 "DLVR/TEMB/222717" at bounding box center [71, 114] width 114 height 10
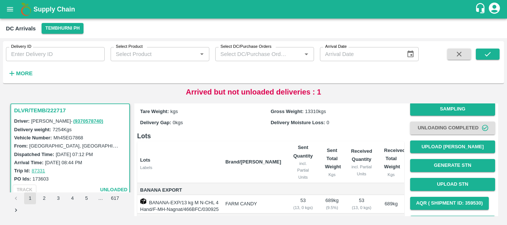
scroll to position [24, 0]
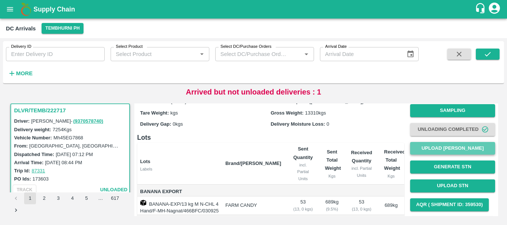
click at [428, 144] on button "Upload [PERSON_NAME]" at bounding box center [452, 148] width 85 height 13
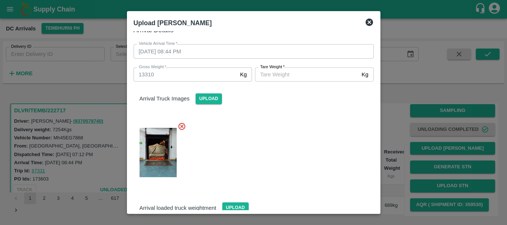
scroll to position [108, 0]
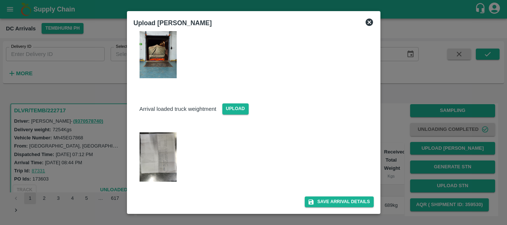
click at [159, 146] on img at bounding box center [158, 156] width 37 height 49
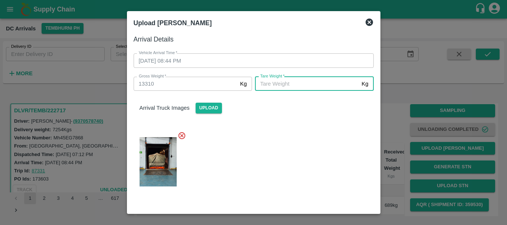
click at [291, 88] on input "[PERSON_NAME]   *" at bounding box center [307, 84] width 104 height 14
type input "5470"
click at [293, 160] on div at bounding box center [251, 159] width 246 height 69
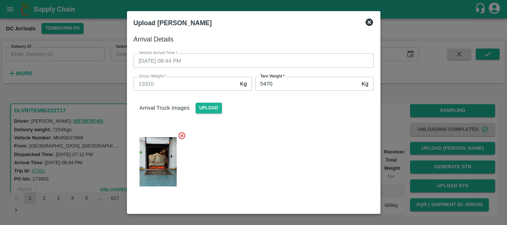
scroll to position [108, 0]
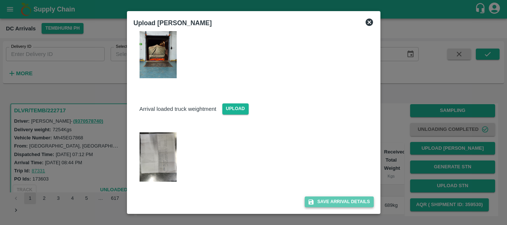
click at [315, 199] on button "Save Arrival Details" at bounding box center [339, 202] width 69 height 11
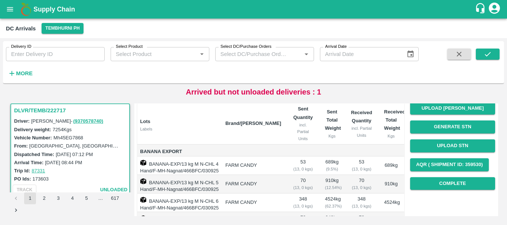
scroll to position [65, 0]
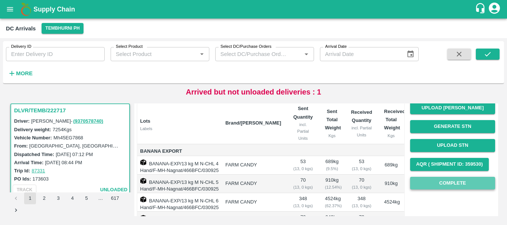
click at [438, 182] on button "Complete" at bounding box center [452, 183] width 85 height 13
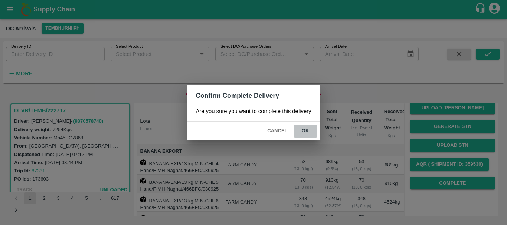
click at [308, 134] on button "ok" at bounding box center [305, 131] width 24 height 13
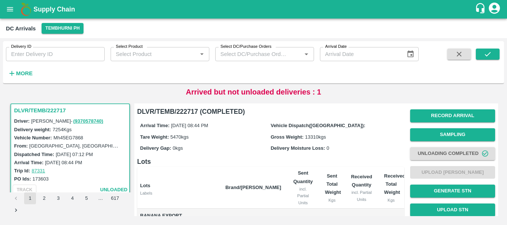
scroll to position [0, 0]
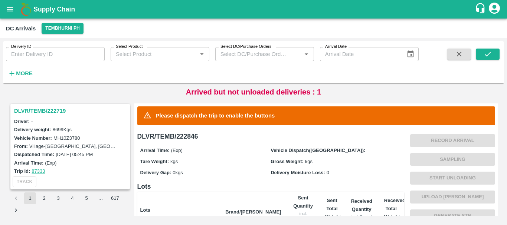
scroll to position [2310, 0]
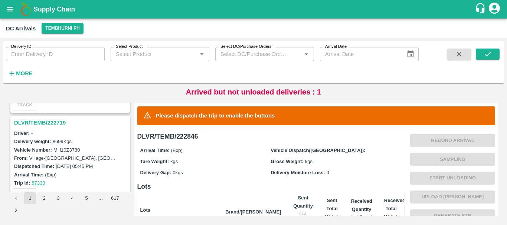
click at [52, 123] on h3 "DLVR/TEMB/222719" at bounding box center [71, 123] width 114 height 10
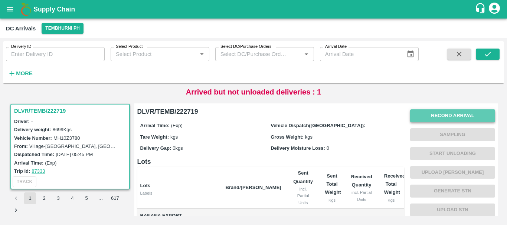
click at [417, 119] on button "Record Arrival" at bounding box center [452, 115] width 85 height 13
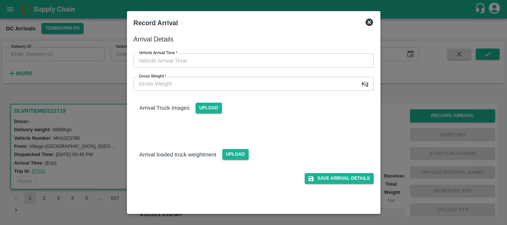
type input "DD/MM/YYYY hh:mm aa"
click at [252, 63] on input "DD/MM/YYYY hh:mm aa" at bounding box center [251, 60] width 235 height 14
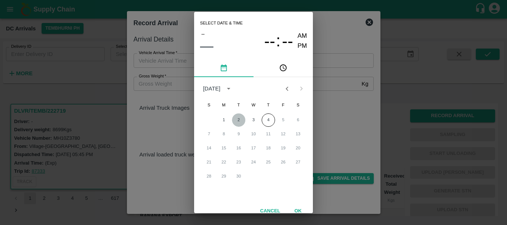
click at [238, 122] on button "2" at bounding box center [238, 120] width 13 height 13
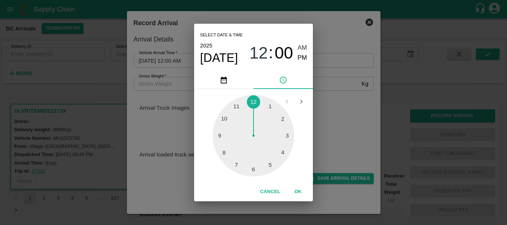
click at [225, 147] on div at bounding box center [254, 136] width 82 height 82
click at [276, 108] on div at bounding box center [254, 136] width 82 height 82
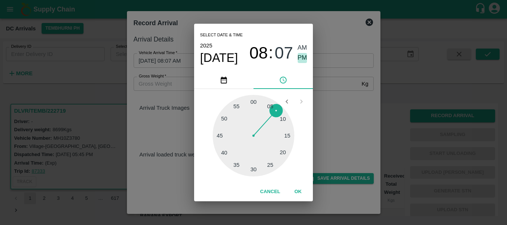
click at [302, 58] on span "PM" at bounding box center [303, 58] width 10 height 10
type input "02/09/2025 08:07 PM"
click at [341, 102] on div "Select date & time 2025 Sep 2 08 : 07 AM PM 05 10 15 20 25 30 35 40 45 50 55 00…" at bounding box center [253, 112] width 507 height 225
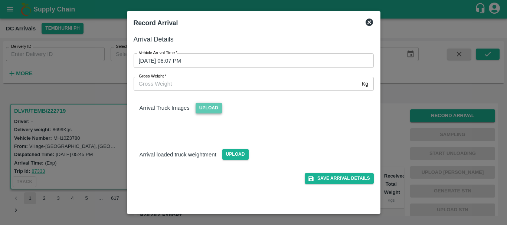
click at [209, 112] on span "Upload" at bounding box center [209, 108] width 26 height 11
click at [0, 0] on input "Upload" at bounding box center [0, 0] width 0 height 0
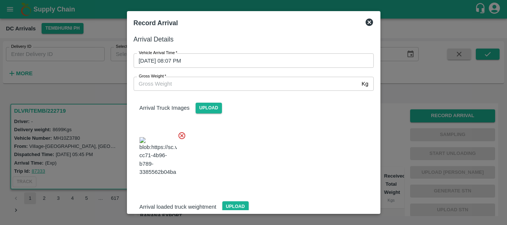
scroll to position [56, 0]
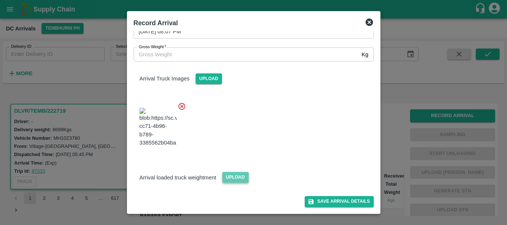
click at [242, 182] on span "Upload" at bounding box center [235, 177] width 26 height 11
click at [0, 0] on input "Upload" at bounding box center [0, 0] width 0 height 0
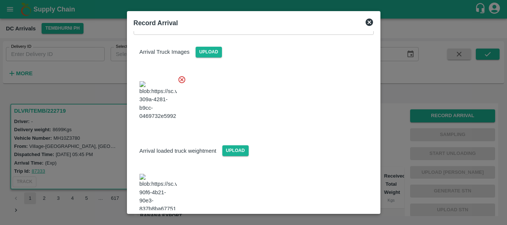
scroll to position [91, 0]
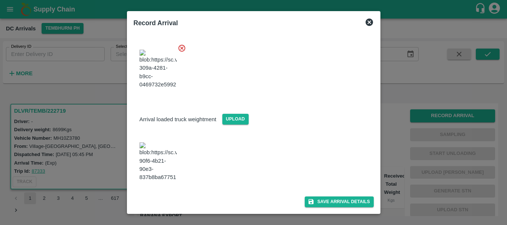
click at [155, 169] on img at bounding box center [158, 161] width 37 height 39
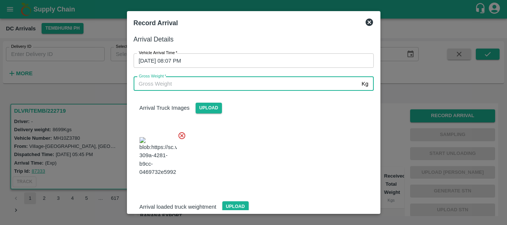
click at [209, 86] on input "Gross Weight   *" at bounding box center [246, 84] width 225 height 14
type input "14410"
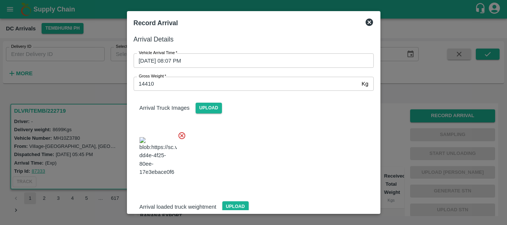
click at [286, 155] on div at bounding box center [251, 154] width 246 height 58
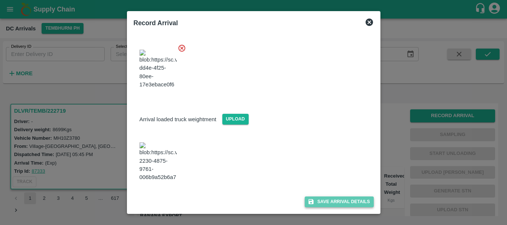
click at [313, 199] on button "Save Arrival Details" at bounding box center [339, 202] width 69 height 11
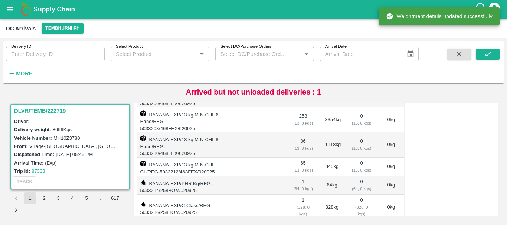
scroll to position [0, 0]
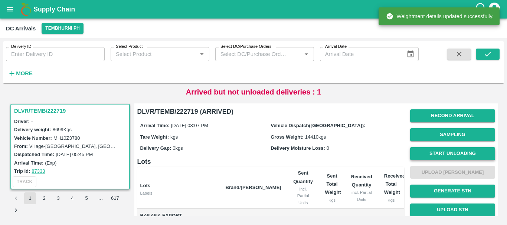
click at [429, 150] on button "Start Unloading" at bounding box center [452, 153] width 85 height 13
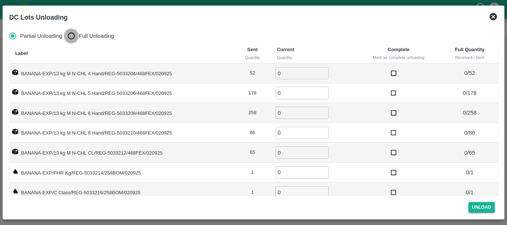
click at [74, 34] on input "Full Unloading" at bounding box center [71, 36] width 15 height 15
radio input "true"
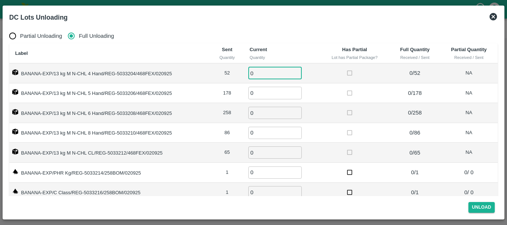
click at [265, 73] on input "0" at bounding box center [274, 73] width 53 height 12
type input "052"
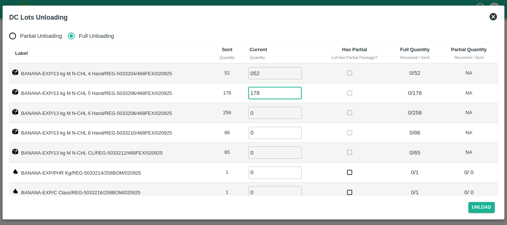
type input "178"
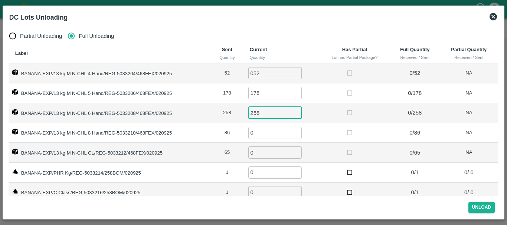
type input "258"
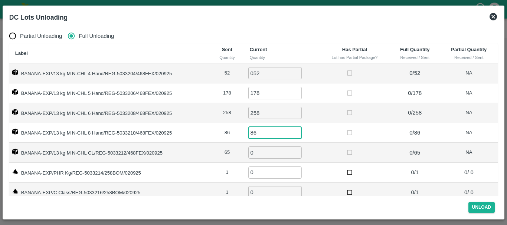
type input "86"
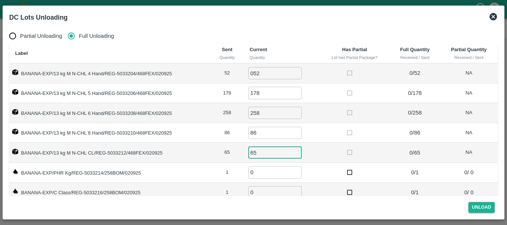
type input "65"
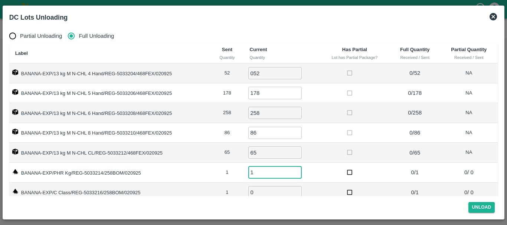
type input "1"
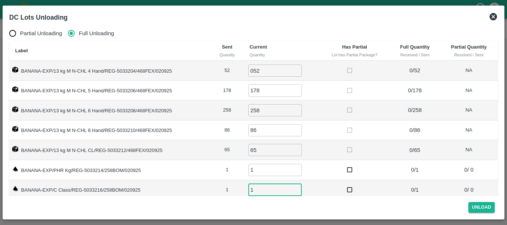
type input "1"
click at [319, 145] on td at bounding box center [354, 150] width 70 height 20
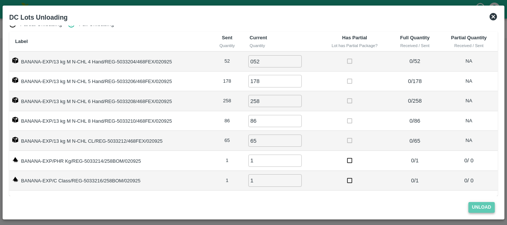
click at [472, 209] on button "Unload" at bounding box center [481, 207] width 27 height 11
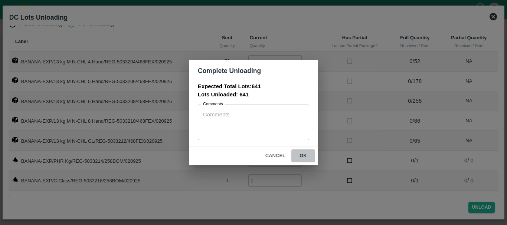
click at [303, 157] on button "ok" at bounding box center [303, 156] width 24 height 13
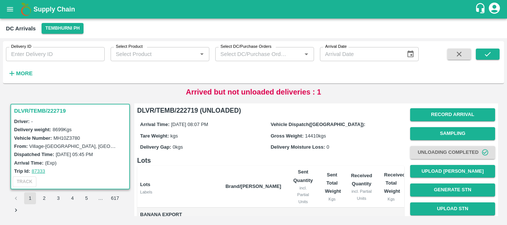
scroll to position [1, 0]
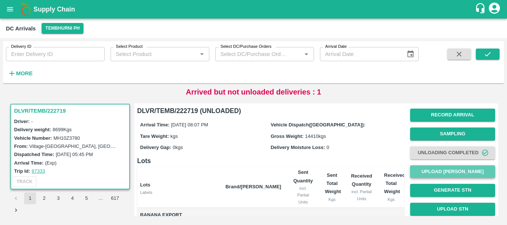
click at [432, 171] on button "Upload [PERSON_NAME]" at bounding box center [452, 171] width 85 height 13
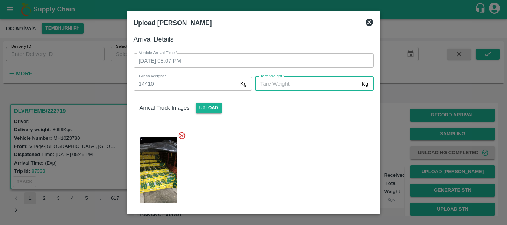
click at [277, 83] on input "[PERSON_NAME]   *" at bounding box center [307, 84] width 104 height 14
type input "5400"
click at [281, 151] on div at bounding box center [251, 167] width 246 height 85
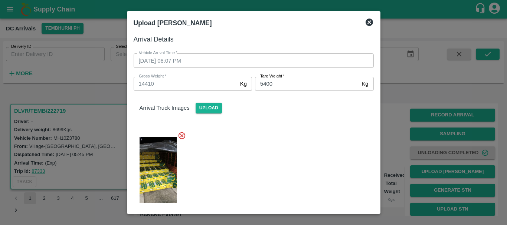
scroll to position [91, 0]
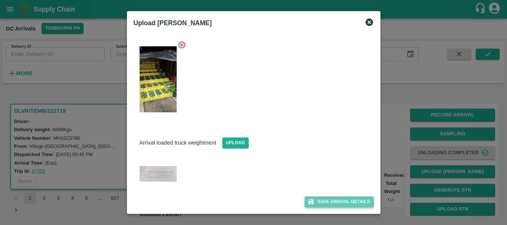
click at [314, 202] on button "Save Arrival Details" at bounding box center [339, 202] width 69 height 11
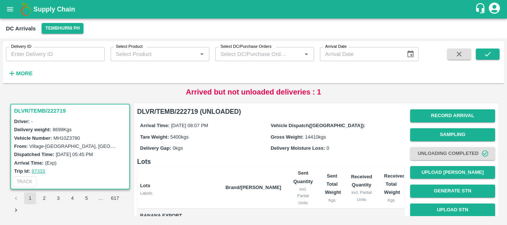
scroll to position [164, 0]
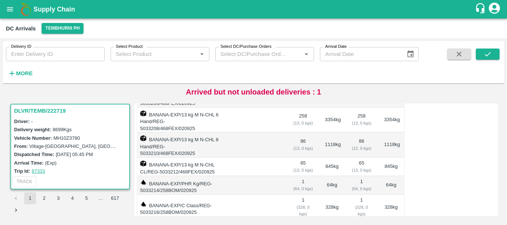
click at [246, 195] on td at bounding box center [253, 208] width 68 height 26
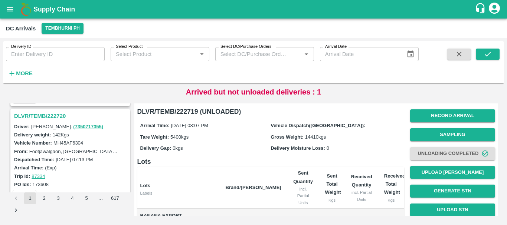
scroll to position [2219, 0]
click at [53, 116] on h3 "DLVR/TEMB/222720" at bounding box center [71, 117] width 114 height 10
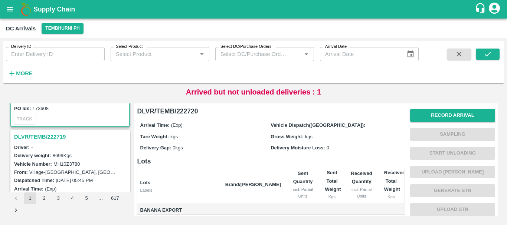
scroll to position [2296, 0]
click at [49, 135] on h3 "DLVR/TEMB/222719" at bounding box center [71, 137] width 114 height 10
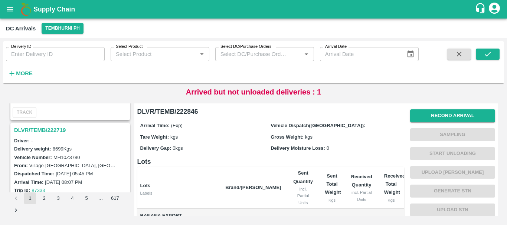
scroll to position [2276, 0]
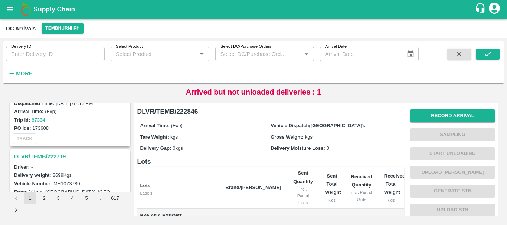
click at [60, 154] on h3 "DLVR/TEMB/222719" at bounding box center [71, 157] width 114 height 10
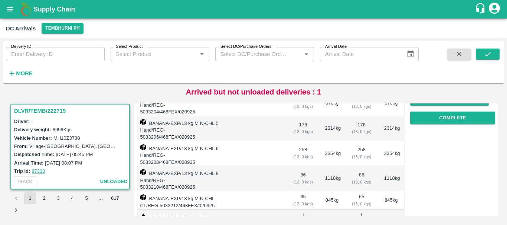
scroll to position [128, 0]
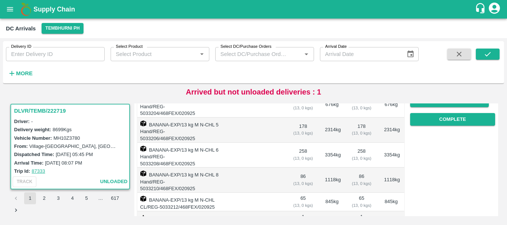
click at [444, 127] on div "Record Arrival Sampling Unloading Completed Upload Tare Weight Generate STN Upl…" at bounding box center [452, 53] width 85 height 151
click at [440, 121] on button "Complete" at bounding box center [452, 119] width 85 height 13
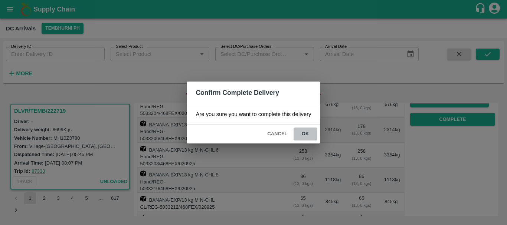
click at [312, 135] on button "ok" at bounding box center [305, 134] width 24 height 13
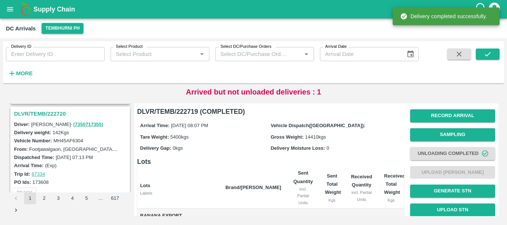
scroll to position [2322, 0]
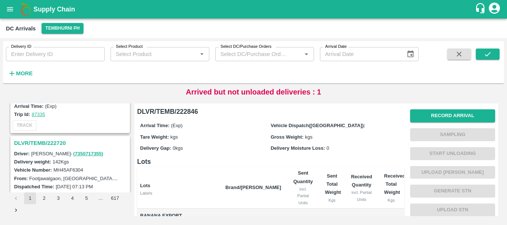
scroll to position [2330, 0]
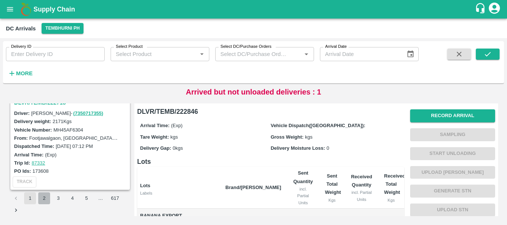
click at [42, 194] on button "2" at bounding box center [44, 199] width 12 height 12
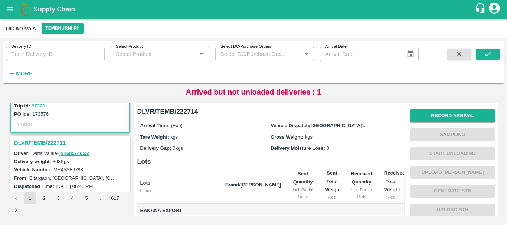
scroll to position [68, 0]
click at [53, 138] on h3 "DLVR/TEMB/222711" at bounding box center [71, 143] width 114 height 10
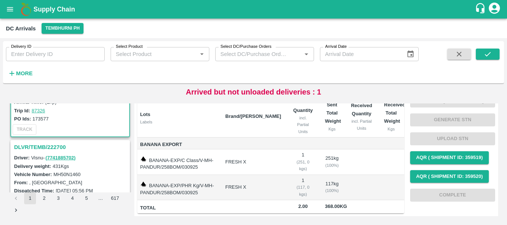
scroll to position [161, 0]
click at [52, 148] on h3 "DLVR/TEMB/222700" at bounding box center [71, 147] width 114 height 10
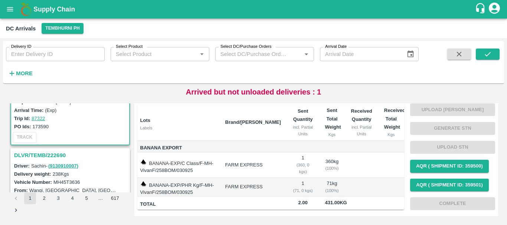
scroll to position [253, 0]
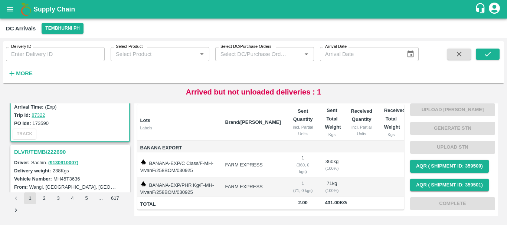
click at [59, 150] on h3 "DLVR/TEMB/222690" at bounding box center [71, 152] width 114 height 10
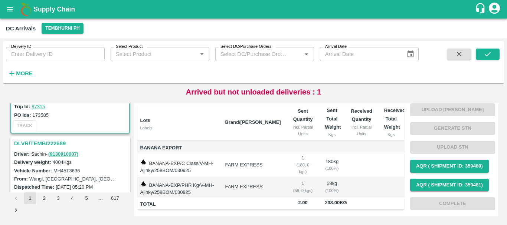
scroll to position [358, 0]
click at [62, 143] on h3 "DLVR/TEMB/222689" at bounding box center [71, 143] width 114 height 10
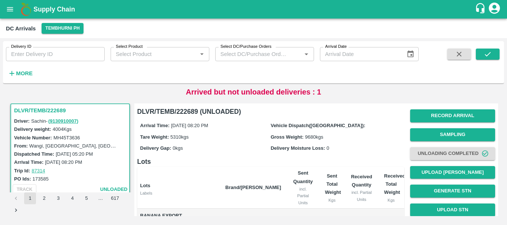
scroll to position [128, 0]
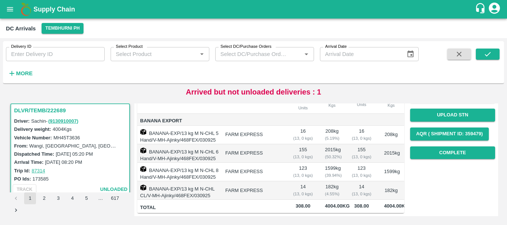
click at [220, 163] on td "BANANA-EXP/13 kg M N-CHL 8 Hand/V-MH-Ajinky/468FEX/030925" at bounding box center [178, 172] width 82 height 19
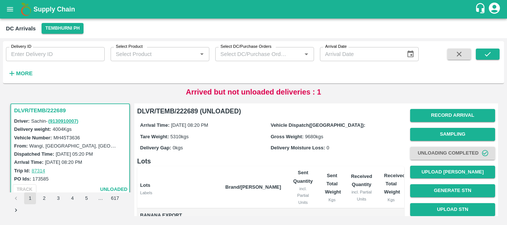
scroll to position [0, 0]
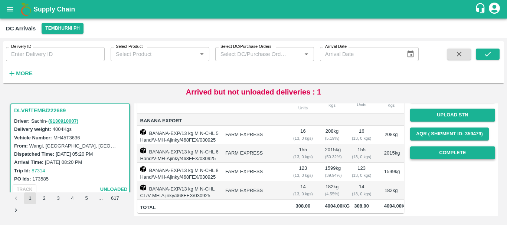
click at [430, 147] on button "Complete" at bounding box center [452, 153] width 85 height 13
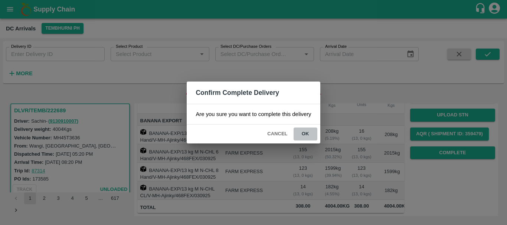
click at [307, 131] on button "ok" at bounding box center [305, 134] width 24 height 13
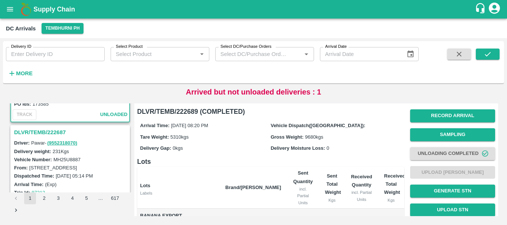
click at [41, 133] on h3 "DLVR/TEMB/222687" at bounding box center [71, 133] width 114 height 10
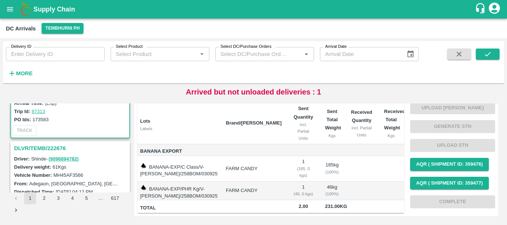
click at [62, 147] on h3 "DLVR/TEMB/222676" at bounding box center [71, 149] width 114 height 10
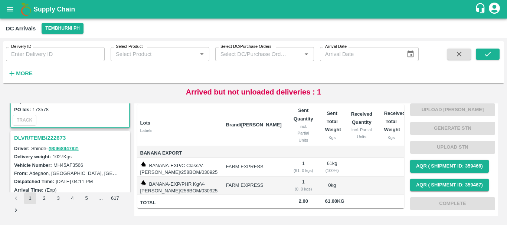
click at [45, 135] on h3 "DLVR/TEMB/222673" at bounding box center [71, 138] width 114 height 10
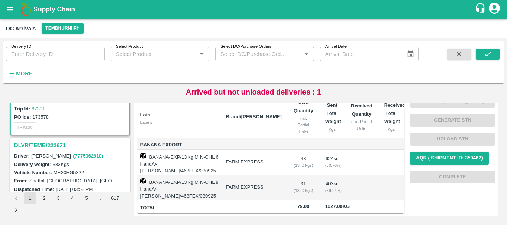
click at [51, 144] on h3 "DLVR/TEMB/222671" at bounding box center [71, 146] width 114 height 10
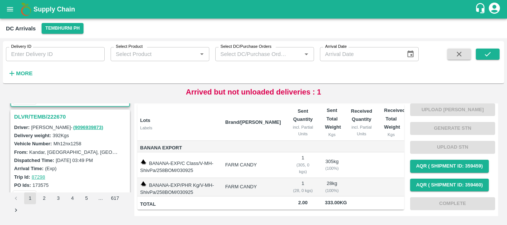
click at [46, 118] on h3 "DLVR/TEMB/222670" at bounding box center [71, 117] width 114 height 10
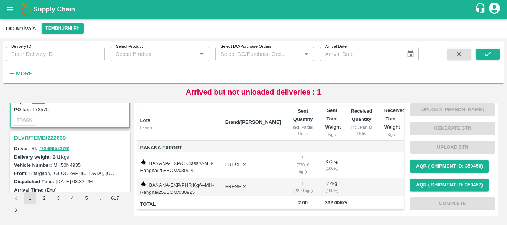
click at [60, 139] on h3 "DLVR/TEMB/222669" at bounding box center [71, 138] width 114 height 10
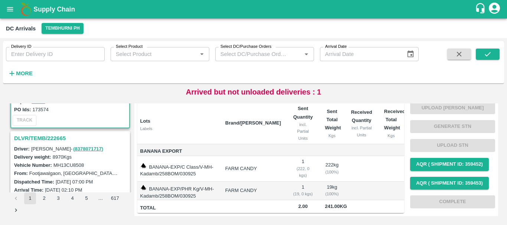
click at [53, 135] on h3 "DLVR/TEMB/222665" at bounding box center [71, 139] width 114 height 10
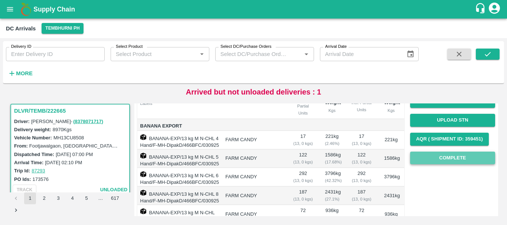
click at [437, 156] on button "Complete" at bounding box center [452, 158] width 85 height 13
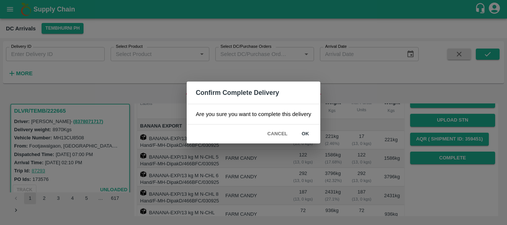
click at [311, 131] on button "ok" at bounding box center [305, 134] width 24 height 13
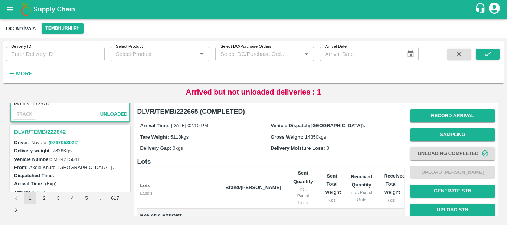
click at [49, 130] on h3 "DLVR/TEMB/222642" at bounding box center [71, 132] width 114 height 10
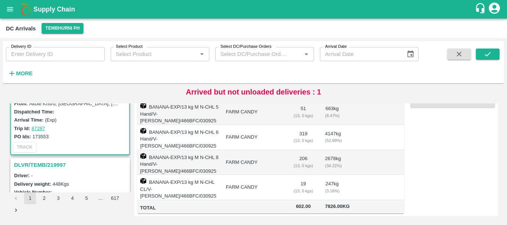
click at [54, 163] on h3 "DLVR/TEMB/219997" at bounding box center [71, 165] width 114 height 10
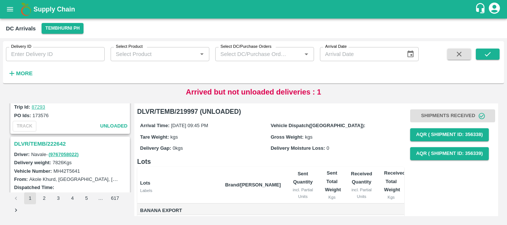
click at [50, 142] on h3 "DLVR/TEMB/222642" at bounding box center [71, 144] width 114 height 10
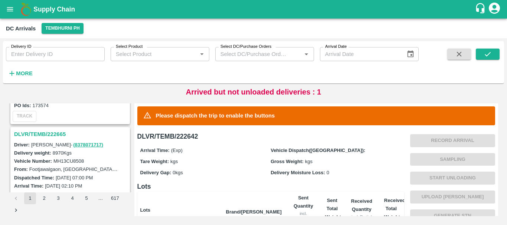
click at [58, 130] on h3 "DLVR/TEMB/222665" at bounding box center [71, 134] width 114 height 10
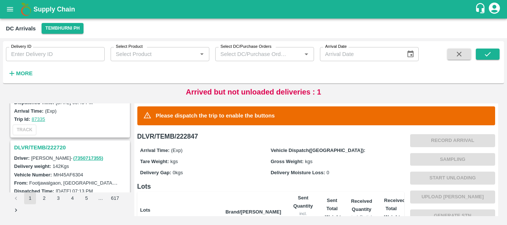
scroll to position [2284, 0]
click at [54, 148] on h3 "DLVR/TEMB/222720" at bounding box center [71, 149] width 114 height 10
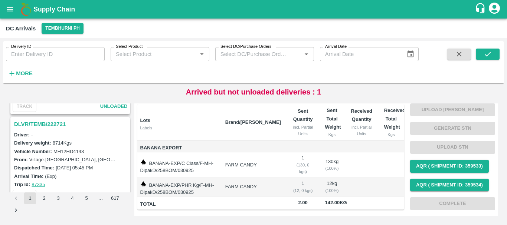
scroll to position [2219, 0]
click at [52, 126] on h3 "DLVR/TEMB/222721" at bounding box center [71, 125] width 114 height 10
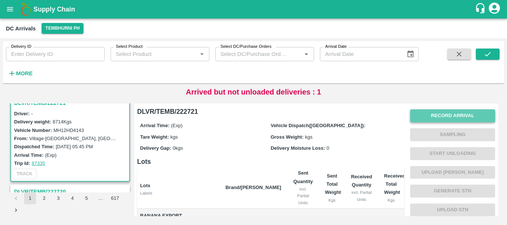
click at [447, 113] on button "Record Arrival" at bounding box center [452, 115] width 85 height 13
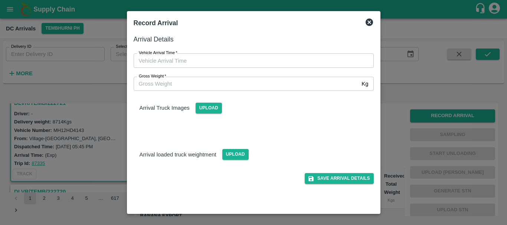
type input "DD/MM/YYYY hh:mm aa"
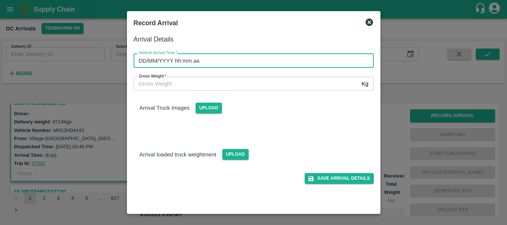
click at [305, 59] on input "DD/MM/YYYY hh:mm aa" at bounding box center [251, 60] width 235 height 14
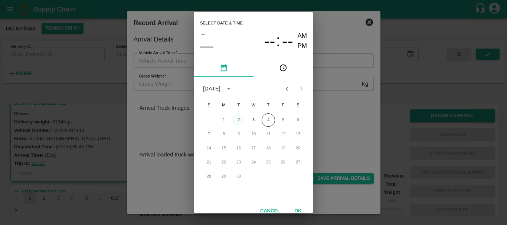
click at [236, 117] on button "2" at bounding box center [238, 120] width 13 height 13
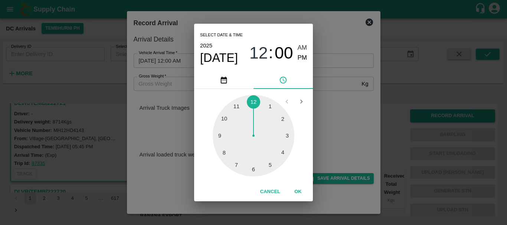
click at [225, 155] on div at bounding box center [254, 136] width 82 height 82
click at [288, 137] on div at bounding box center [254, 136] width 82 height 82
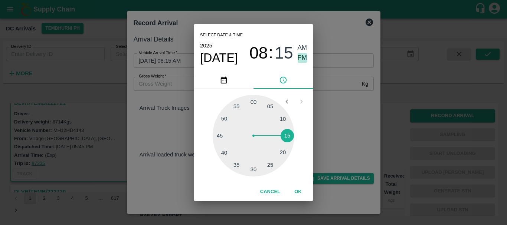
click at [305, 57] on span "PM" at bounding box center [303, 58] width 10 height 10
type input "[DATE] 08:15 PM"
click at [332, 91] on div "Select date & time [DATE] 08 : 15 AM PM 05 10 15 20 25 30 35 40 45 50 55 00 Can…" at bounding box center [253, 112] width 507 height 225
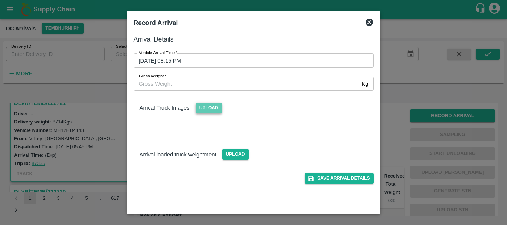
click at [206, 108] on span "Upload" at bounding box center [209, 108] width 26 height 11
click at [0, 0] on input "Upload" at bounding box center [0, 0] width 0 height 0
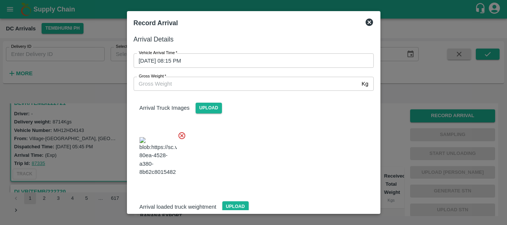
scroll to position [18, 0]
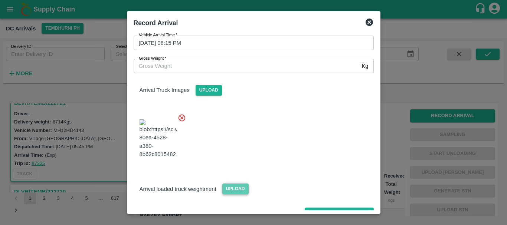
click at [227, 184] on span "Upload" at bounding box center [235, 189] width 26 height 11
click at [0, 0] on input "Upload" at bounding box center [0, 0] width 0 height 0
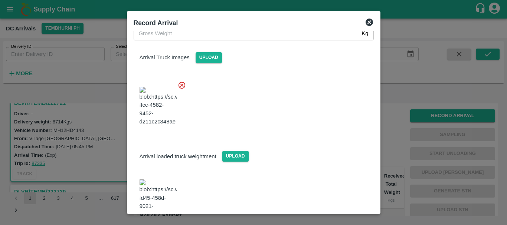
click at [157, 180] on img at bounding box center [158, 199] width 37 height 39
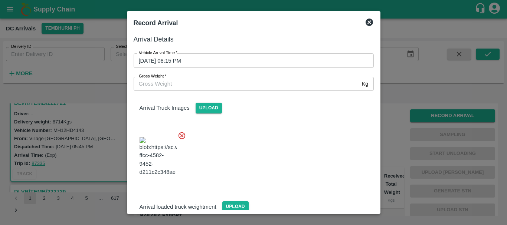
click at [203, 83] on input "Gross Weight   *" at bounding box center [246, 84] width 225 height 14
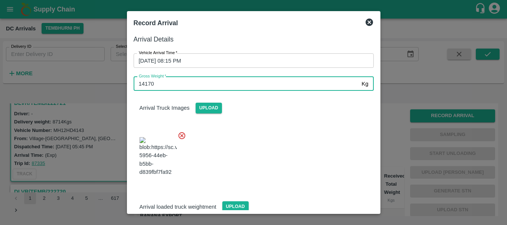
type input "14170"
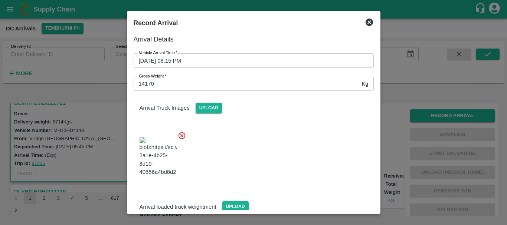
click at [285, 162] on div at bounding box center [251, 154] width 246 height 58
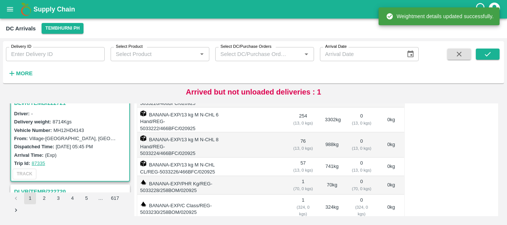
scroll to position [0, 0]
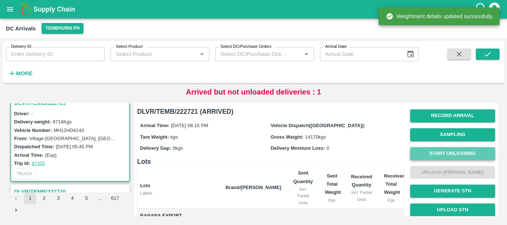
click at [443, 151] on button "Start Unloading" at bounding box center [452, 153] width 85 height 13
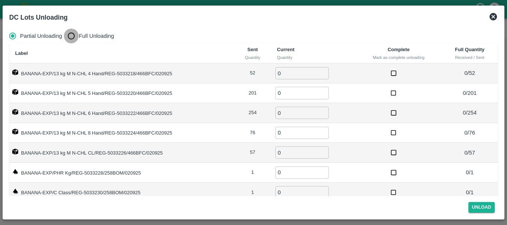
click at [73, 36] on input "Full Unloading" at bounding box center [71, 36] width 15 height 15
radio input "true"
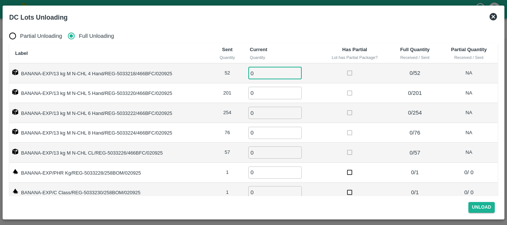
click at [264, 73] on input "0" at bounding box center [274, 73] width 53 height 12
type input "052"
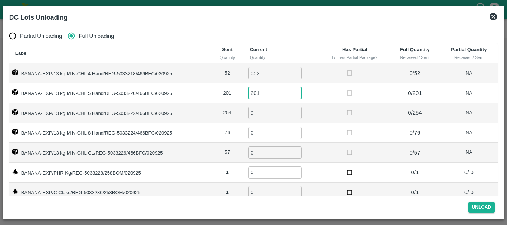
type input "201"
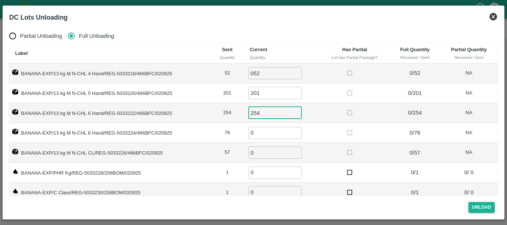
type input "254"
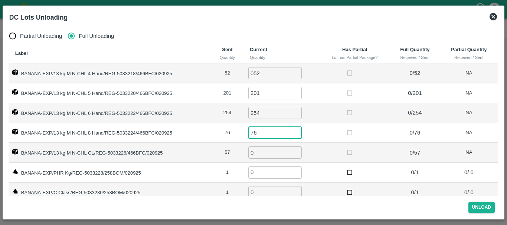
type input "76"
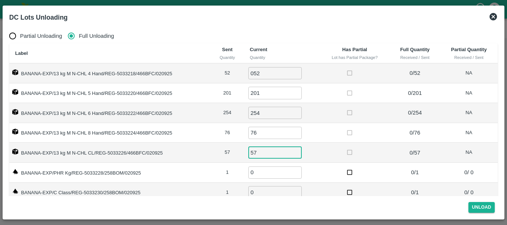
type input "57"
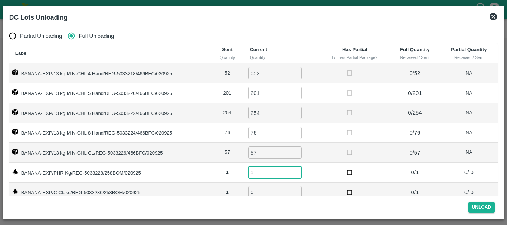
type input "1"
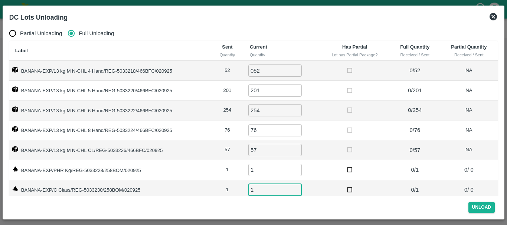
type input "1"
click at [341, 138] on td at bounding box center [354, 131] width 70 height 20
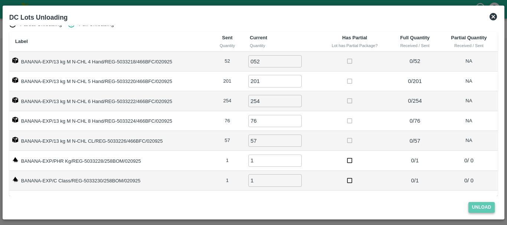
click at [483, 210] on button "Unload" at bounding box center [481, 207] width 27 height 11
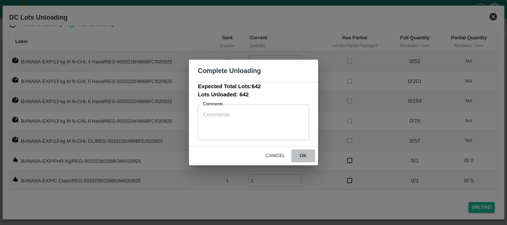
click at [306, 156] on button "ok" at bounding box center [303, 156] width 24 height 13
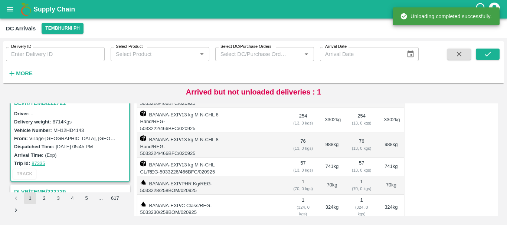
scroll to position [0, 0]
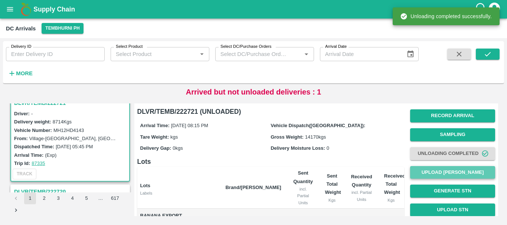
click at [417, 172] on button "Upload [PERSON_NAME]" at bounding box center [452, 172] width 85 height 13
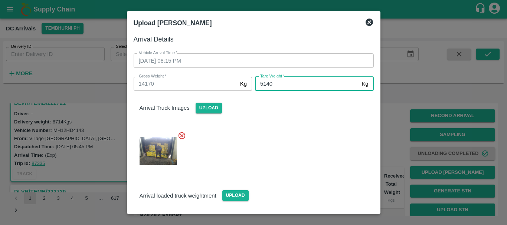
type input "5140"
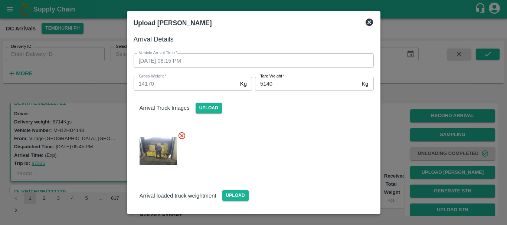
click at [286, 174] on div "Arrival loaded truck weightment Upload" at bounding box center [251, 206] width 246 height 67
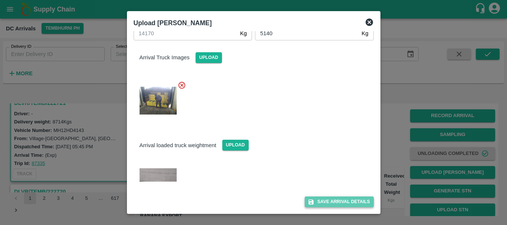
click at [328, 200] on button "Save Arrival Details" at bounding box center [339, 202] width 69 height 11
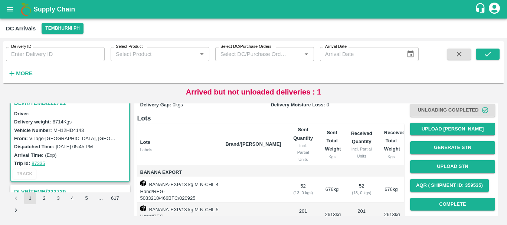
scroll to position [78, 0]
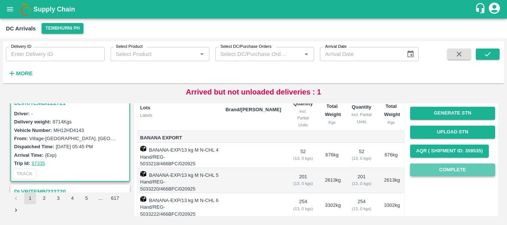
click at [439, 170] on button "Complete" at bounding box center [452, 170] width 85 height 13
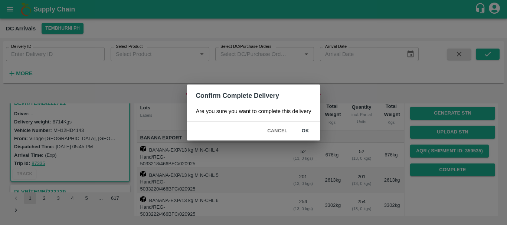
click at [307, 130] on button "ok" at bounding box center [305, 131] width 24 height 13
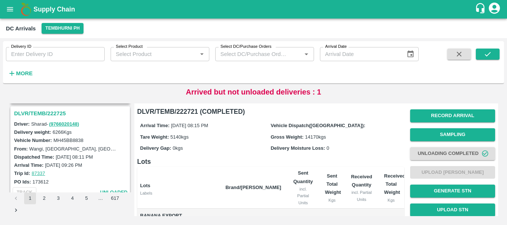
scroll to position [2133, 0]
click at [52, 112] on h3 "DLVR/TEMB/222725" at bounding box center [71, 114] width 114 height 10
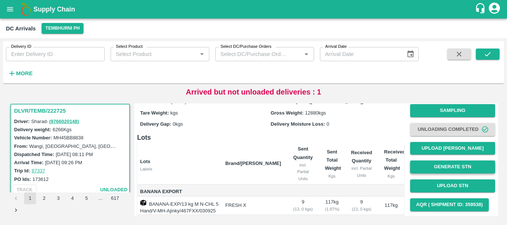
scroll to position [25, 0]
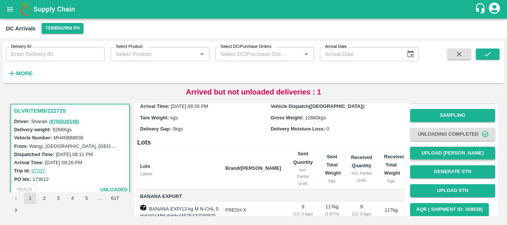
click at [427, 157] on button "Upload [PERSON_NAME]" at bounding box center [452, 153] width 85 height 13
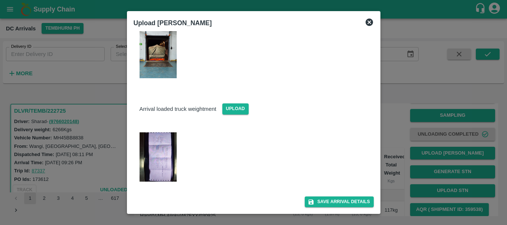
click at [165, 163] on img at bounding box center [158, 156] width 37 height 49
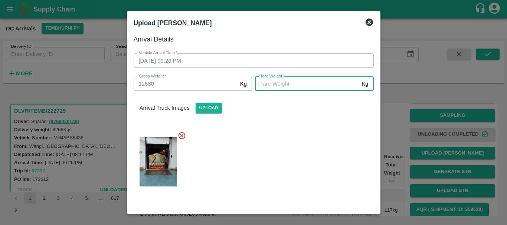
click at [286, 83] on input "[PERSON_NAME]   *" at bounding box center [307, 84] width 104 height 14
type input "5990"
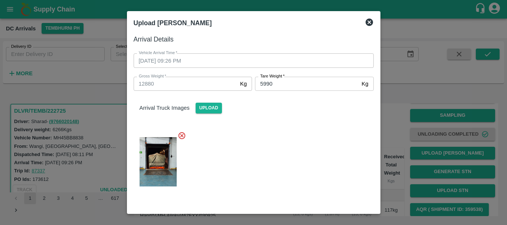
click at [285, 145] on div at bounding box center [251, 159] width 246 height 69
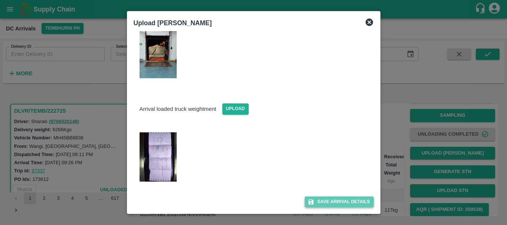
click at [326, 201] on button "Save Arrival Details" at bounding box center [339, 202] width 69 height 11
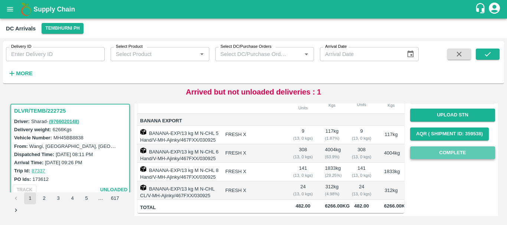
click at [425, 147] on button "Complete" at bounding box center [452, 153] width 85 height 13
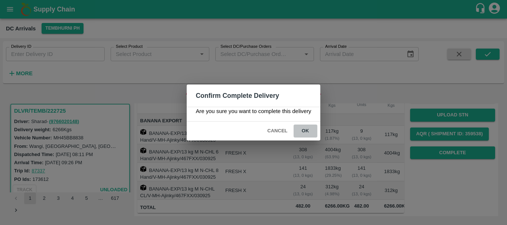
click at [302, 132] on button "ok" at bounding box center [305, 131] width 24 height 13
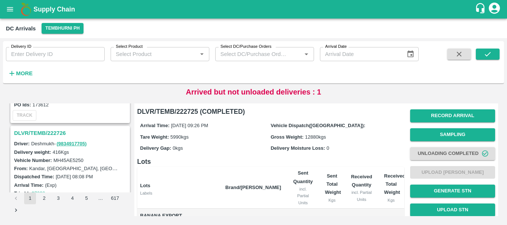
click at [57, 131] on h3 "DLVR/TEMB/222726" at bounding box center [71, 133] width 114 height 10
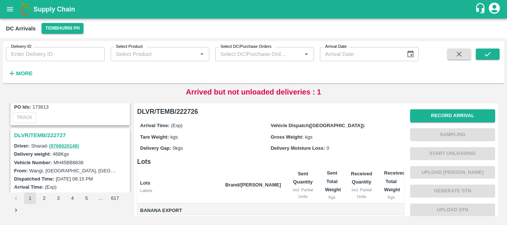
click at [60, 134] on h3 "DLVR/TEMB/222727" at bounding box center [71, 136] width 114 height 10
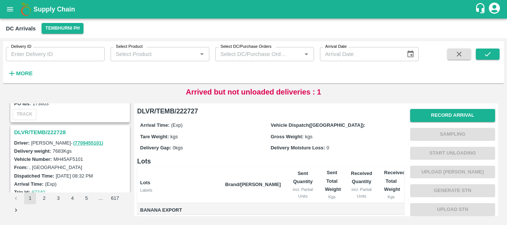
click at [58, 133] on h3 "DLVR/TEMB/222728" at bounding box center [71, 133] width 114 height 10
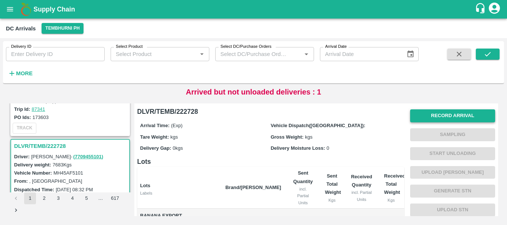
click at [433, 114] on button "Record Arrival" at bounding box center [452, 115] width 85 height 13
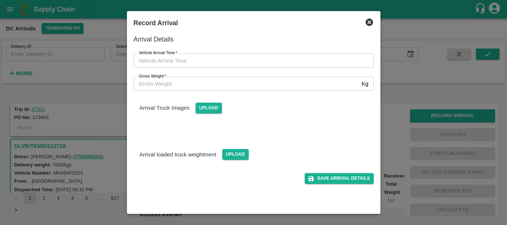
type input "DD/MM/YYYY hh:mm aa"
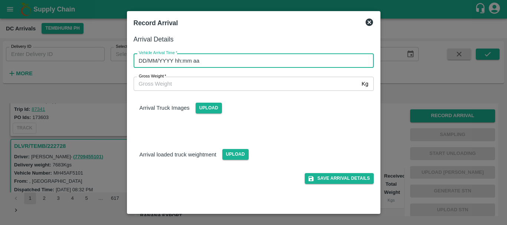
click at [288, 59] on input "DD/MM/YYYY hh:mm aa" at bounding box center [251, 60] width 235 height 14
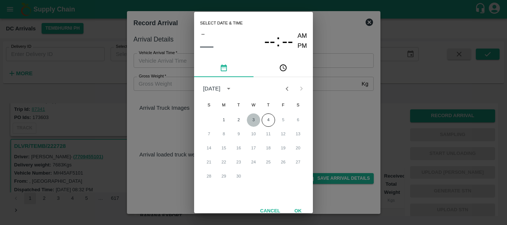
click at [251, 120] on button "3" at bounding box center [253, 120] width 13 height 13
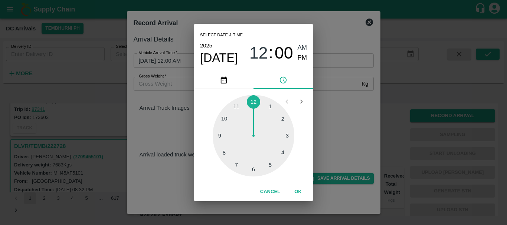
click at [228, 147] on div at bounding box center [254, 136] width 82 height 82
click at [225, 118] on div at bounding box center [254, 136] width 82 height 82
click at [304, 58] on span "PM" at bounding box center [303, 58] width 10 height 10
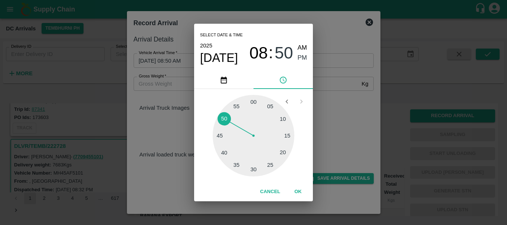
type input "[DATE] 08:50 PM"
click at [349, 122] on div "Select date & time [DATE] 08 : 50 AM PM 05 10 15 20 25 30 35 40 45 50 55 00 Can…" at bounding box center [253, 112] width 507 height 225
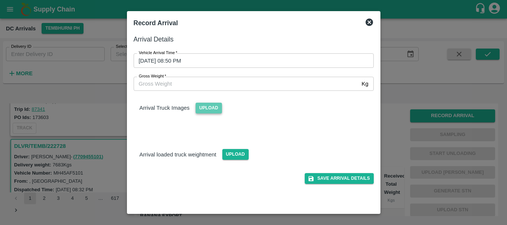
click at [198, 108] on span "Upload" at bounding box center [209, 108] width 26 height 11
click at [0, 0] on input "Upload" at bounding box center [0, 0] width 0 height 0
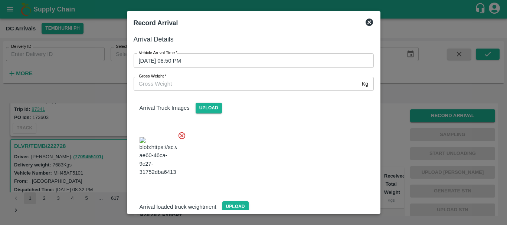
scroll to position [11, 0]
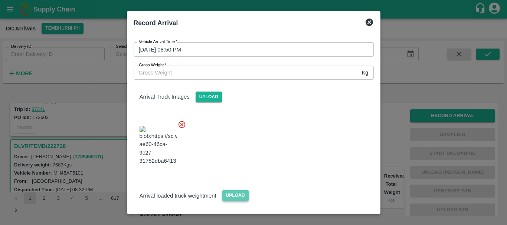
click at [234, 190] on span "Upload" at bounding box center [235, 195] width 26 height 11
click at [0, 0] on input "Upload" at bounding box center [0, 0] width 0 height 0
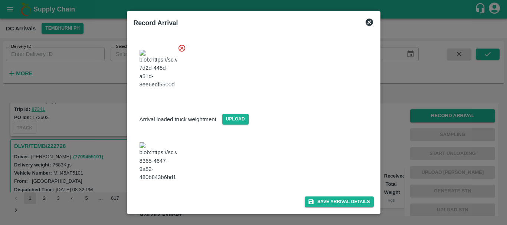
click at [164, 164] on img at bounding box center [158, 161] width 37 height 39
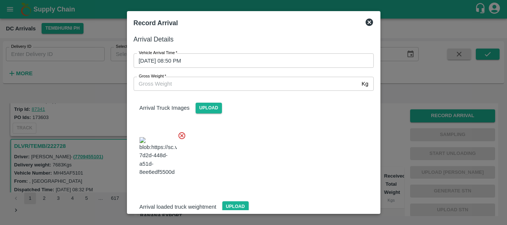
click at [223, 83] on input "Gross Weight   *" at bounding box center [246, 84] width 225 height 14
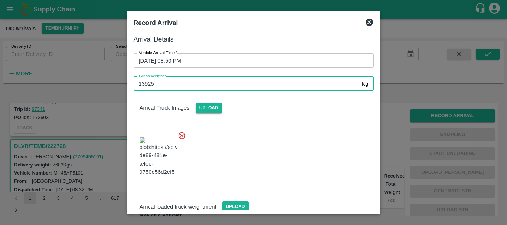
type input "13925"
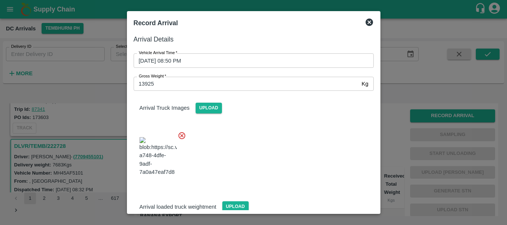
click at [279, 144] on div at bounding box center [251, 154] width 246 height 58
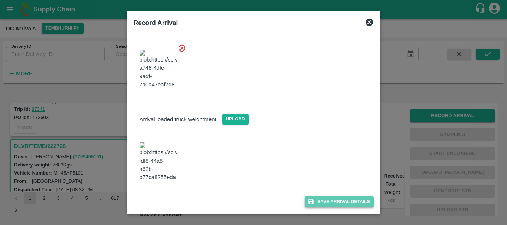
click at [313, 201] on button "Save Arrival Details" at bounding box center [339, 202] width 69 height 11
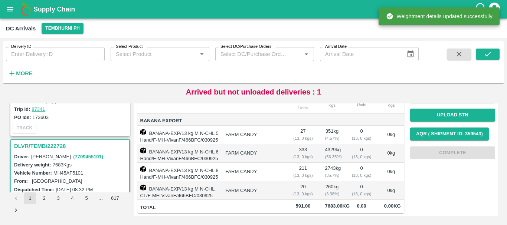
scroll to position [0, 0]
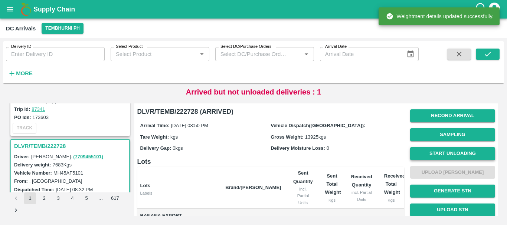
click at [425, 151] on button "Start Unloading" at bounding box center [452, 153] width 85 height 13
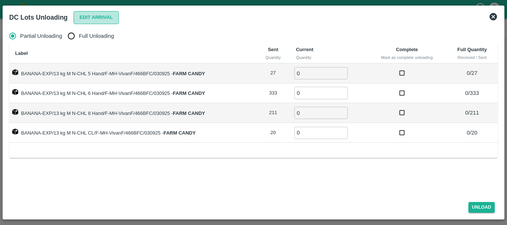
click at [81, 20] on button "Edit Arrival" at bounding box center [95, 17] width 45 height 13
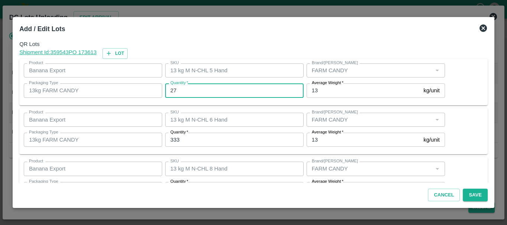
click at [233, 90] on input "27" at bounding box center [234, 90] width 138 height 14
type input "2"
type input "22"
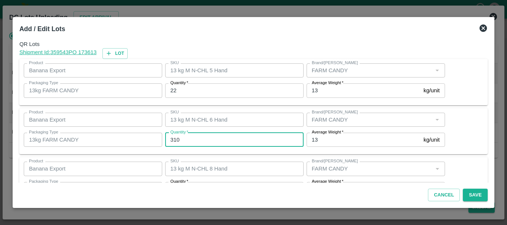
type input "310"
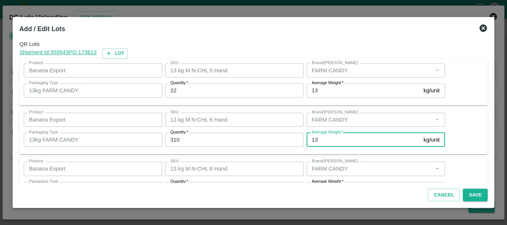
scroll to position [13, 0]
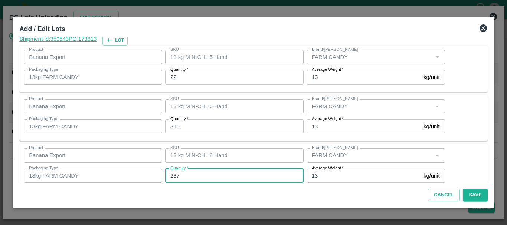
type input "237"
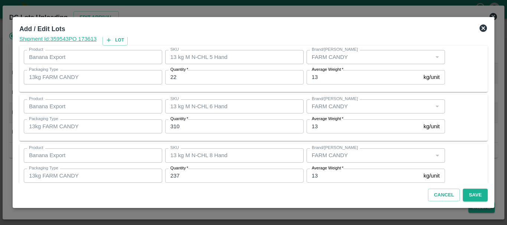
scroll to position [76, 0]
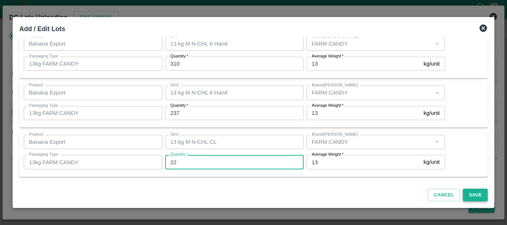
type input "22"
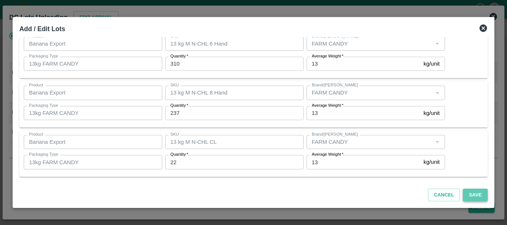
click at [481, 194] on button "Save" at bounding box center [475, 195] width 24 height 13
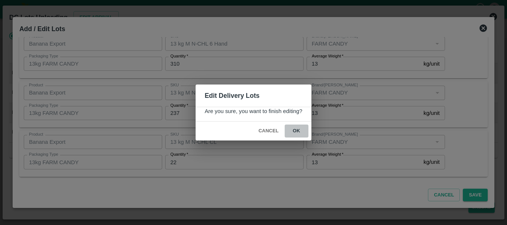
click at [293, 131] on button "ok" at bounding box center [297, 131] width 24 height 13
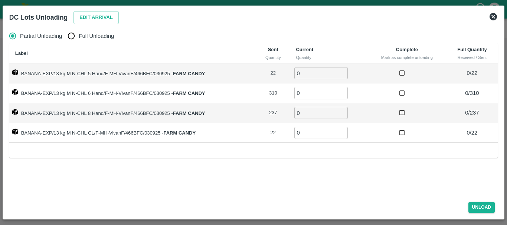
click at [81, 34] on span "Full Unloading" at bounding box center [96, 36] width 35 height 8
click at [79, 34] on input "Full Unloading" at bounding box center [71, 36] width 15 height 15
radio input "true"
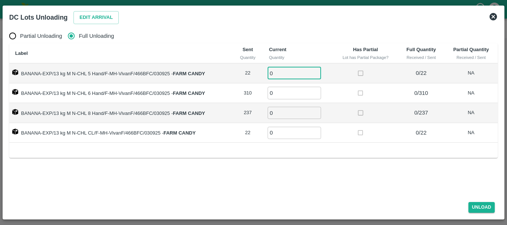
click at [280, 77] on input "0" at bounding box center [294, 73] width 53 height 12
type input "022"
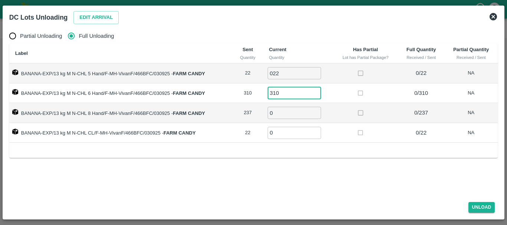
type input "310"
type input "37"
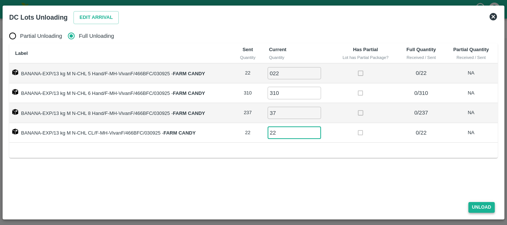
type input "22"
click at [472, 208] on button "Unload" at bounding box center [481, 207] width 27 height 11
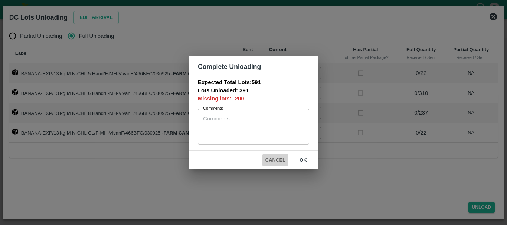
click at [282, 159] on button "Cancel" at bounding box center [275, 160] width 26 height 13
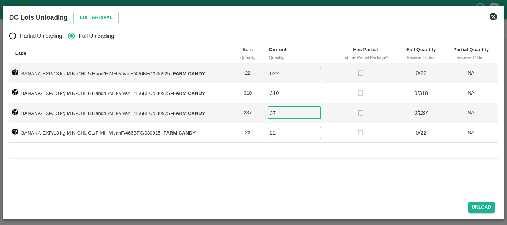
click at [283, 110] on input "37" at bounding box center [294, 113] width 53 height 12
type input "3"
type input "237"
click at [472, 206] on button "Unload" at bounding box center [481, 207] width 27 height 11
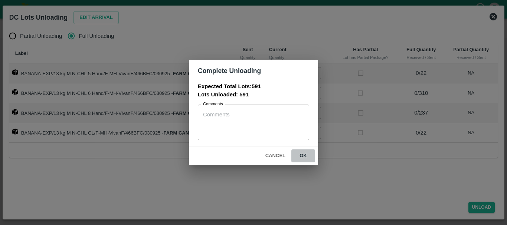
click at [306, 159] on button "ok" at bounding box center [303, 156] width 24 height 13
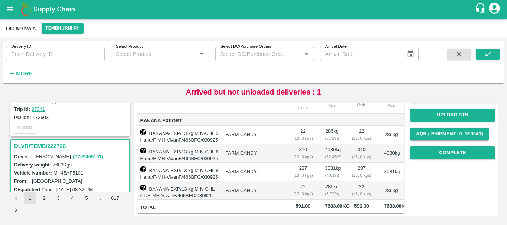
scroll to position [0, 0]
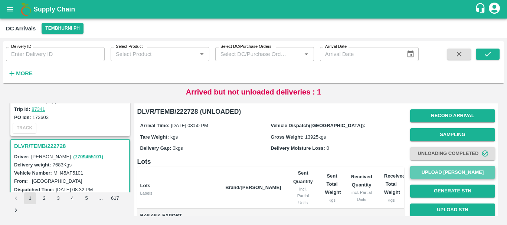
click at [432, 176] on button "Upload [PERSON_NAME]" at bounding box center [452, 172] width 85 height 13
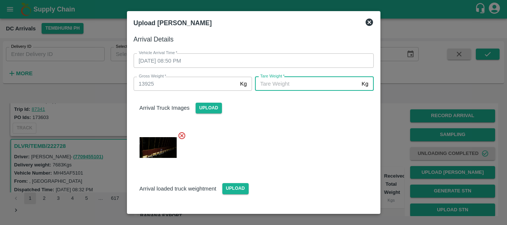
click at [300, 88] on input "[PERSON_NAME]   *" at bounding box center [307, 84] width 104 height 14
type input "5520"
click at [303, 153] on div at bounding box center [251, 145] width 246 height 40
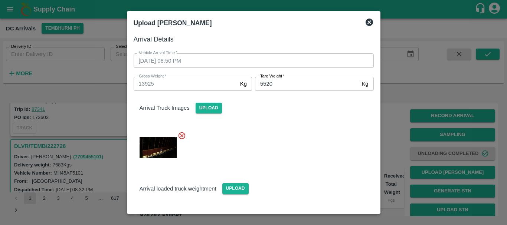
scroll to position [96, 0]
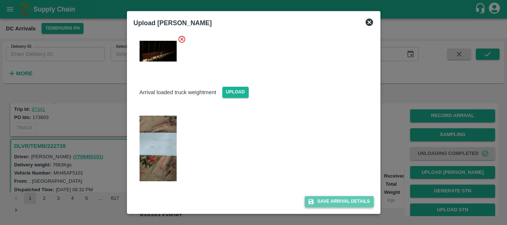
click at [328, 202] on button "Save Arrival Details" at bounding box center [339, 201] width 69 height 11
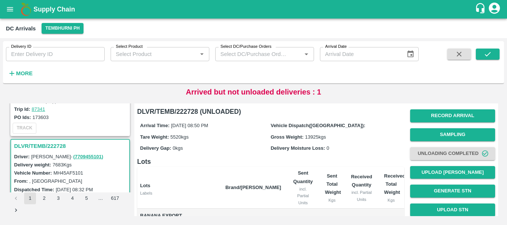
scroll to position [128, 0]
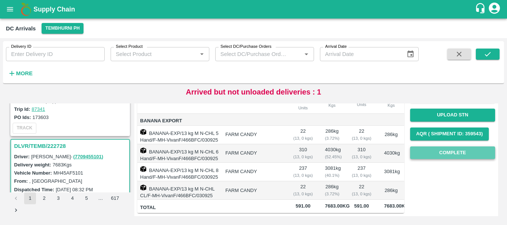
click at [441, 147] on button "Complete" at bounding box center [452, 153] width 85 height 13
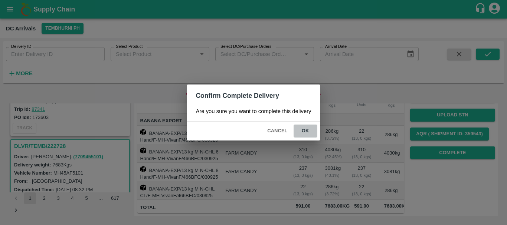
click at [313, 125] on button "ok" at bounding box center [305, 131] width 24 height 13
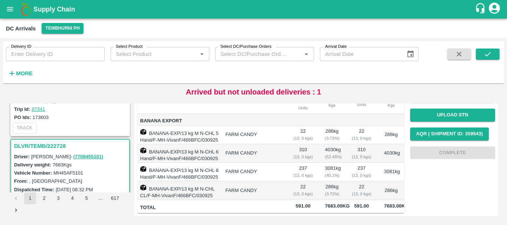
scroll to position [0, 0]
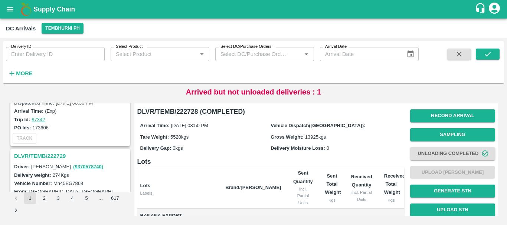
click at [51, 156] on h3 "DLVR/TEMB/222729" at bounding box center [71, 156] width 114 height 10
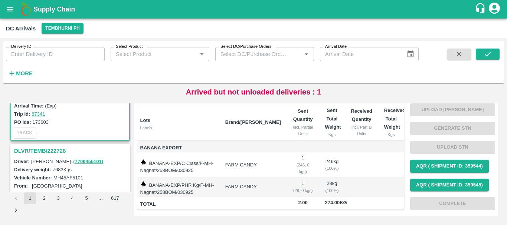
scroll to position [1799, 0]
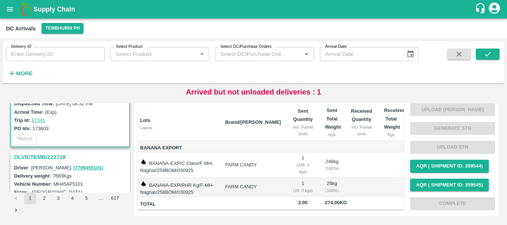
click at [56, 154] on h3 "DLVR/TEMB/222728" at bounding box center [71, 157] width 114 height 10
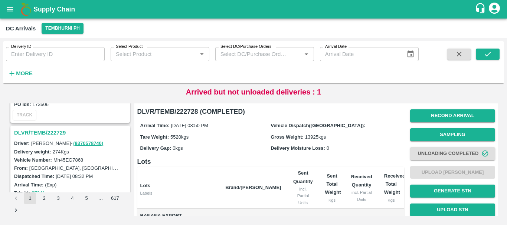
scroll to position [1726, 0]
click at [50, 133] on h3 "DLVR/TEMB/222729" at bounding box center [71, 133] width 114 height 10
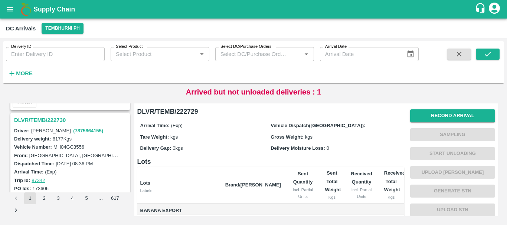
scroll to position [1641, 0]
click at [52, 117] on h3 "DLVR/TEMB/222730" at bounding box center [71, 121] width 114 height 10
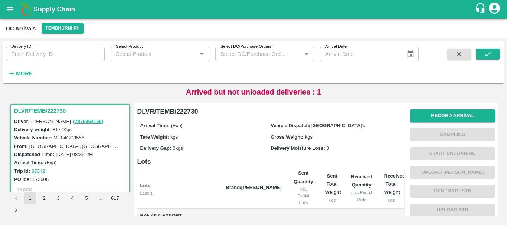
drag, startPoint x: 239, startPoint y: 163, endPoint x: 217, endPoint y: 171, distance: 23.5
click at [217, 171] on th "Lots Labels" at bounding box center [178, 188] width 83 height 42
